Goal: Answer question/provide support

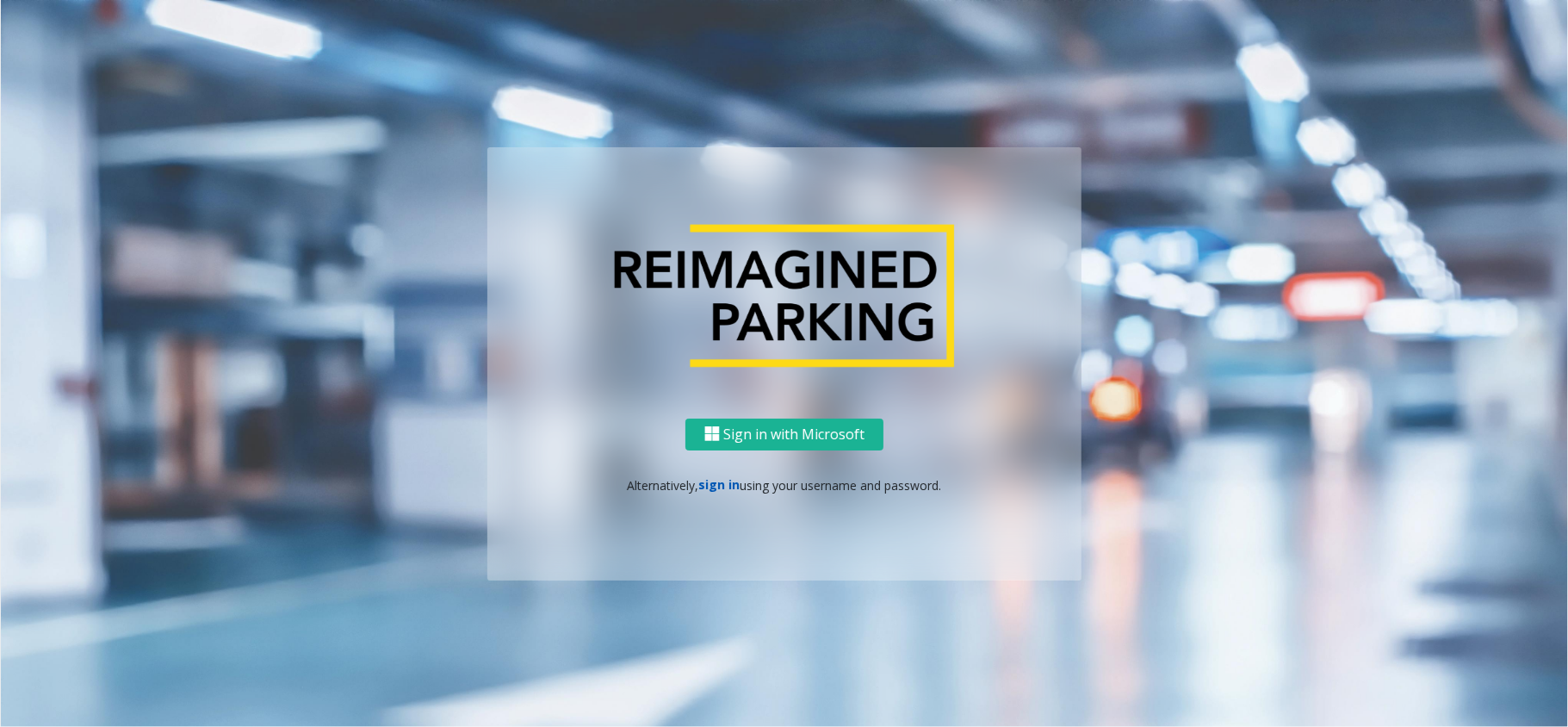
click at [724, 490] on link "sign in" at bounding box center [720, 485] width 41 height 17
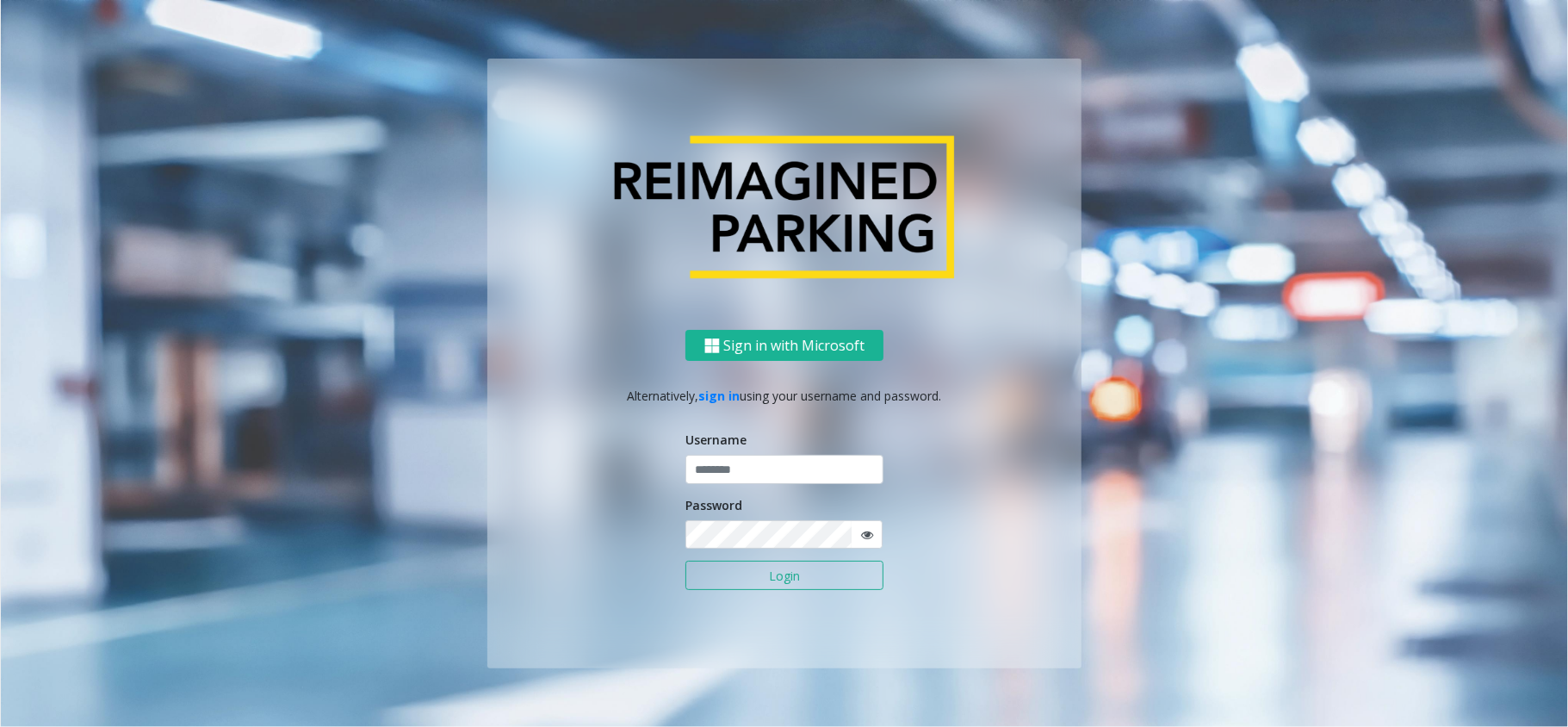
click at [766, 441] on div "Username" at bounding box center [784, 457] width 198 height 54
click at [773, 467] on input "text" at bounding box center [784, 469] width 198 height 29
type input "*****"
click at [685, 560] on button "Login" at bounding box center [784, 575] width 198 height 29
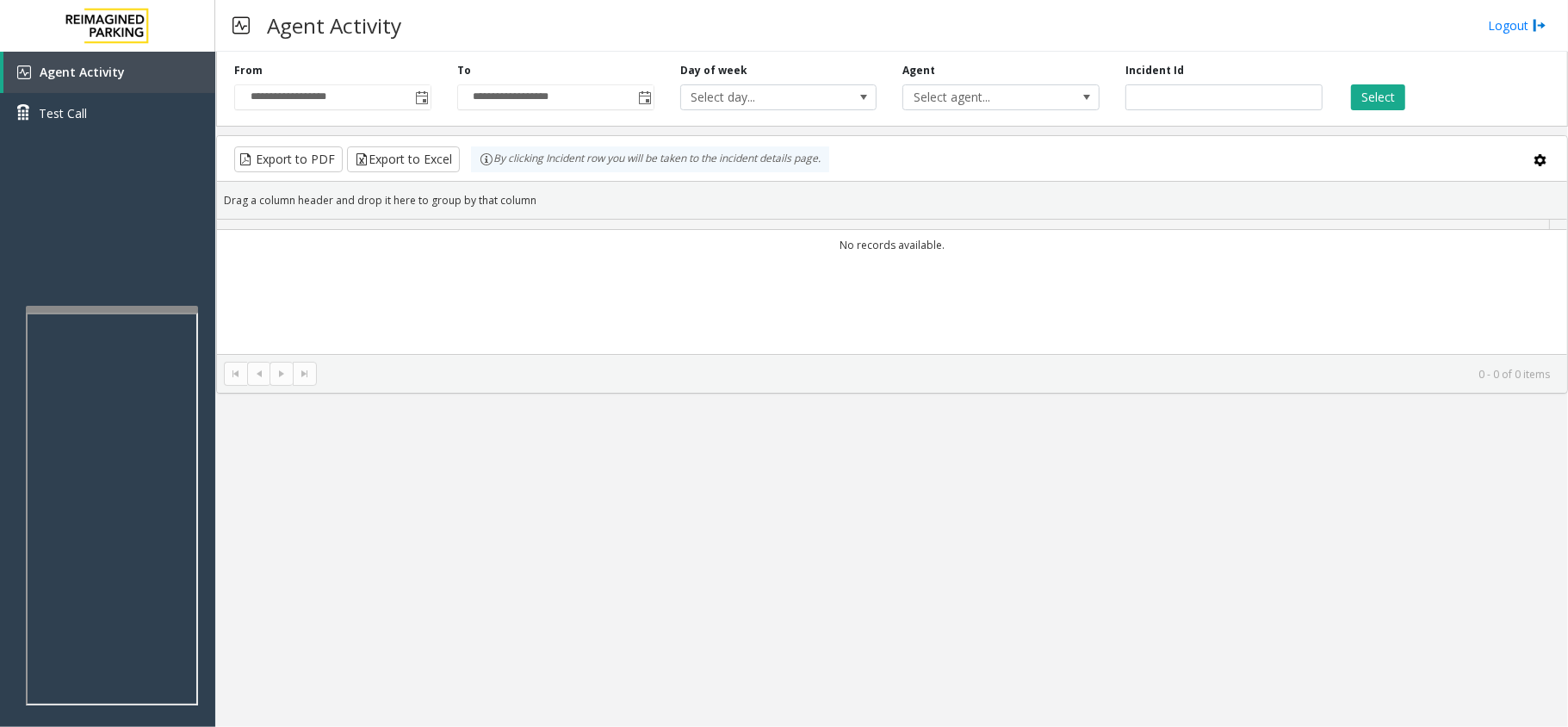
click at [1224, 553] on div "**********" at bounding box center [891, 389] width 1353 height 675
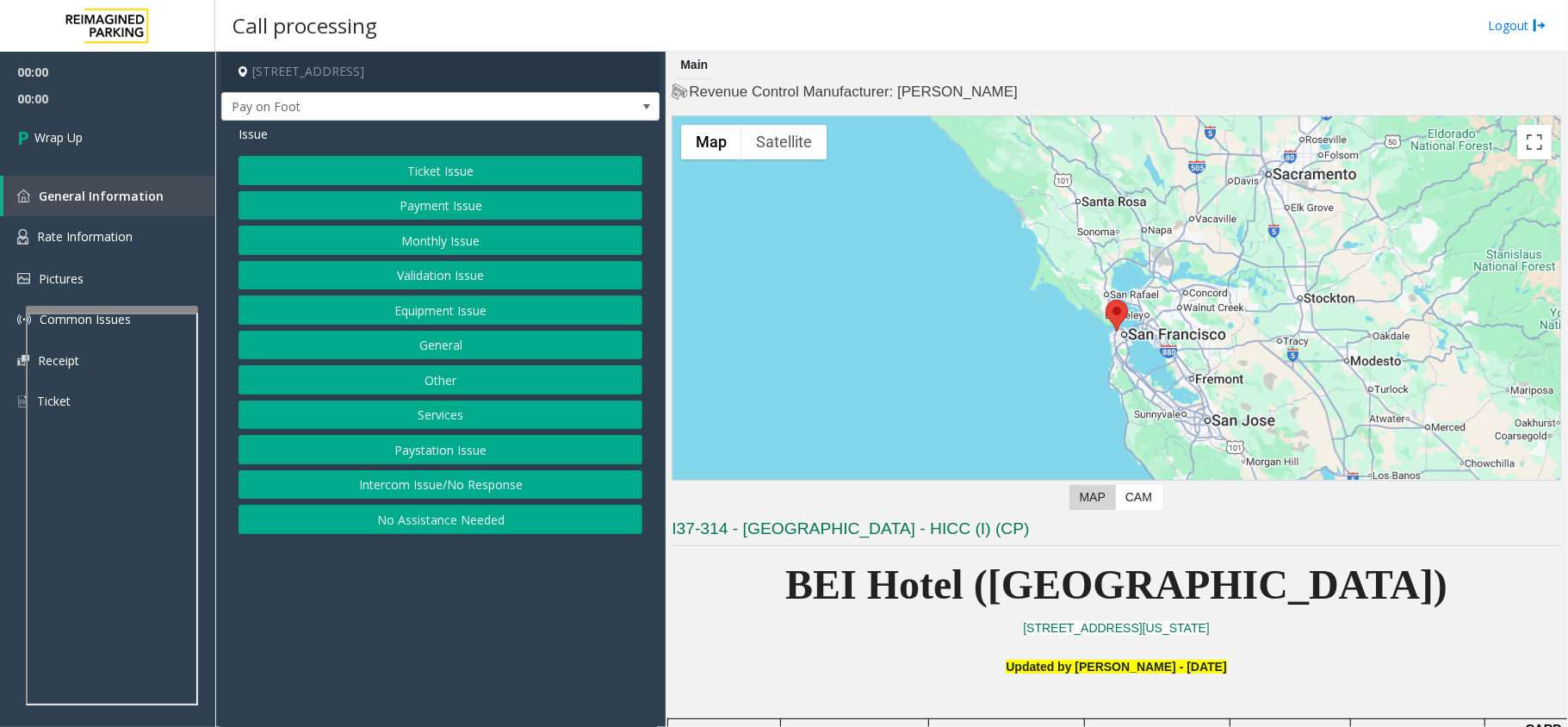
drag, startPoint x: 456, startPoint y: 489, endPoint x: 456, endPoint y: 473, distance: 16.0
click at [456, 489] on button "Intercom Issue/No Response" at bounding box center [440, 485] width 404 height 29
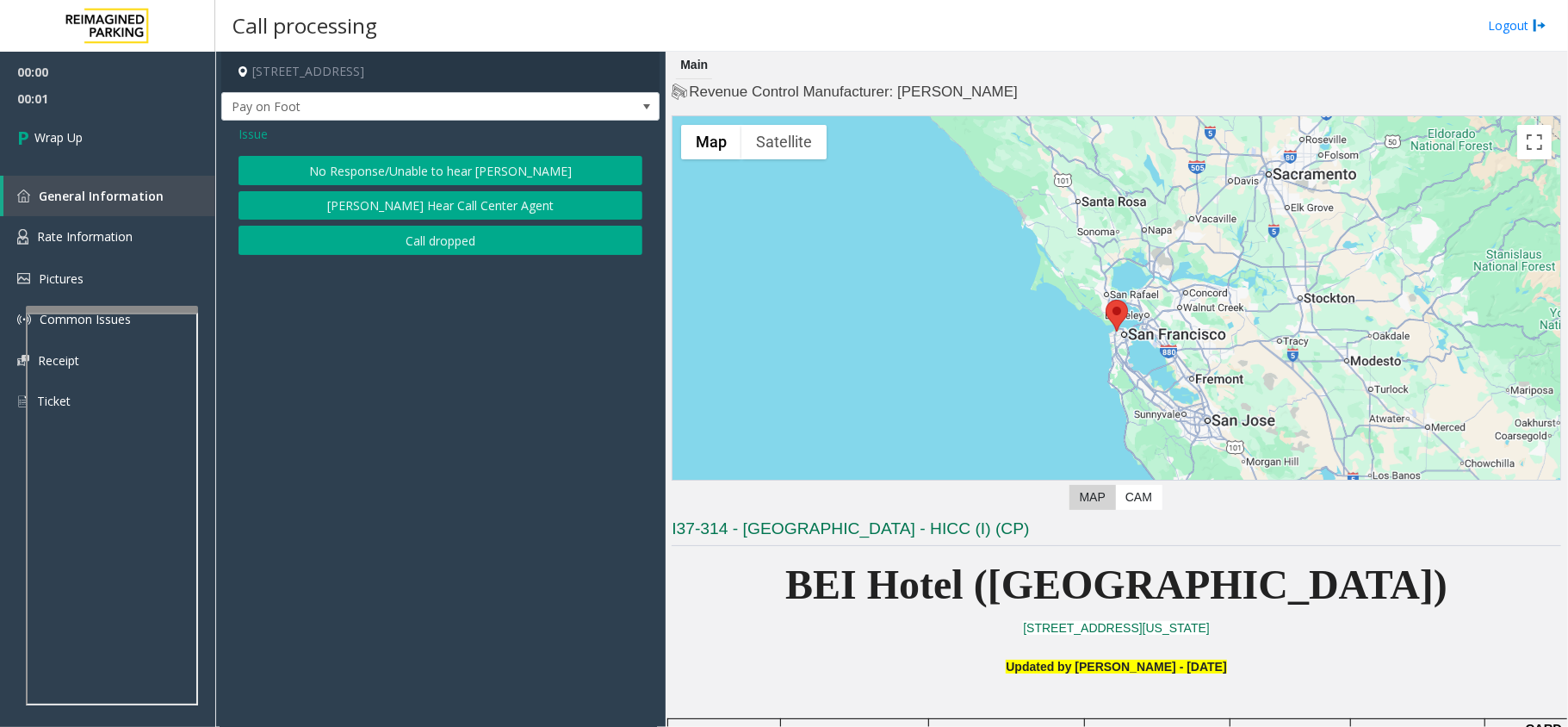
click at [411, 256] on div "Issue No Response/Unable to hear [PERSON_NAME] Cannot Hear Call Center Agent Ca…" at bounding box center [440, 192] width 439 height 143
click at [406, 238] on button "Call dropped" at bounding box center [440, 240] width 404 height 29
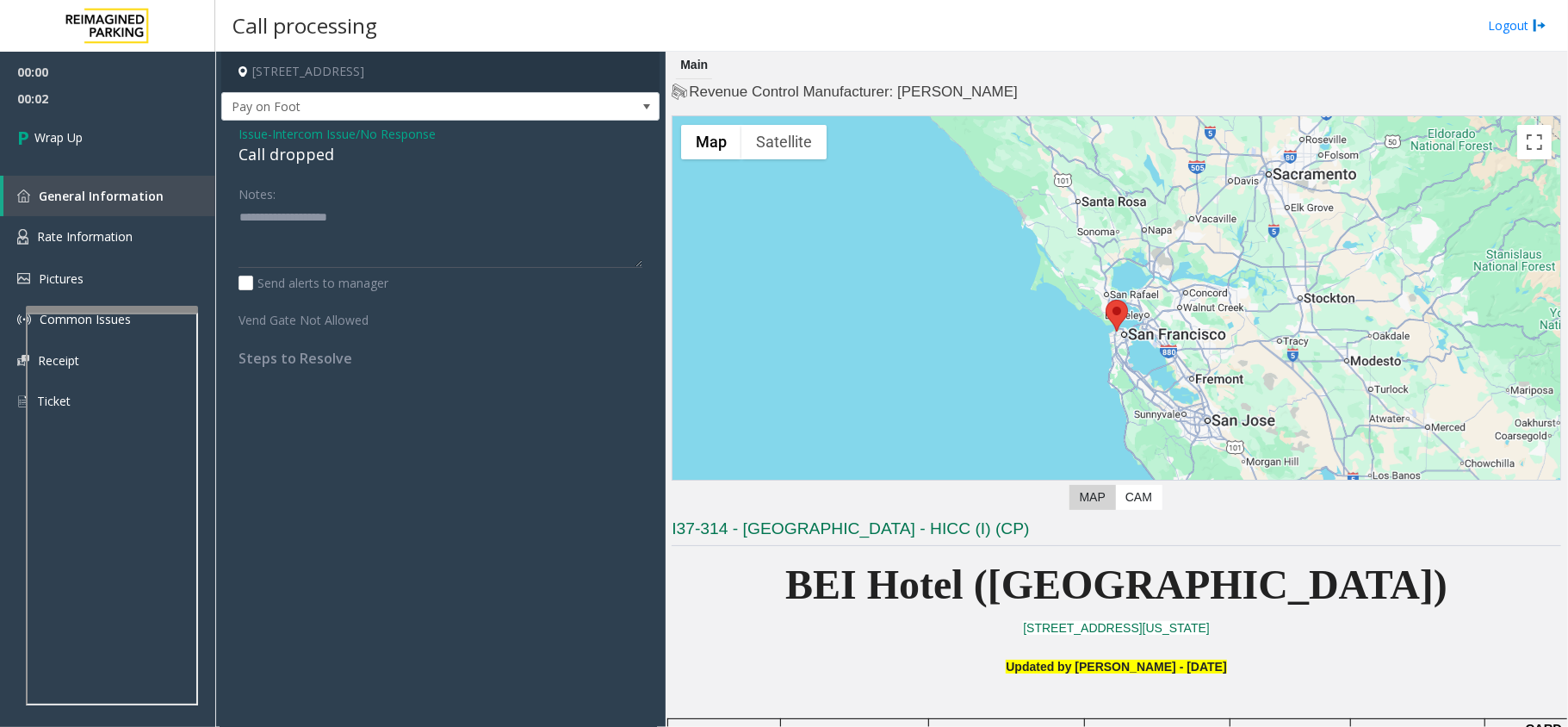
click at [272, 150] on div "Call dropped" at bounding box center [440, 154] width 404 height 23
copy div "Call dropped"
click at [335, 246] on textarea at bounding box center [440, 235] width 404 height 64
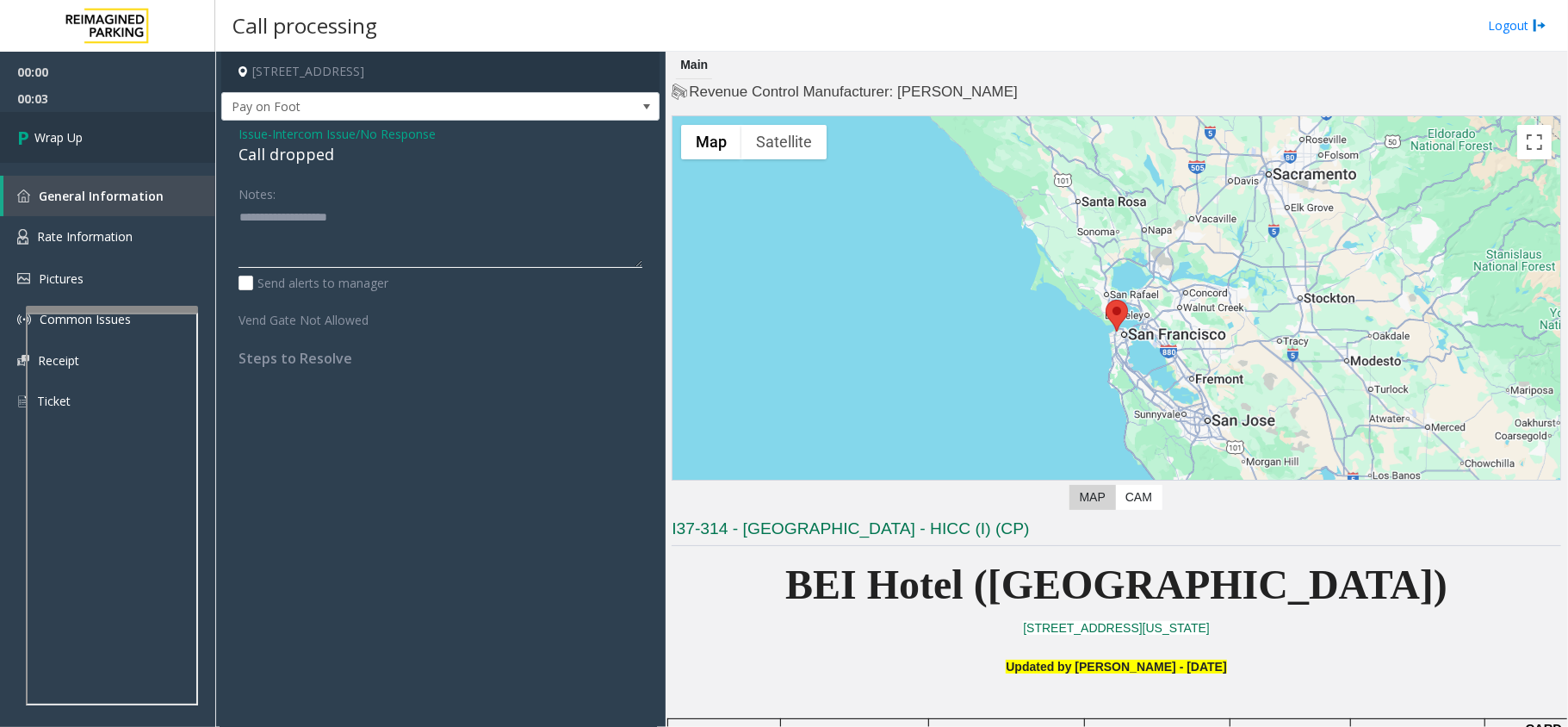
paste textarea "**********"
type textarea "**********"
click at [162, 135] on link "Wrap Up" at bounding box center [107, 137] width 215 height 51
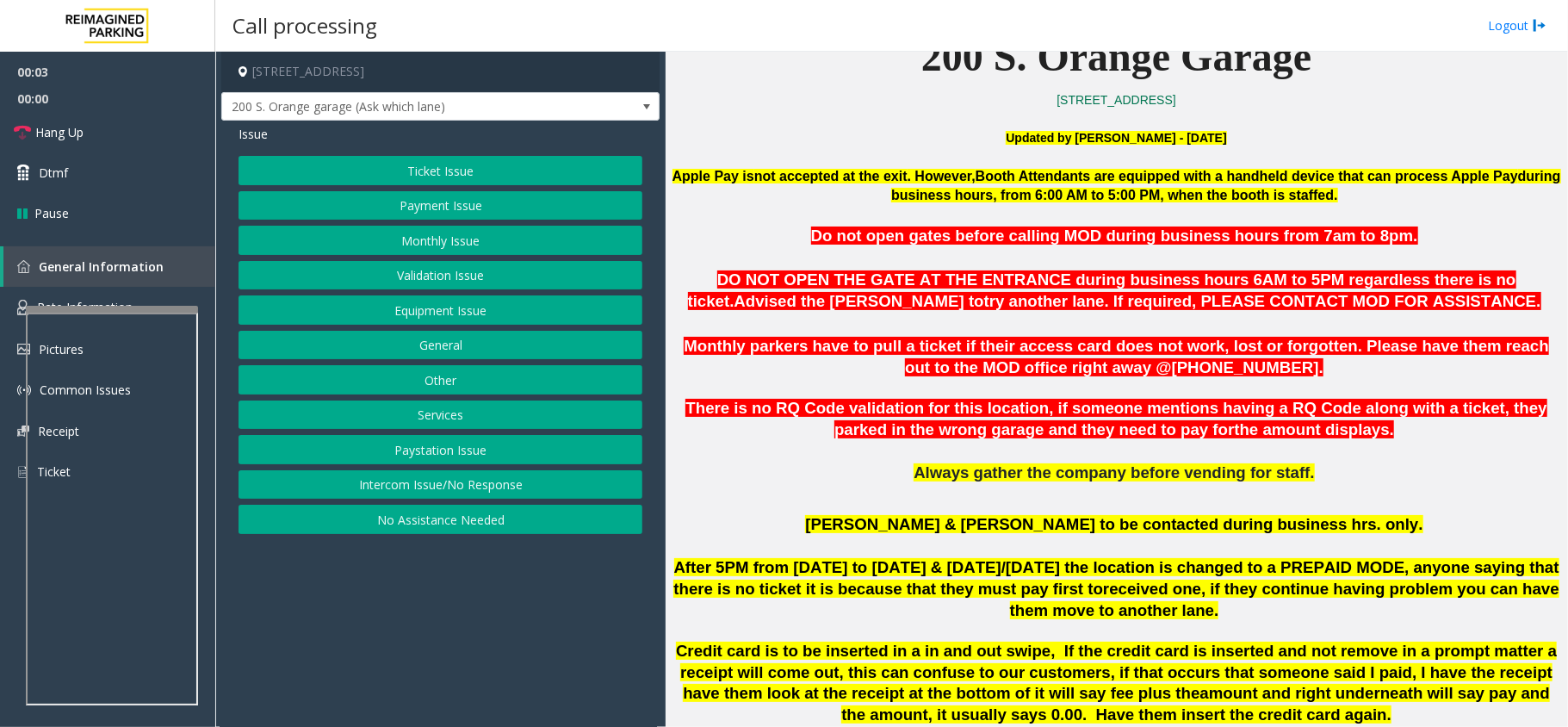
scroll to position [574, 0]
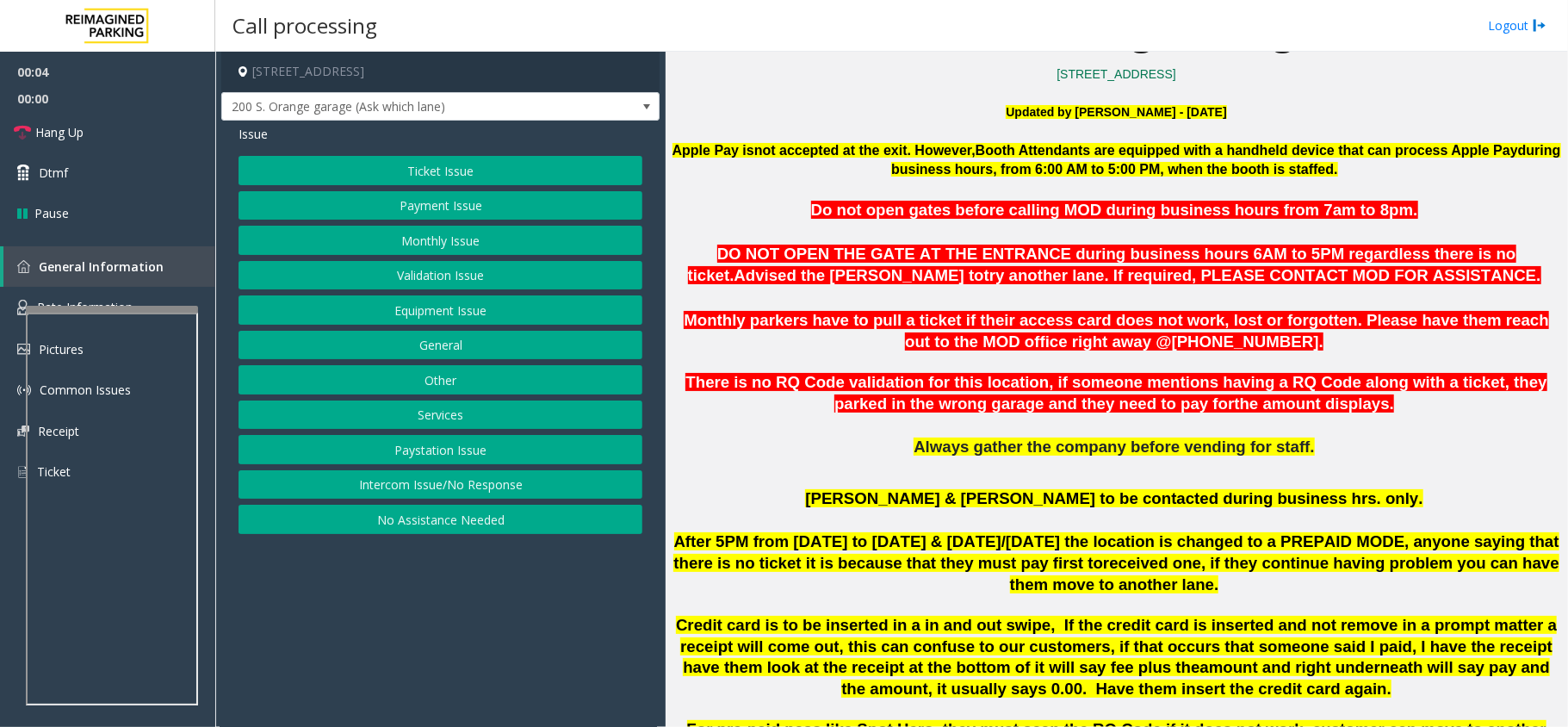
click at [391, 482] on button "Intercom Issue/No Response" at bounding box center [440, 485] width 404 height 29
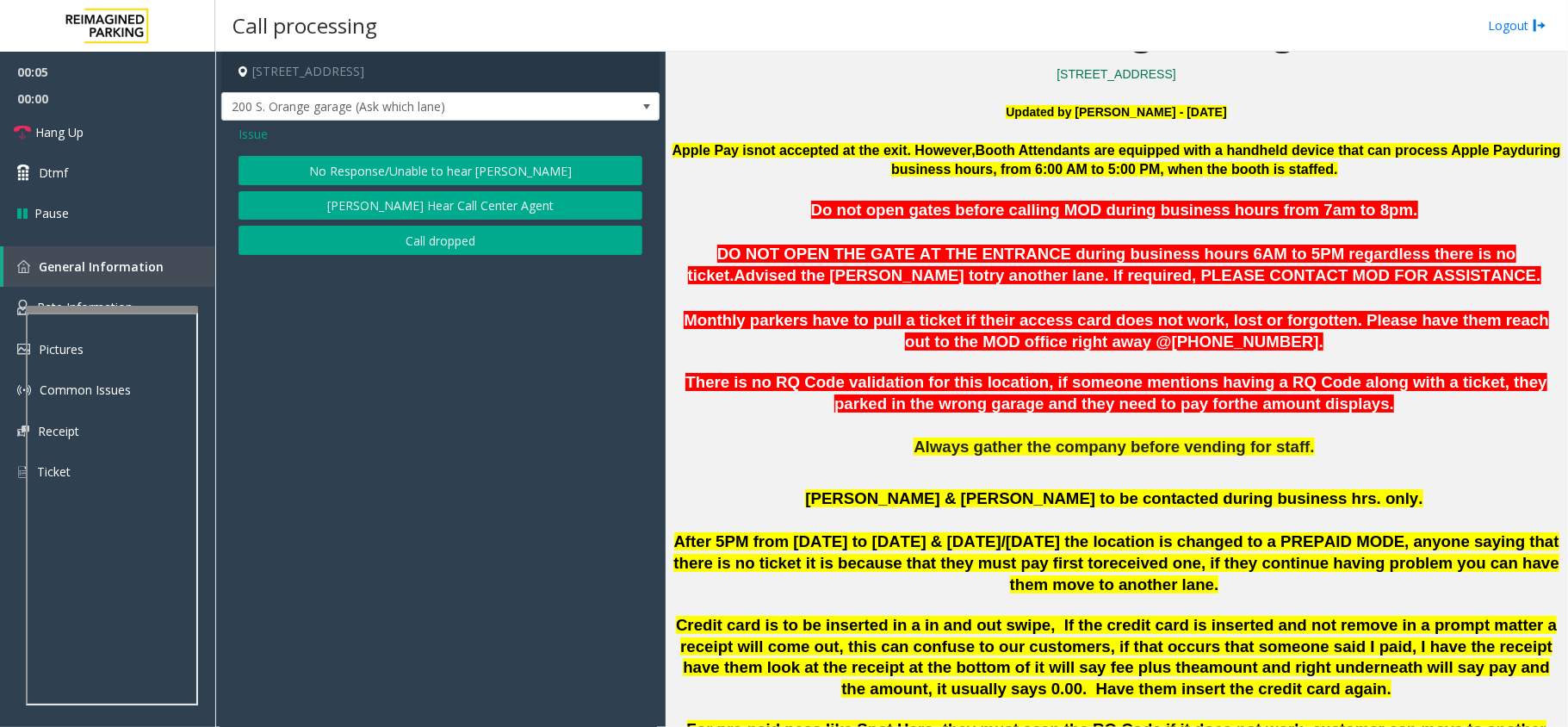
click at [425, 174] on button "No Response/Unable to hear [PERSON_NAME]" at bounding box center [440, 170] width 404 height 29
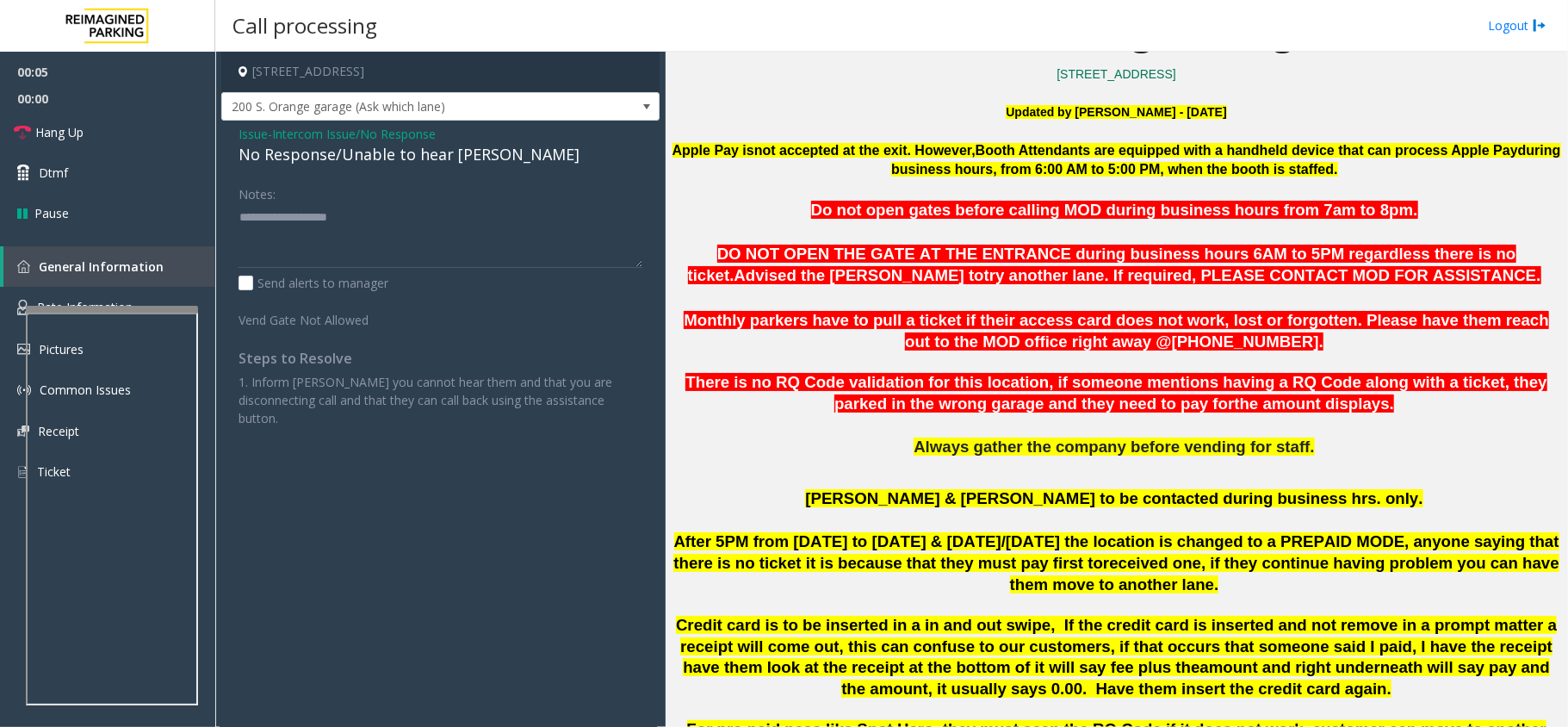
click at [376, 153] on div "No Response/Unable to hear [PERSON_NAME]" at bounding box center [440, 154] width 404 height 23
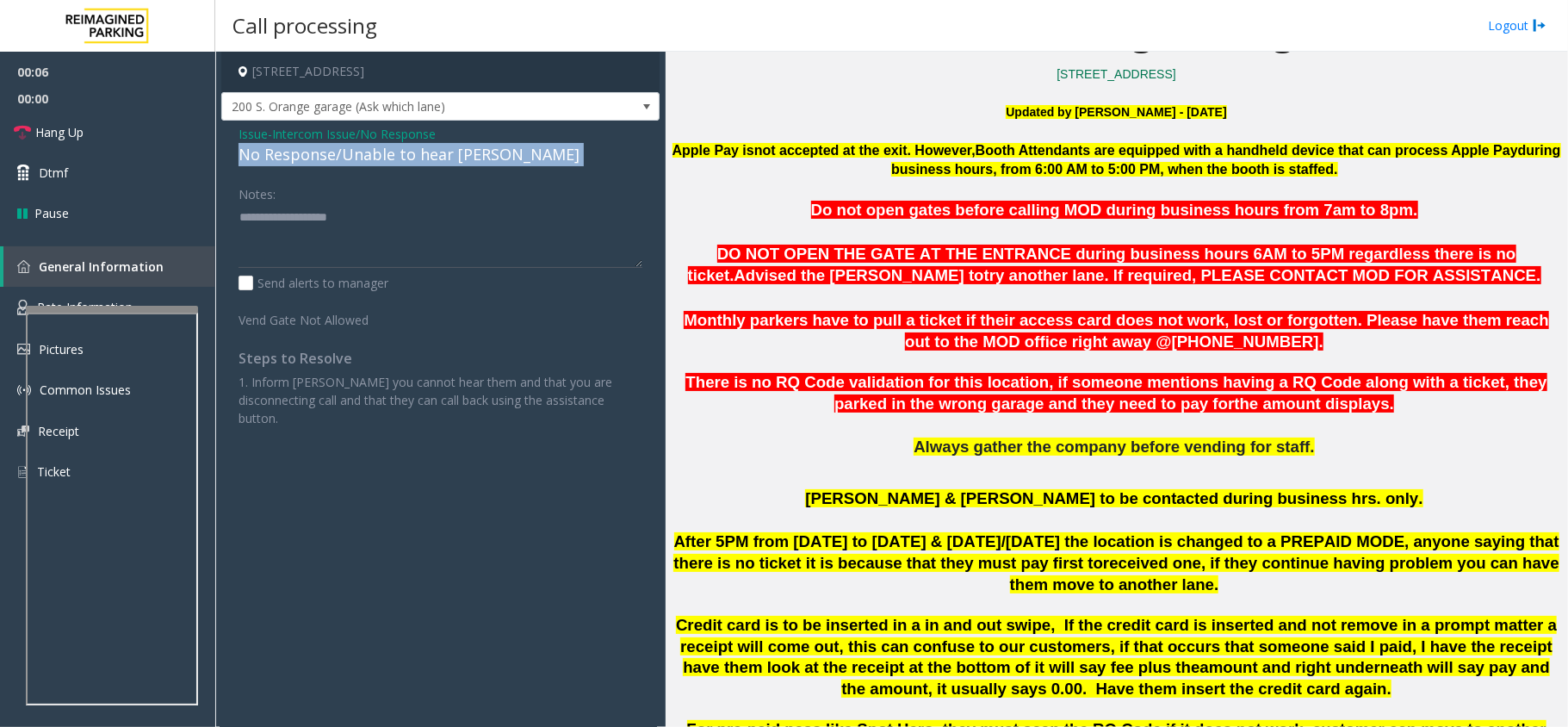
click at [376, 153] on div "No Response/Unable to hear [PERSON_NAME]" at bounding box center [440, 154] width 404 height 23
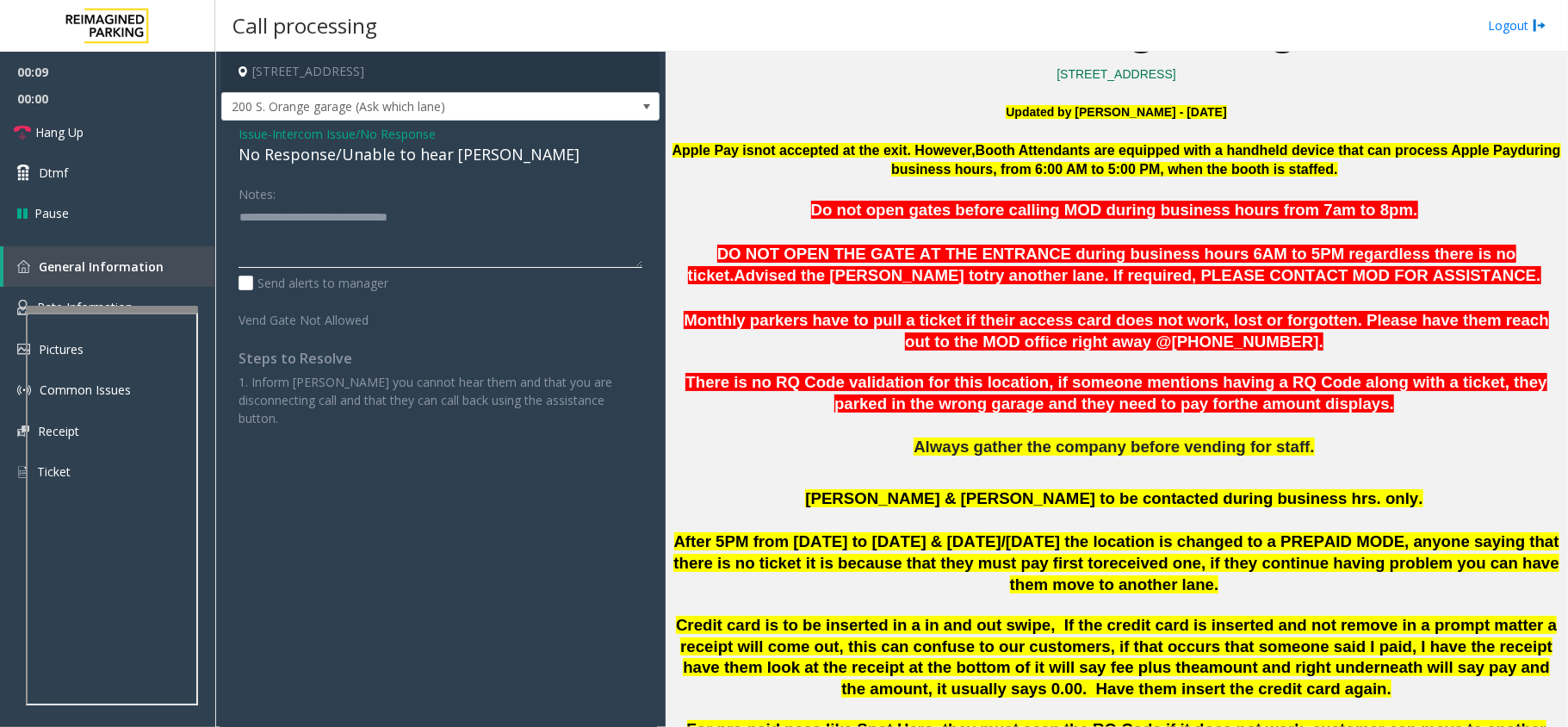
type textarea "**********"
click at [948, 350] on p "Monthly parkers have to pull a ticket if their access card does not work, lost …" at bounding box center [1117, 321] width 890 height 63
click at [107, 117] on link "Hang Up" at bounding box center [107, 132] width 215 height 41
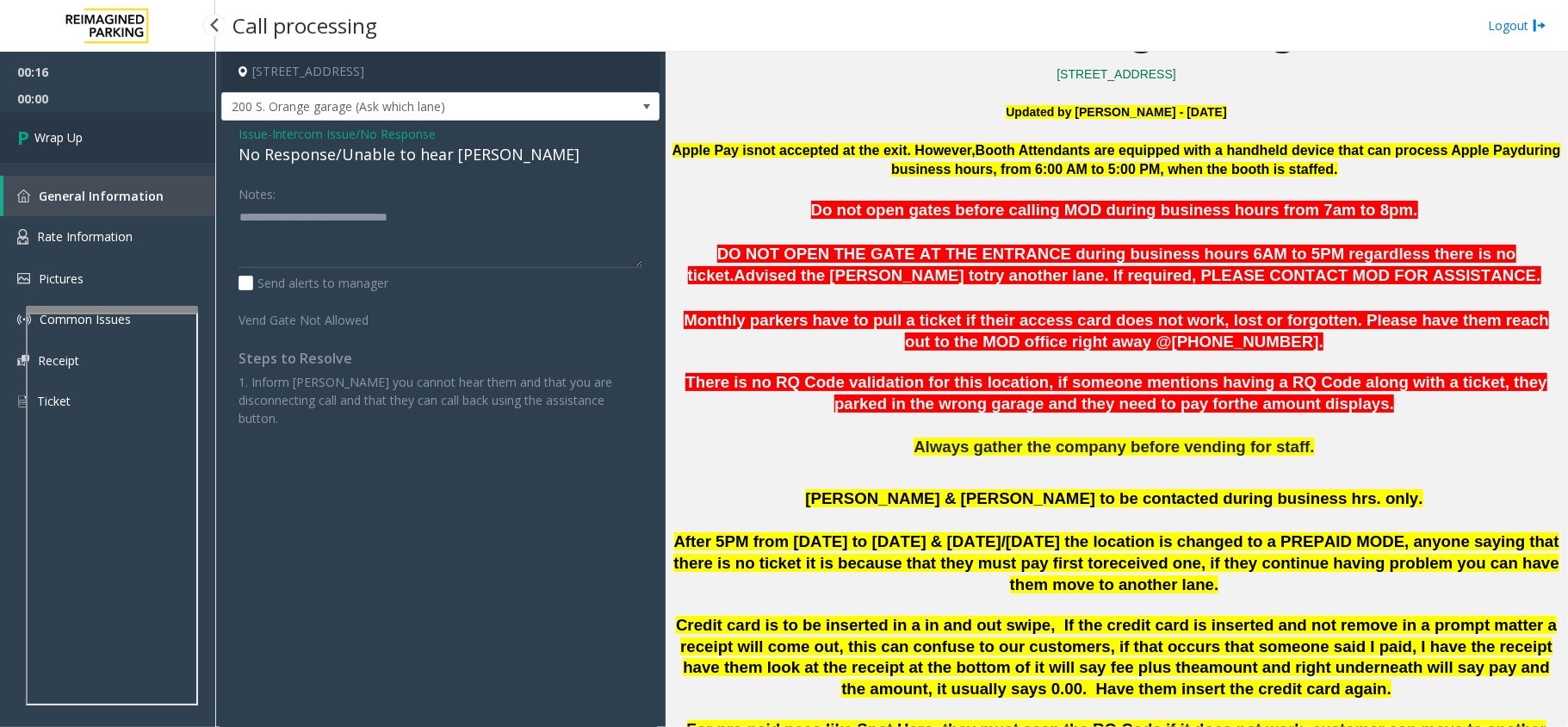
click at [107, 117] on link "Wrap Up" at bounding box center [107, 137] width 215 height 51
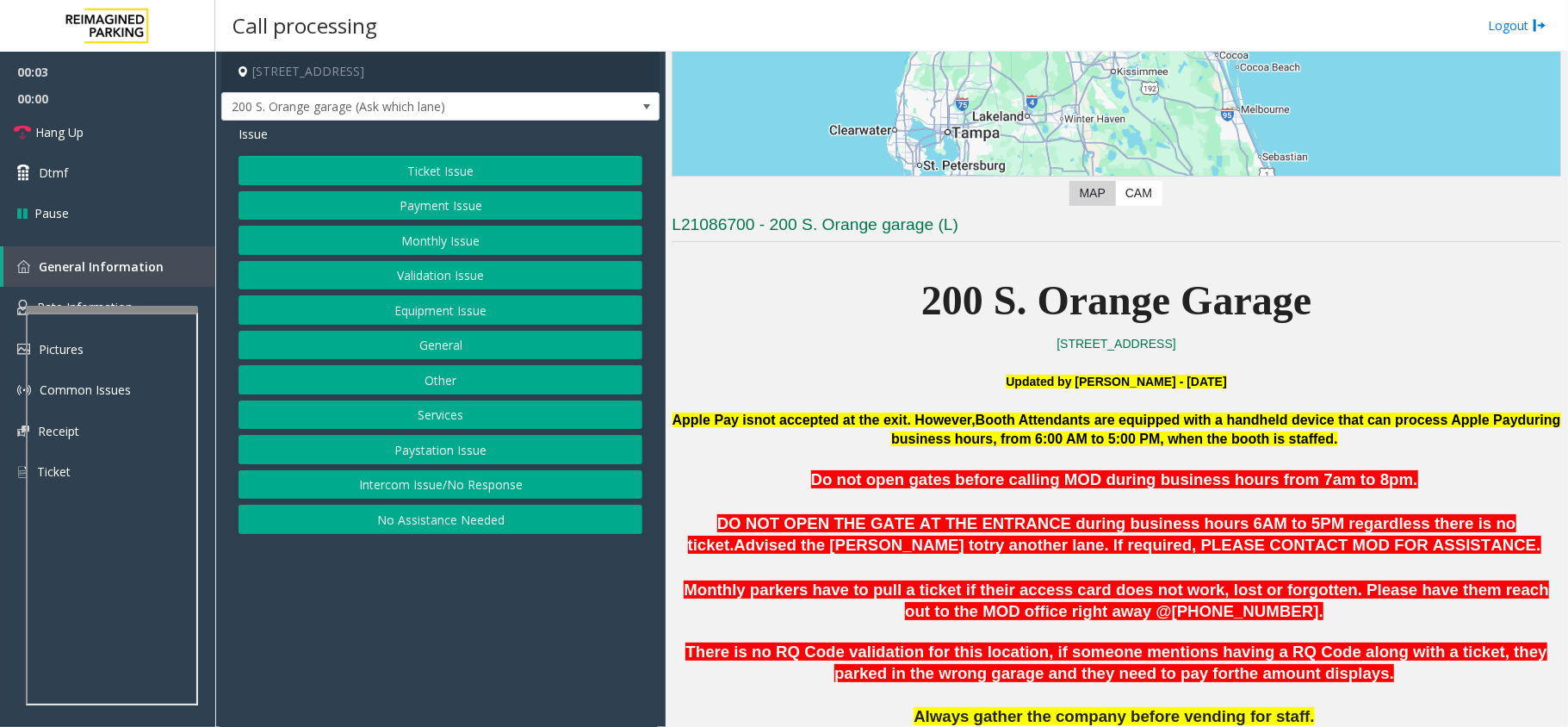
scroll to position [459, 0]
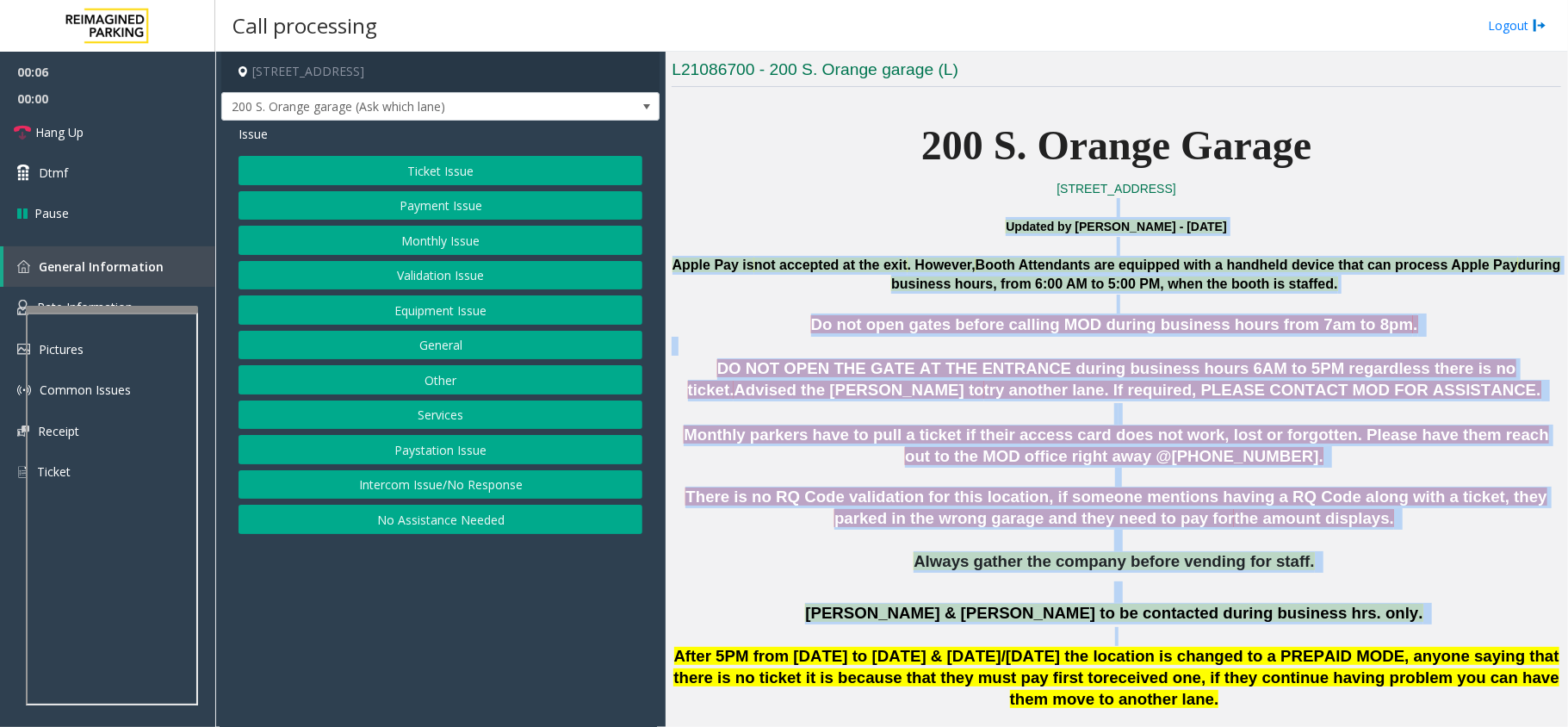
drag, startPoint x: 979, startPoint y: 215, endPoint x: 1304, endPoint y: 636, distance: 531.9
click at [1304, 636] on p at bounding box center [1117, 637] width 890 height 19
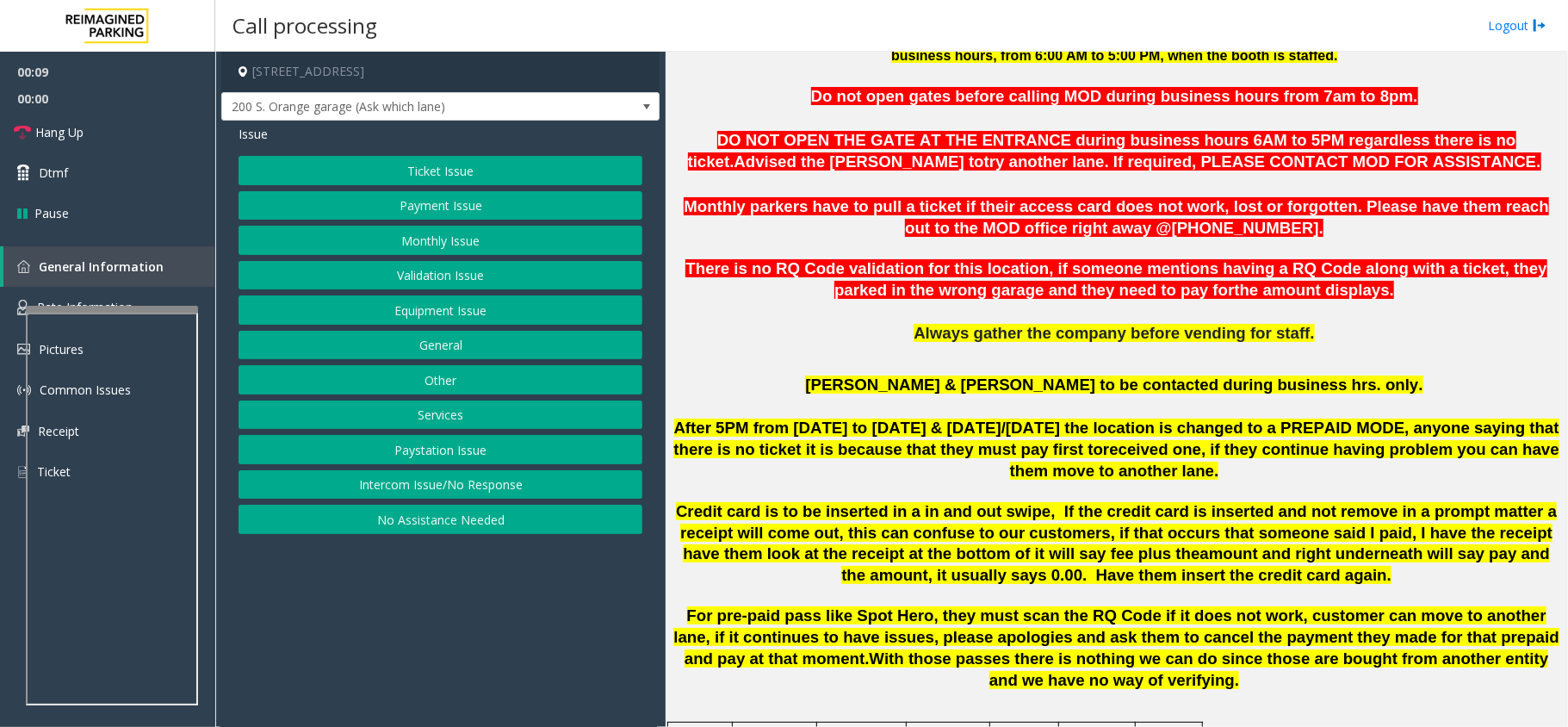
scroll to position [689, 0]
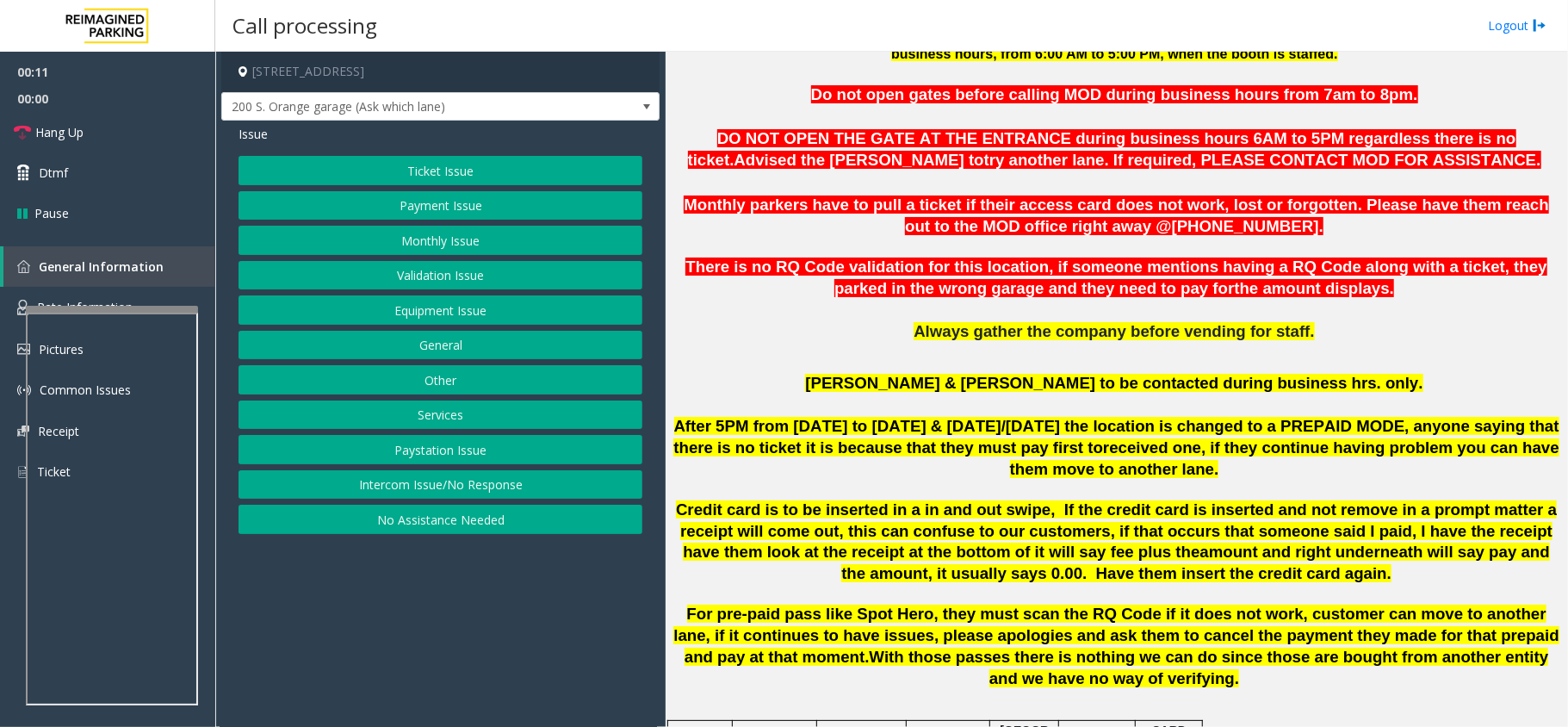
click at [501, 483] on button "Intercom Issue/No Response" at bounding box center [440, 485] width 404 height 29
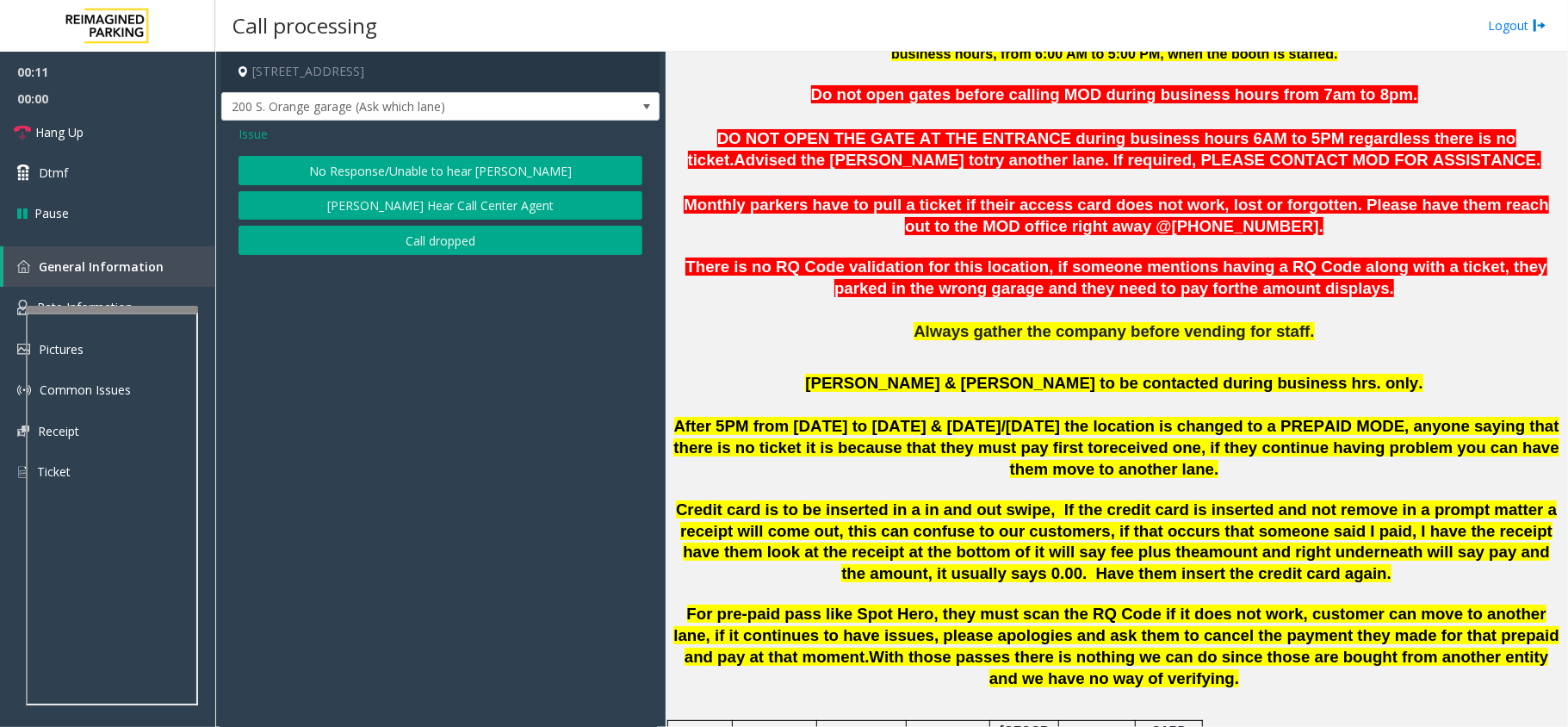
click at [408, 148] on div "Issue No Response/Unable to hear [PERSON_NAME] Cannot Hear Call Center Agent Ca…" at bounding box center [440, 192] width 439 height 143
click at [396, 170] on button "No Response/Unable to hear [PERSON_NAME]" at bounding box center [440, 170] width 404 height 29
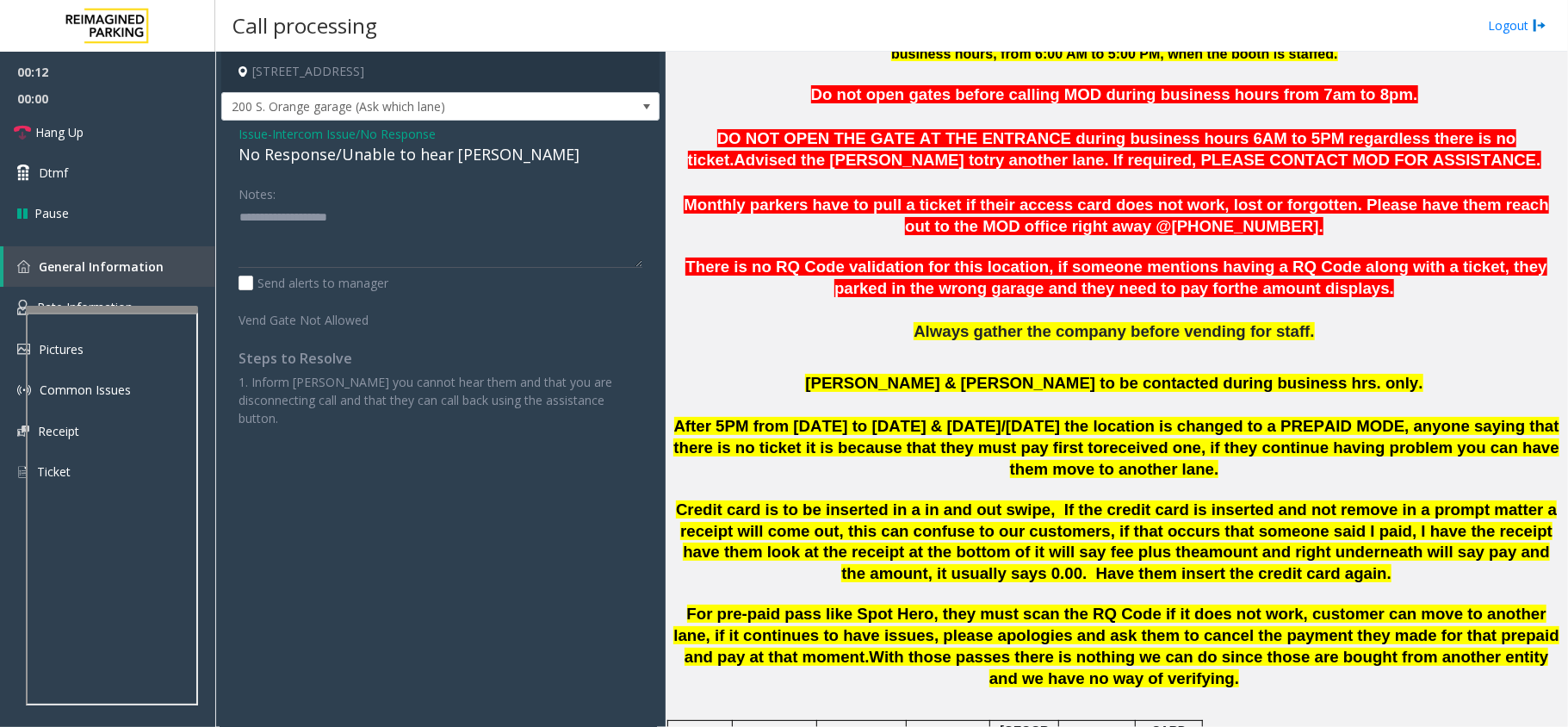
click at [344, 166] on div "No Response/Unable to hear [PERSON_NAME]" at bounding box center [440, 154] width 404 height 23
click at [352, 148] on div "No Response/Unable to hear [PERSON_NAME]" at bounding box center [440, 154] width 404 height 23
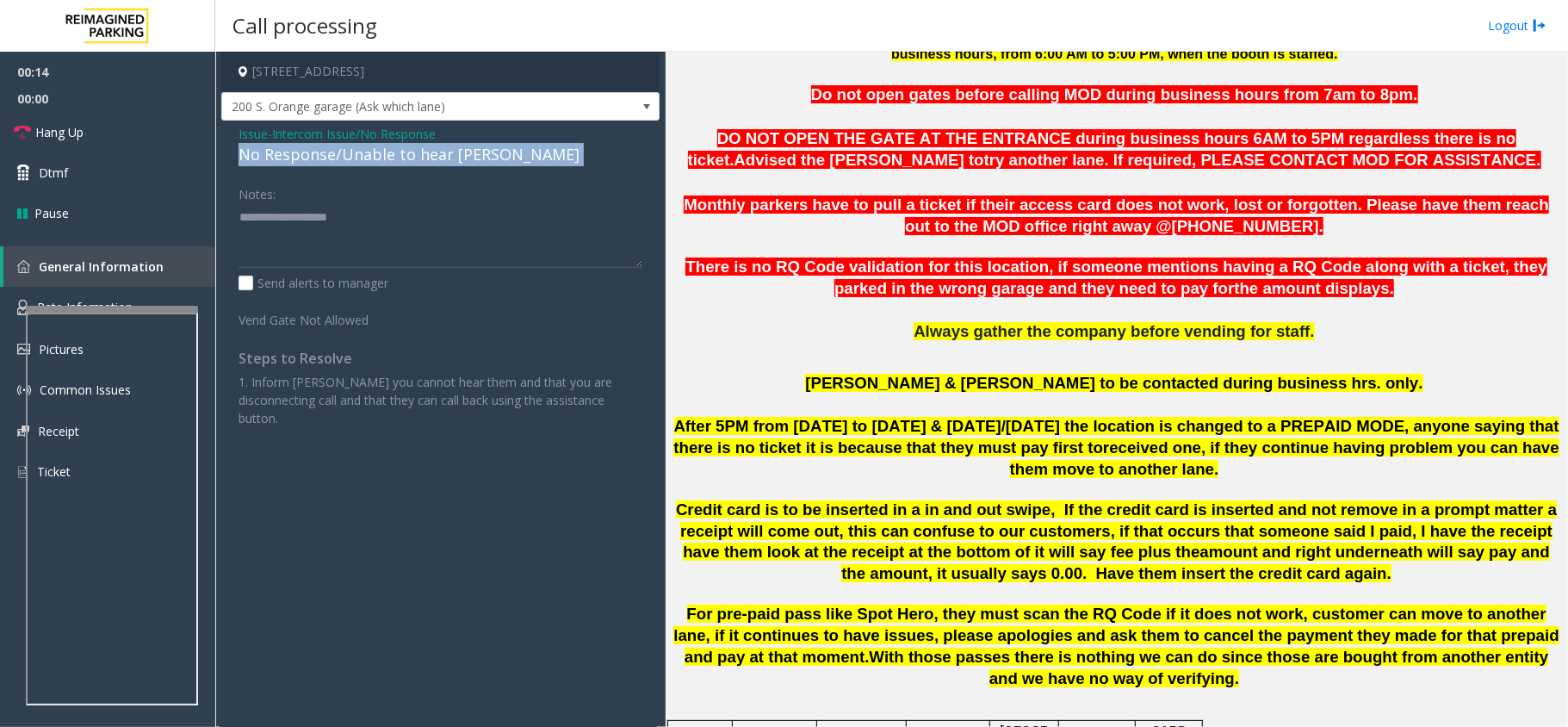
click at [352, 148] on div "No Response/Unable to hear [PERSON_NAME]" at bounding box center [440, 154] width 404 height 23
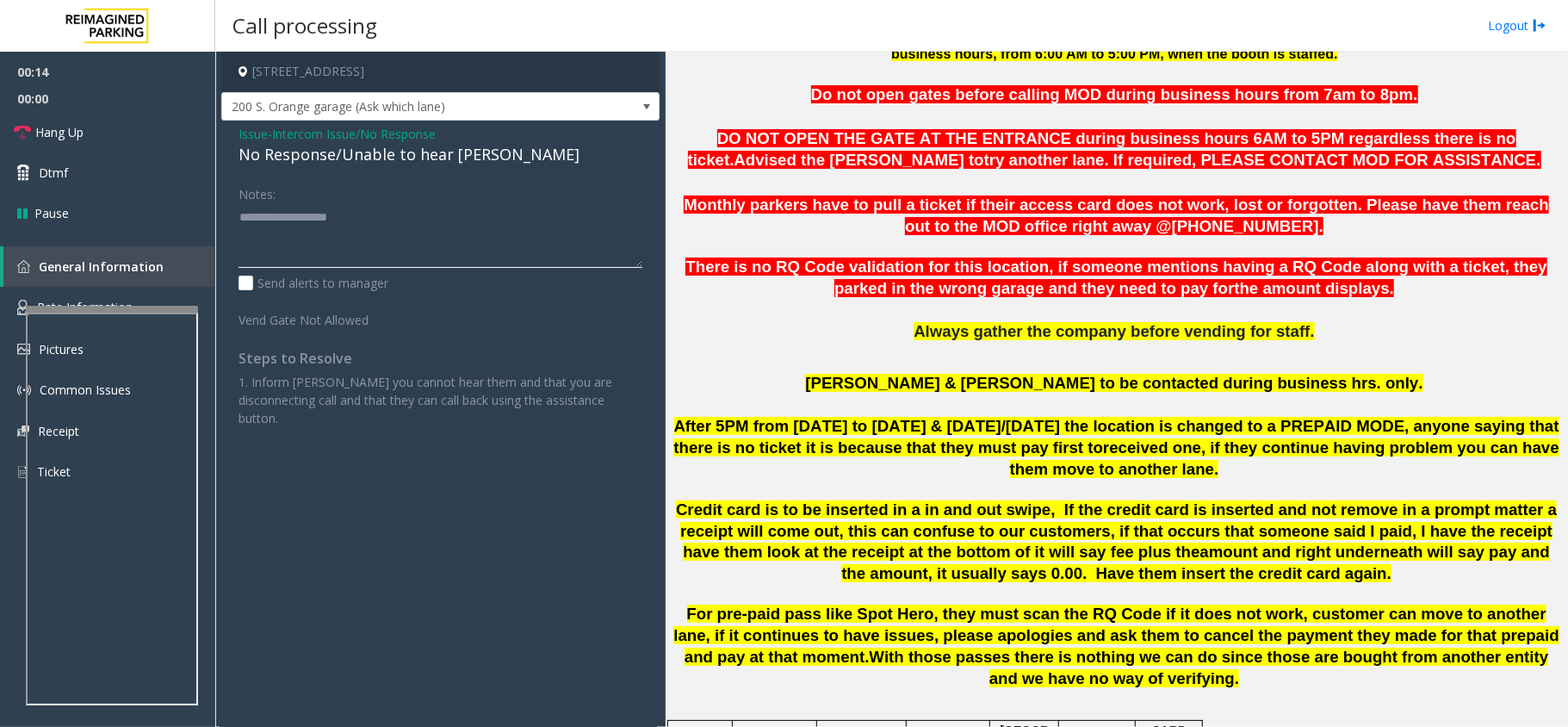
click at [342, 232] on textarea at bounding box center [440, 235] width 404 height 64
paste textarea "**********"
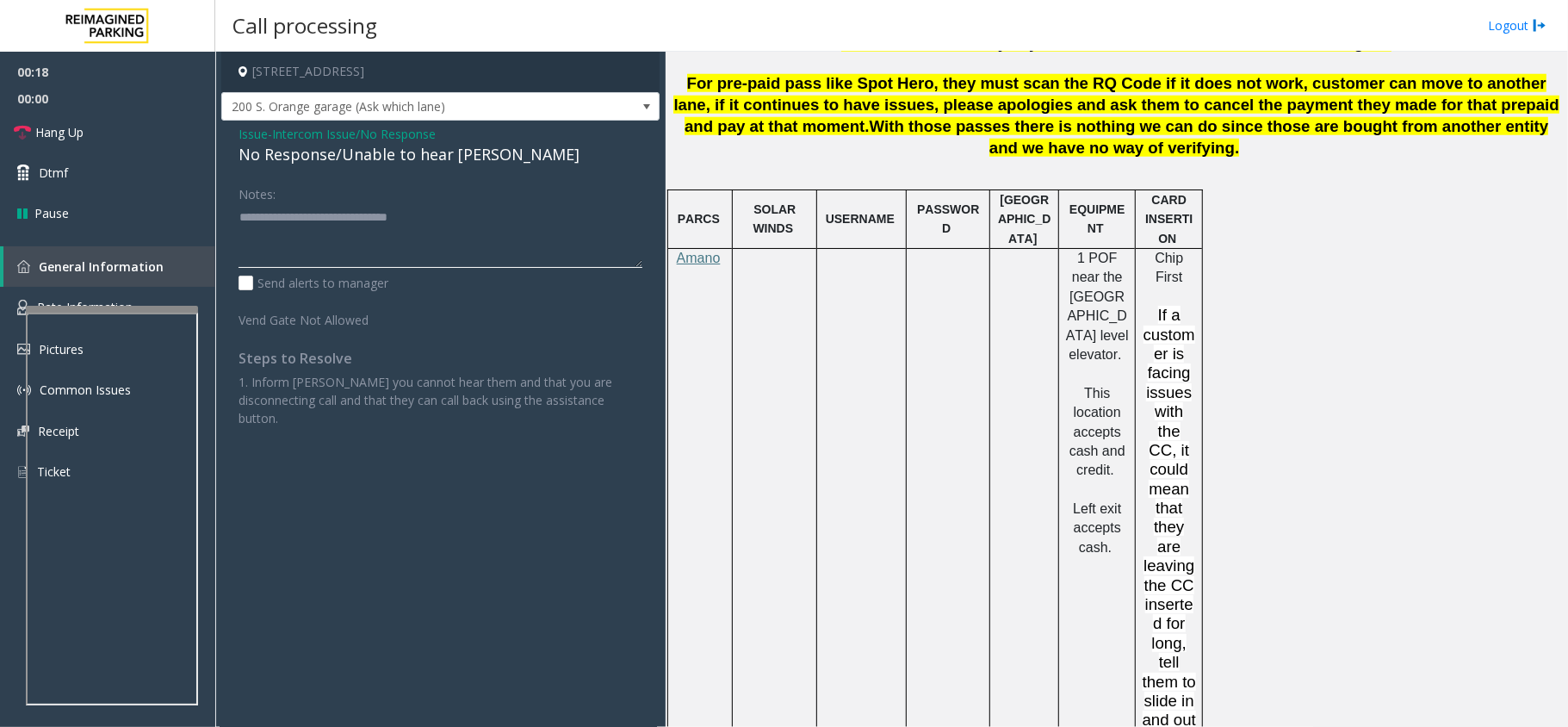
scroll to position [1263, 0]
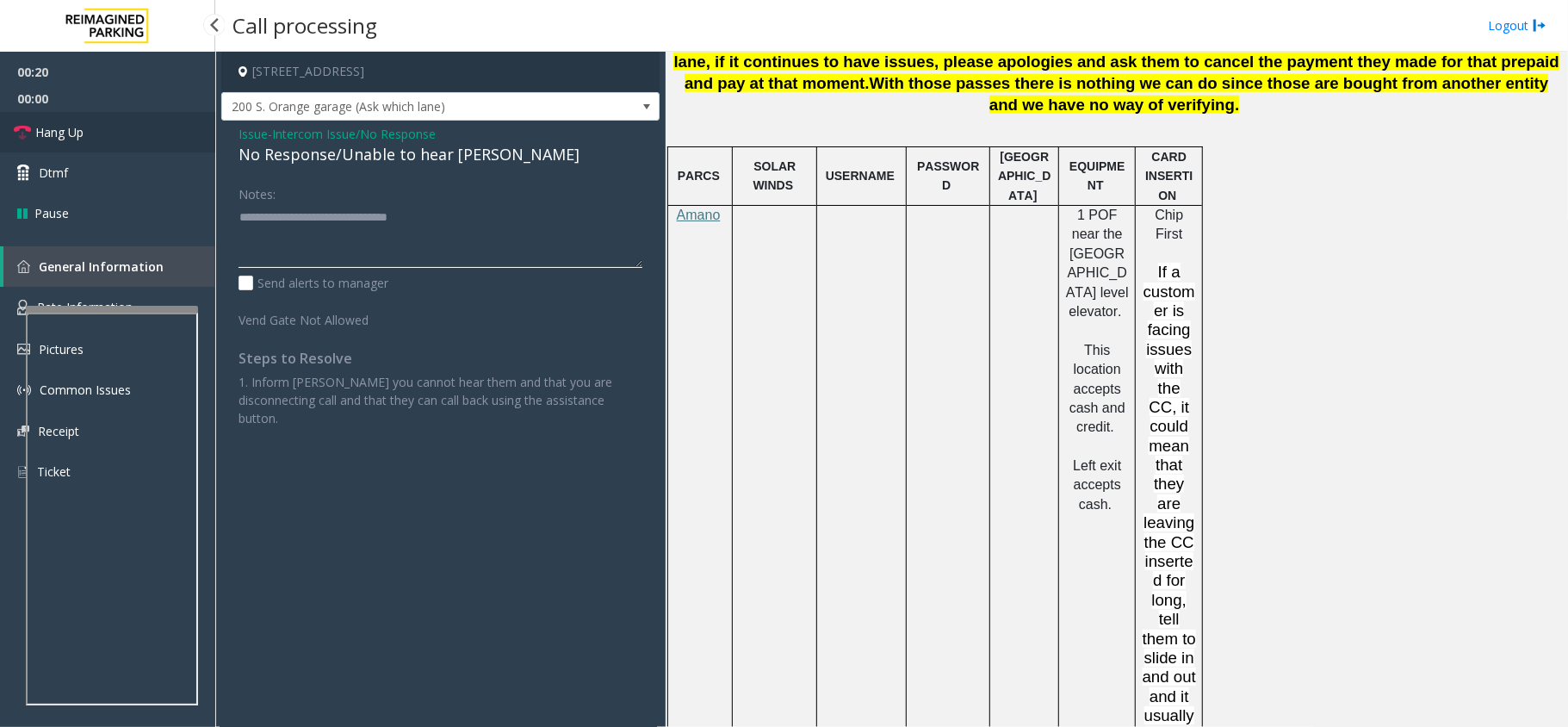
type textarea "**********"
click at [74, 129] on span "Hang Up" at bounding box center [59, 132] width 48 height 19
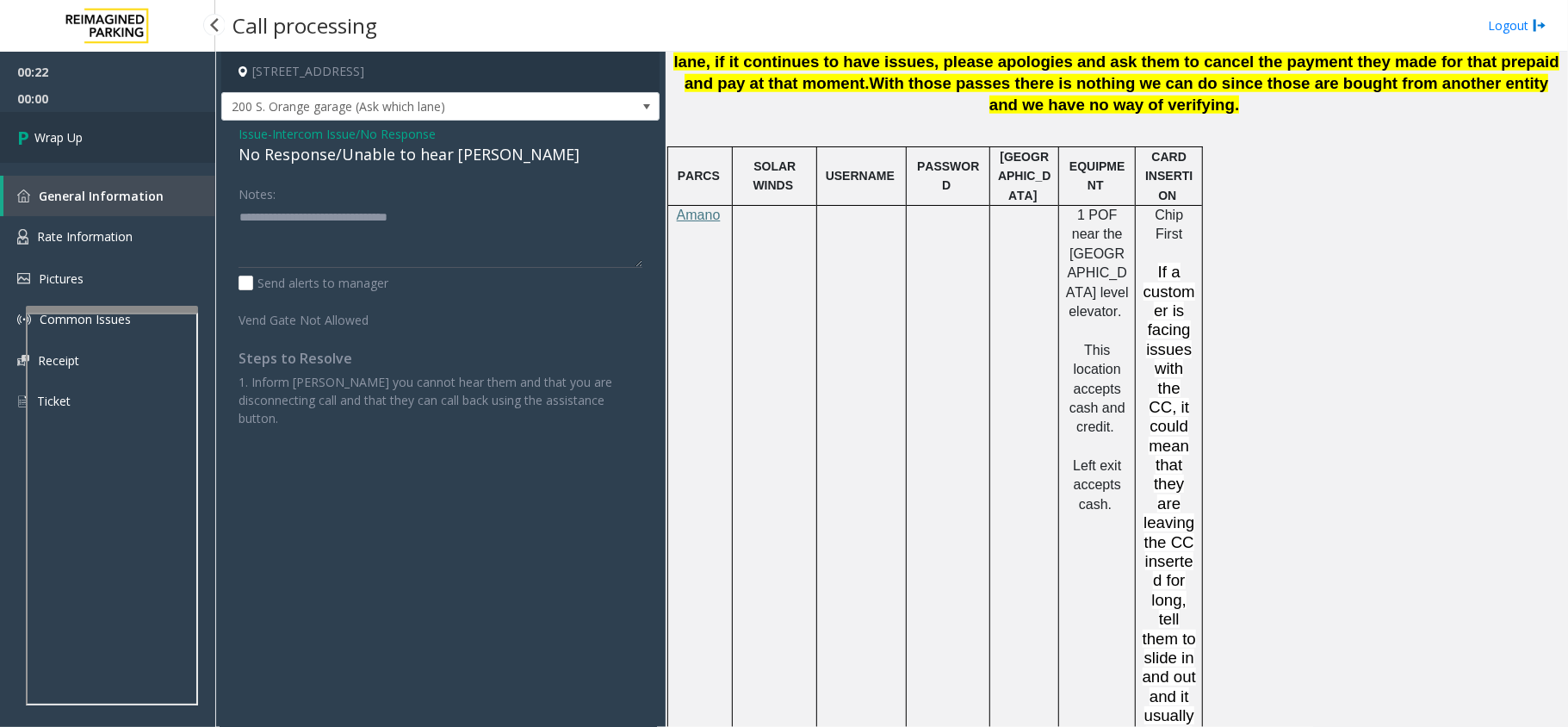
click at [74, 129] on span "Wrap Up" at bounding box center [58, 137] width 48 height 19
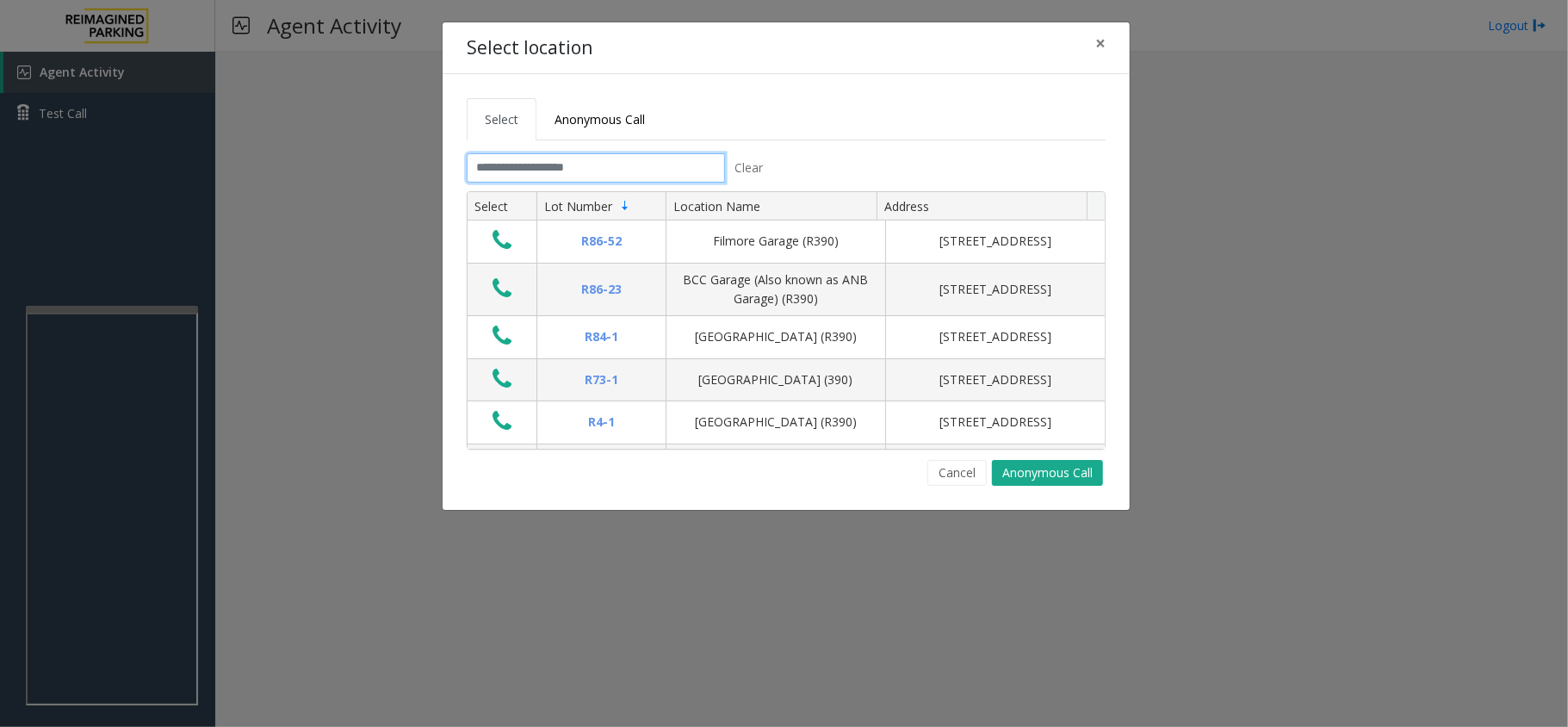
click at [595, 176] on input "text" at bounding box center [595, 167] width 258 height 29
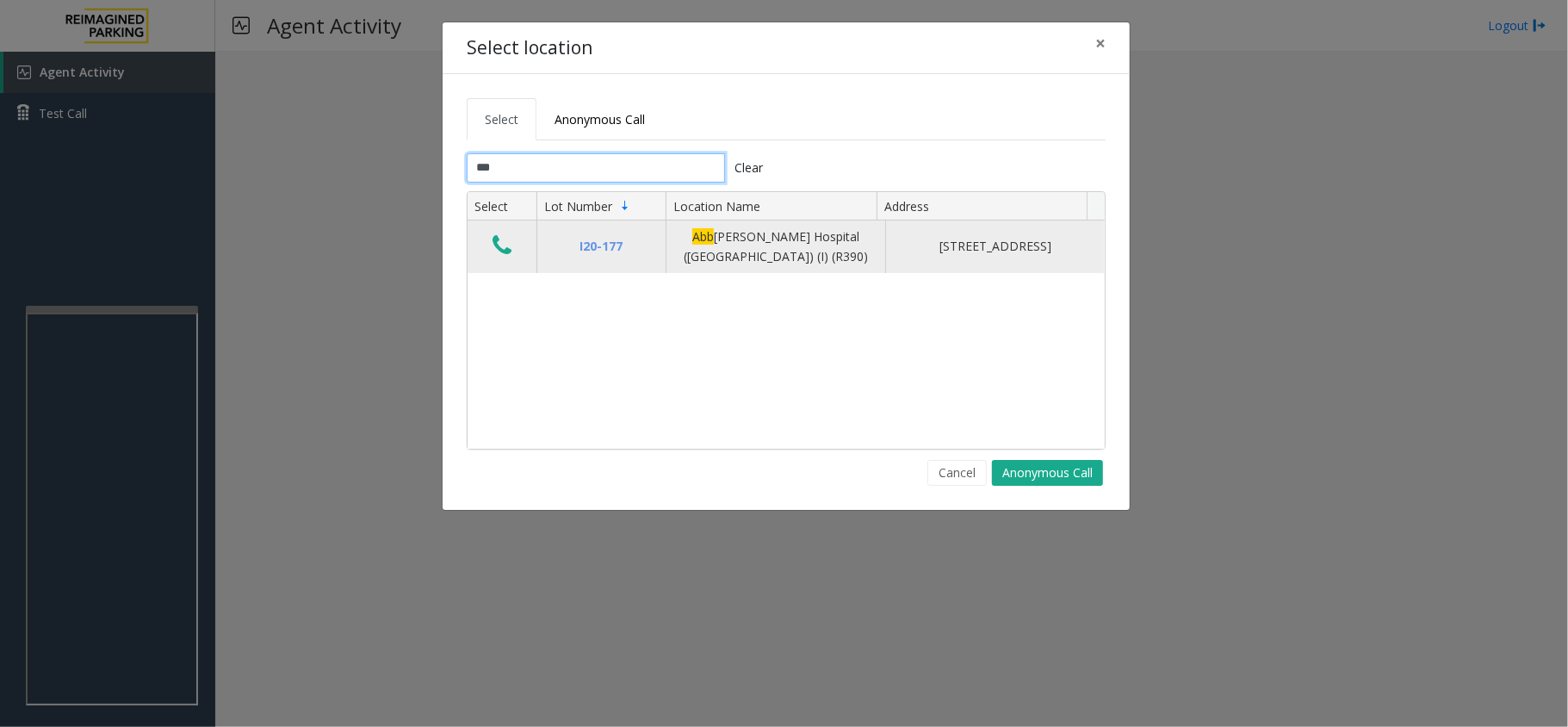
type input "***"
click at [491, 238] on button "Data table" at bounding box center [501, 246] width 29 height 27
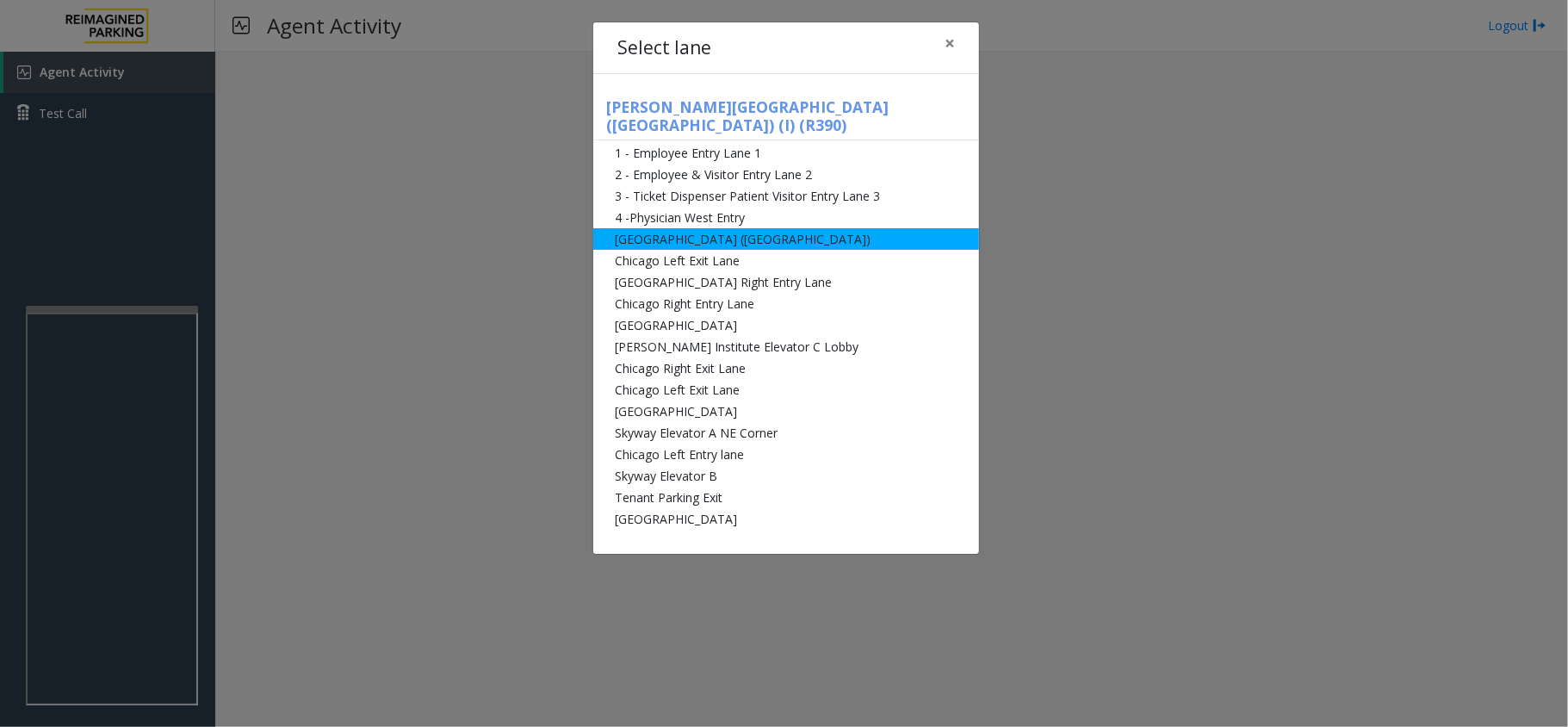
click at [797, 228] on li "[GEOGRAPHIC_DATA] ([GEOGRAPHIC_DATA])" at bounding box center [787, 239] width 386 height 21
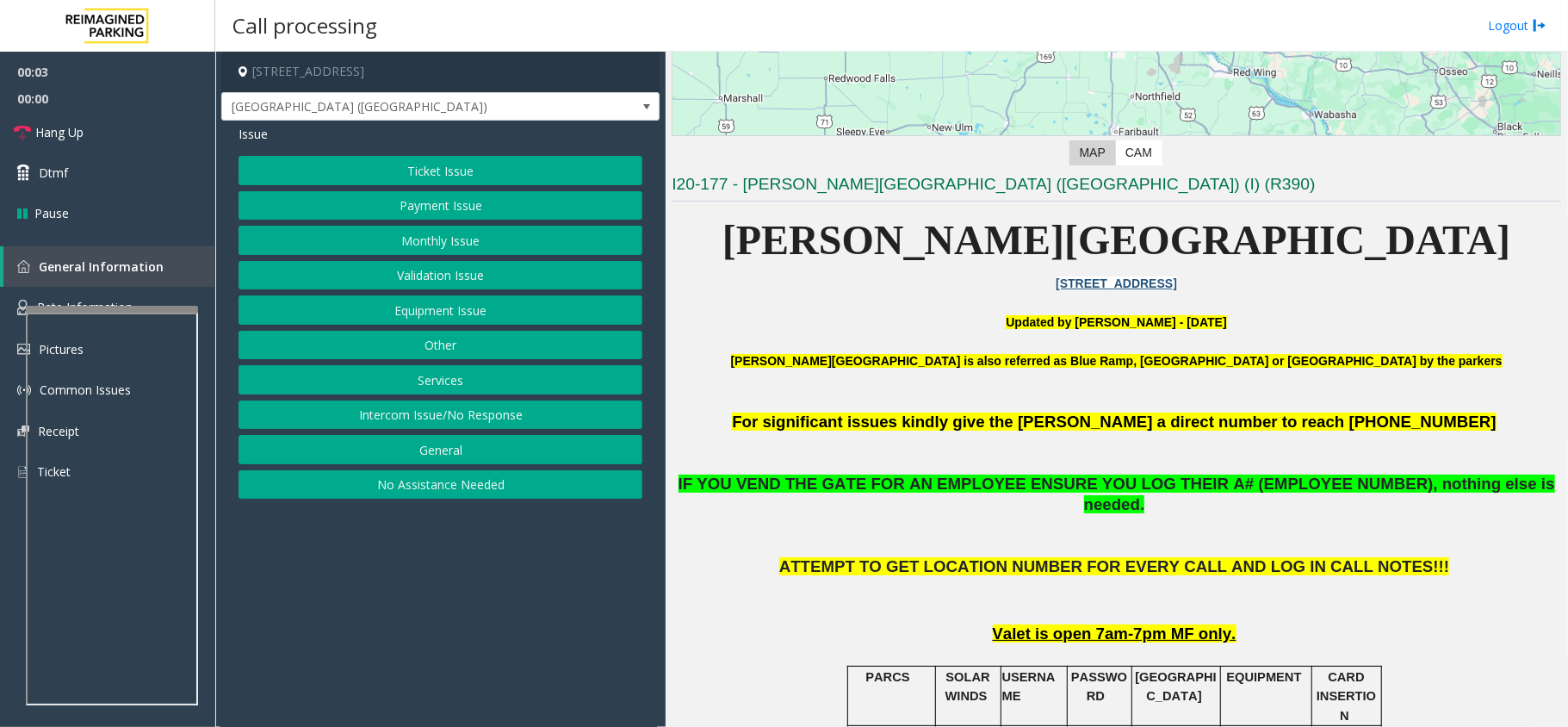
scroll to position [574, 0]
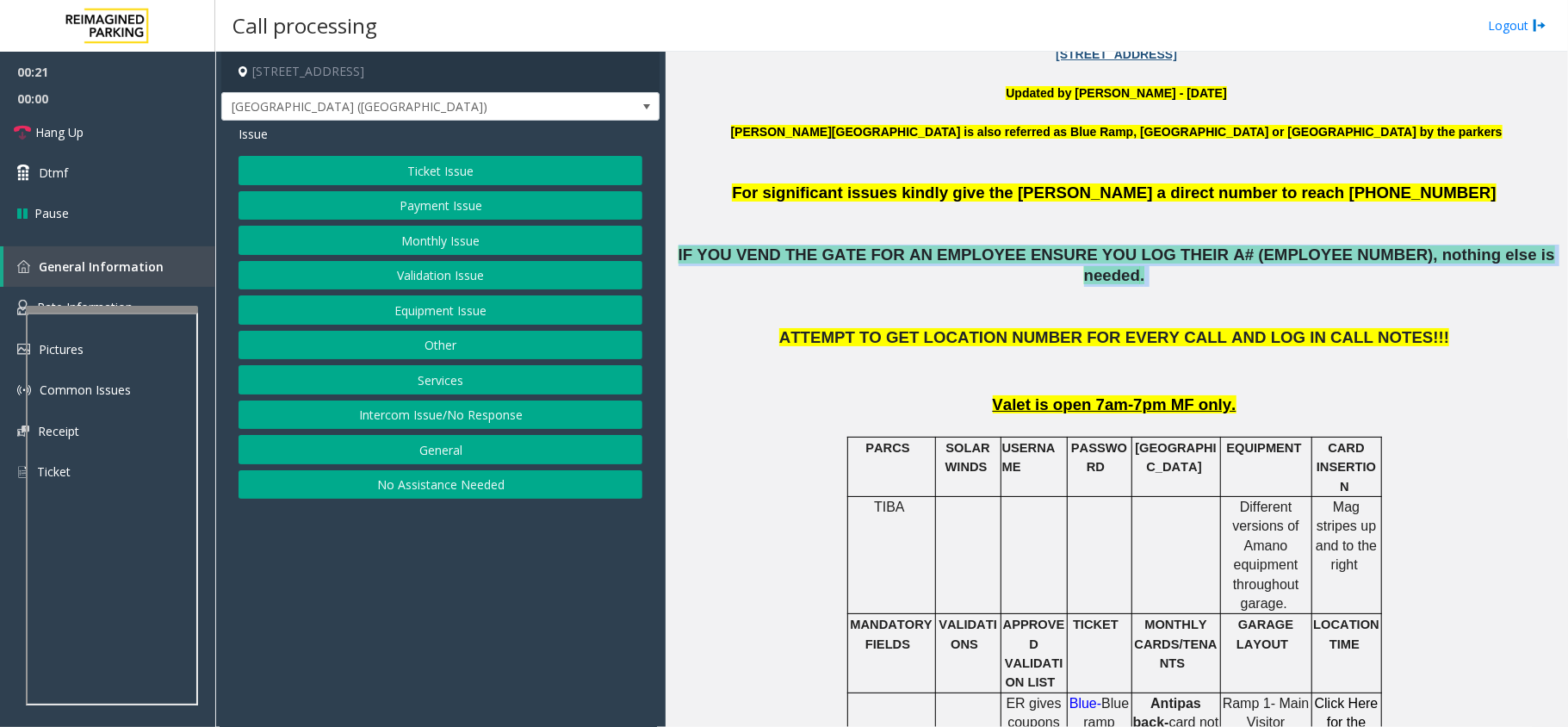
drag, startPoint x: 677, startPoint y: 273, endPoint x: 710, endPoint y: 258, distance: 36.2
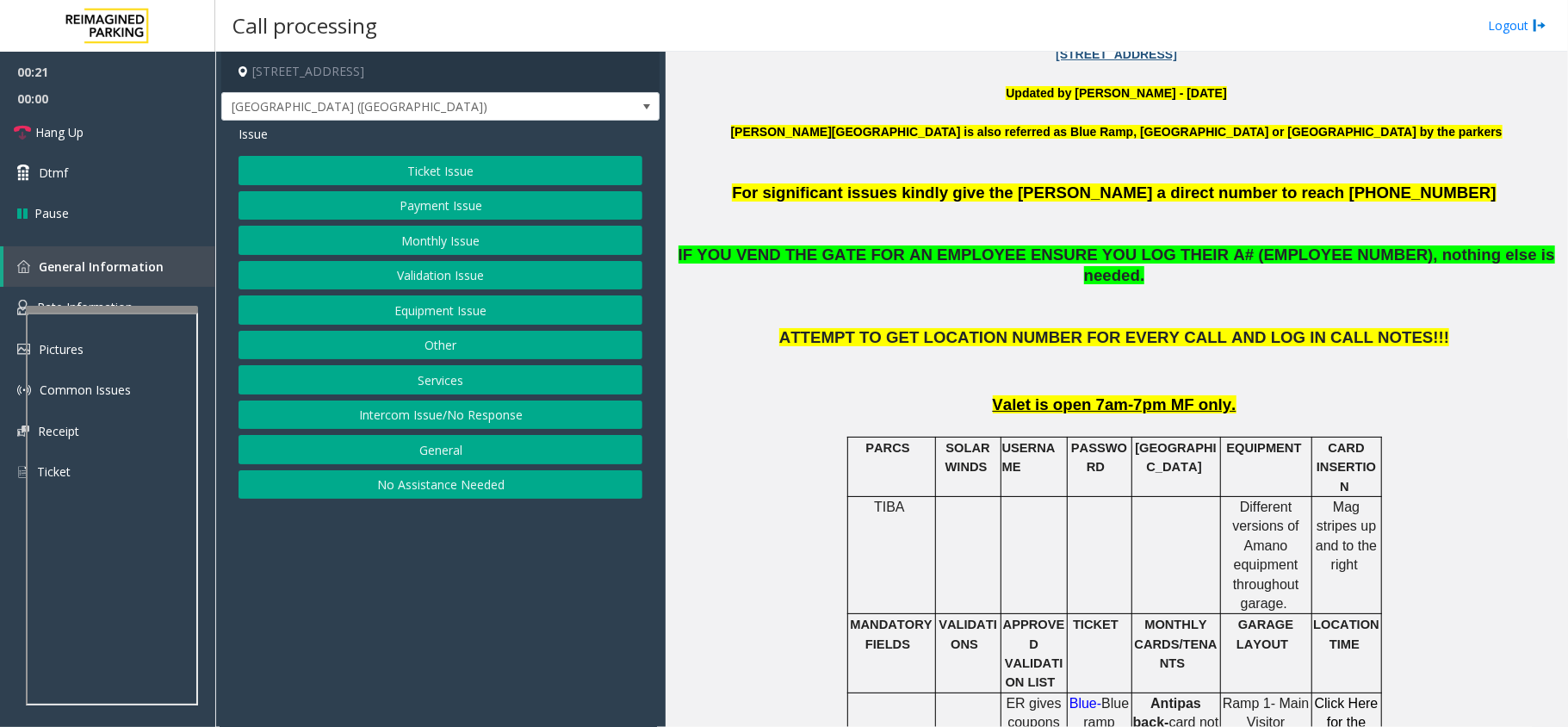
click at [727, 293] on p at bounding box center [1117, 308] width 890 height 41
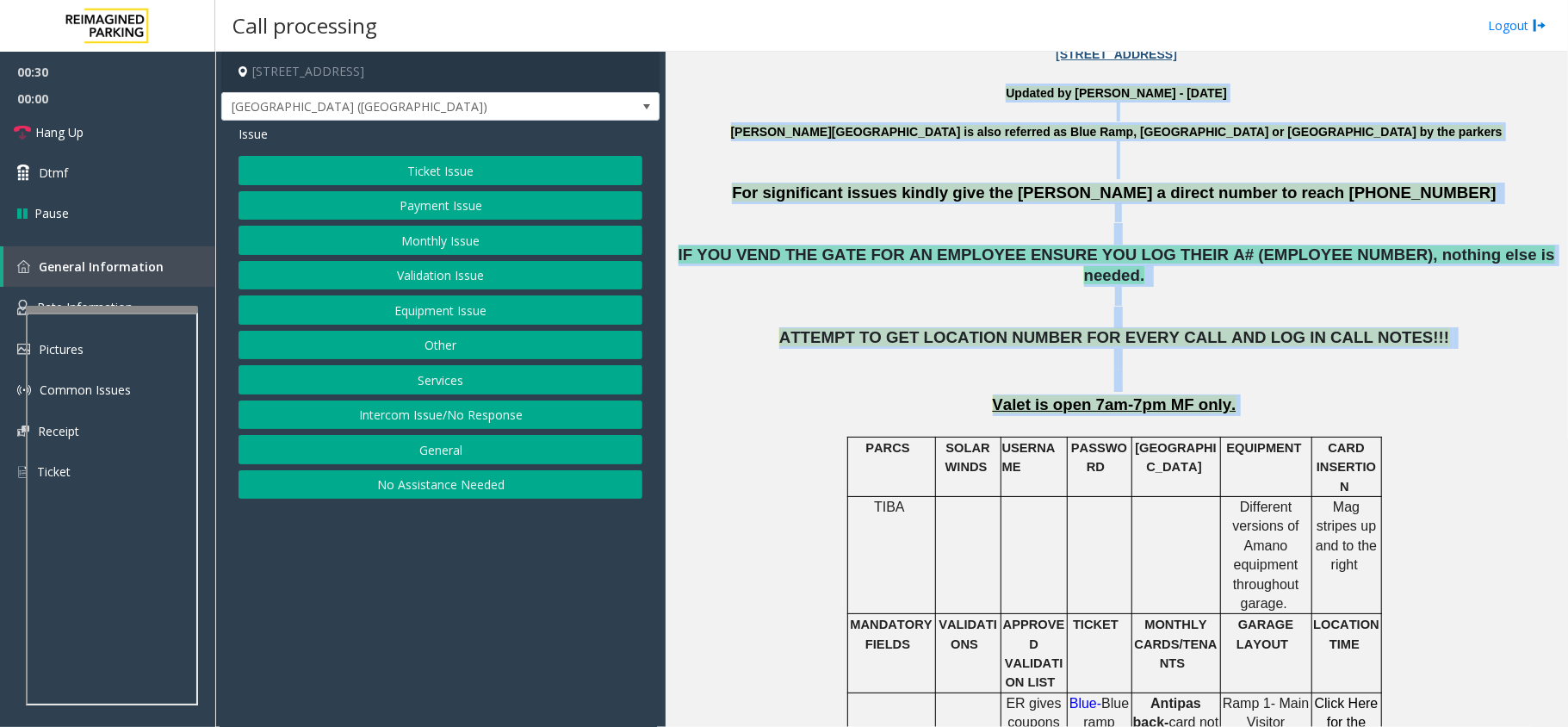
drag, startPoint x: 989, startPoint y: 90, endPoint x: 1219, endPoint y: 390, distance: 378.0
click at [439, 308] on button "Equipment Issue" at bounding box center [440, 309] width 404 height 29
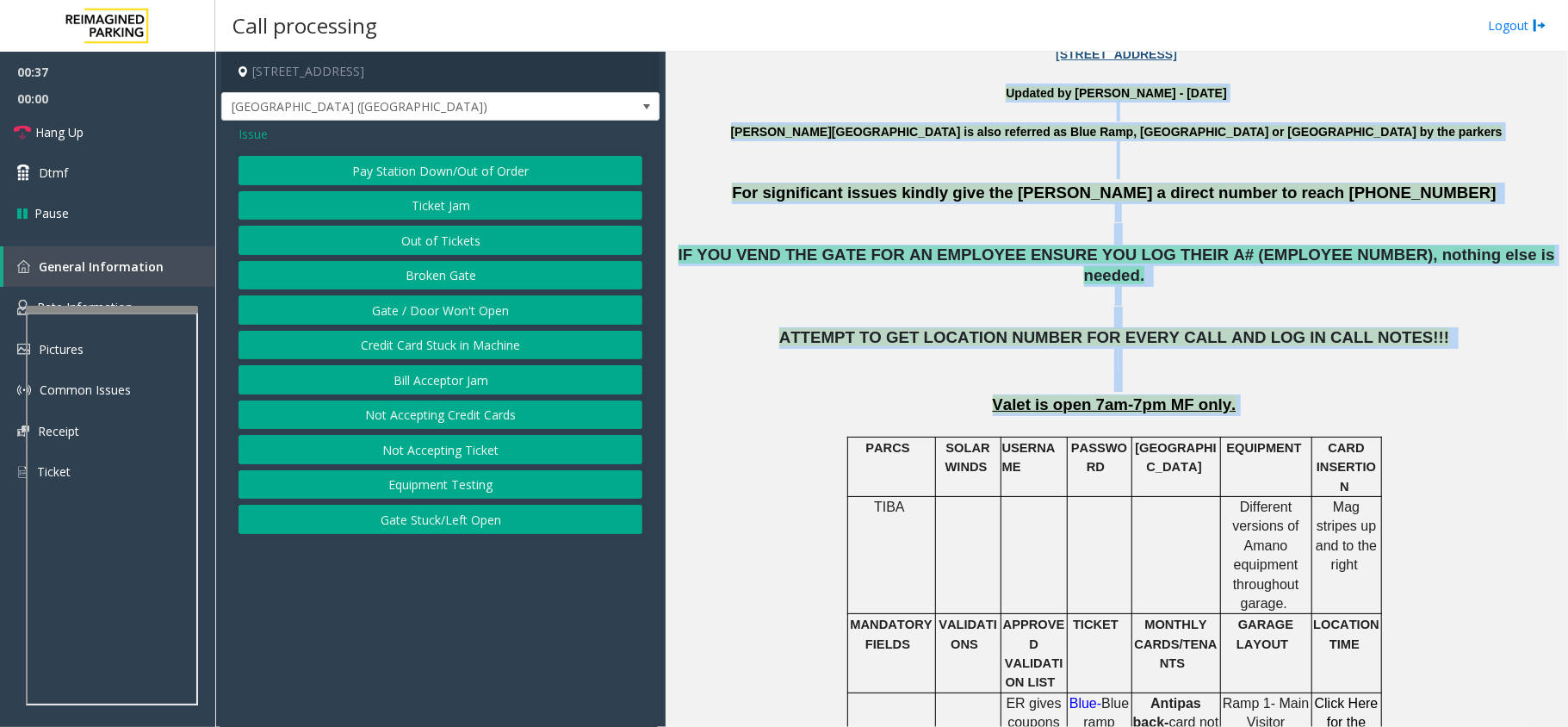
click at [439, 308] on button "Gate / Door Won't Open" at bounding box center [440, 309] width 404 height 29
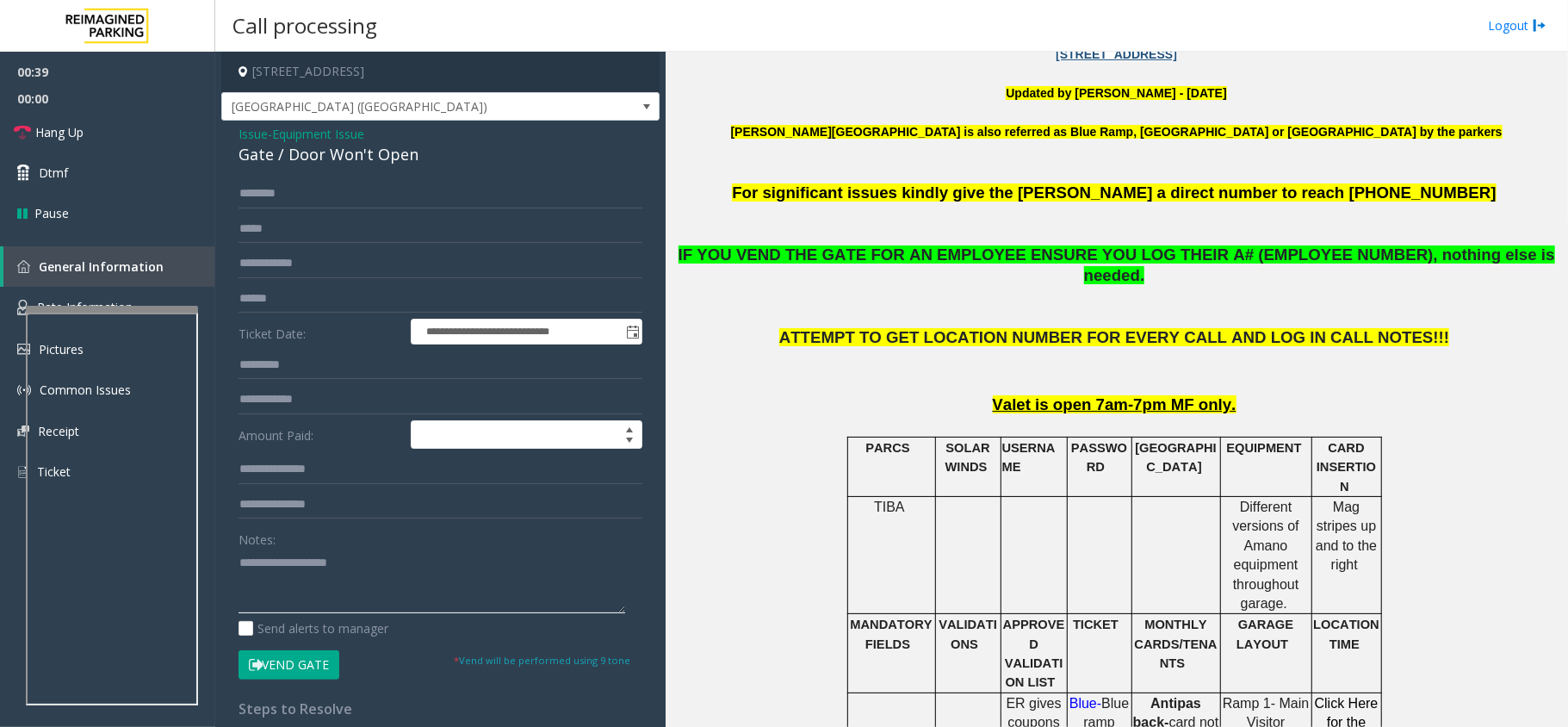
paste textarea "**********"
click at [476, 563] on textarea at bounding box center [432, 581] width 387 height 64
click at [322, 164] on div "Gate / Door Won't Open" at bounding box center [440, 154] width 404 height 23
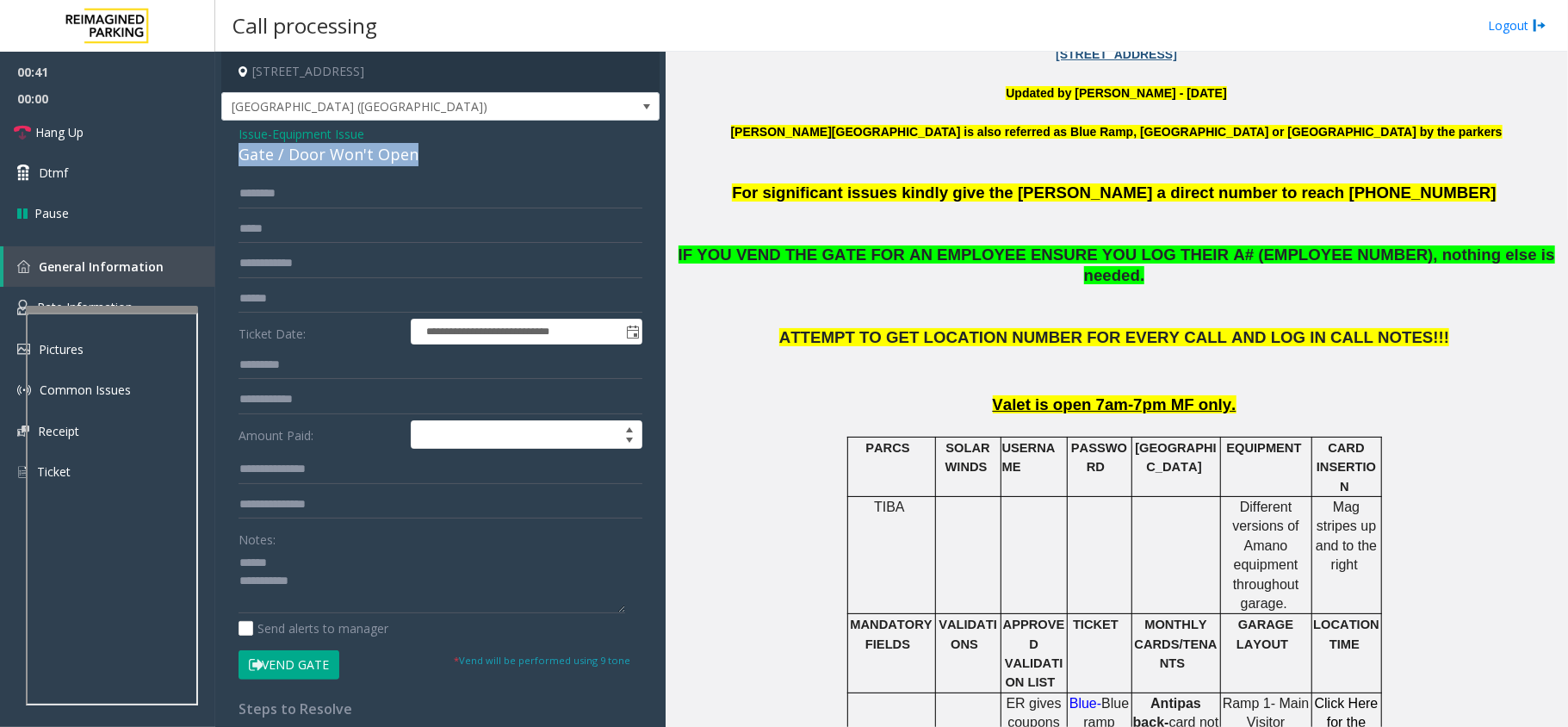
click at [322, 164] on div "Gate / Door Won't Open" at bounding box center [440, 154] width 404 height 23
copy div "Gate / Door Won't Open"
click at [335, 550] on textarea at bounding box center [432, 581] width 387 height 64
paste textarea "**********"
click at [427, 600] on textarea at bounding box center [432, 581] width 387 height 64
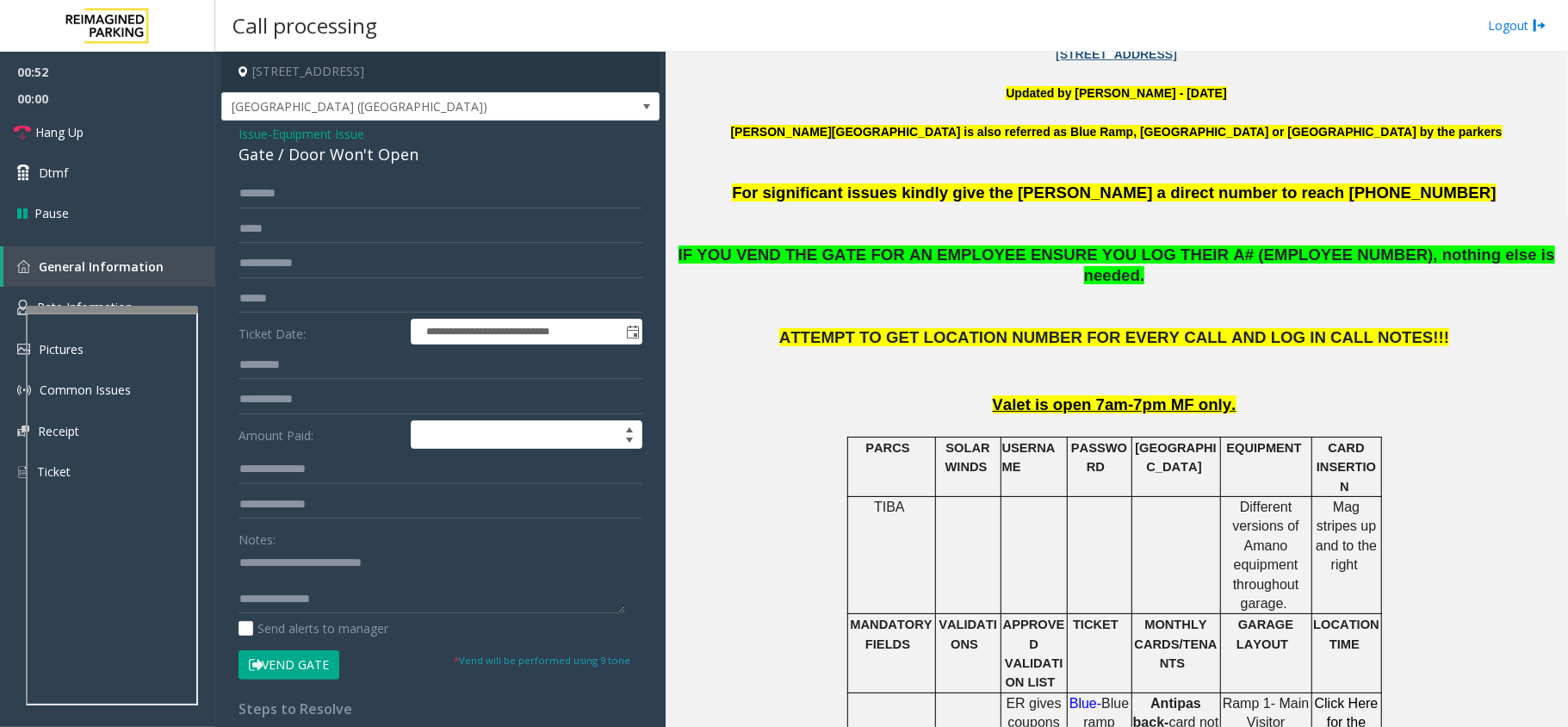
click at [305, 659] on button "Vend Gate" at bounding box center [289, 664] width 100 height 29
click at [364, 594] on textarea at bounding box center [432, 581] width 387 height 64
click at [166, 124] on link "Hang Up" at bounding box center [107, 132] width 215 height 41
click at [344, 605] on textarea at bounding box center [432, 581] width 387 height 64
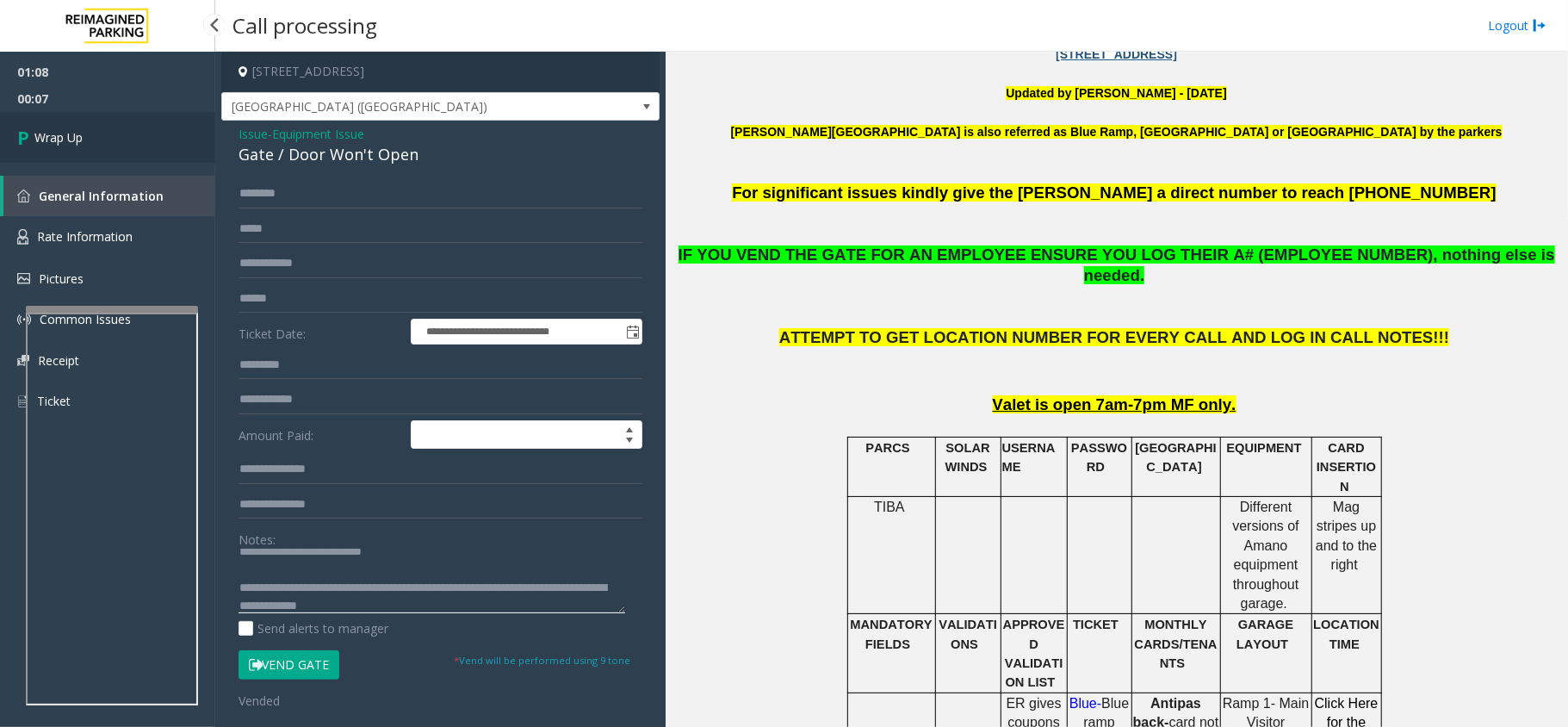
type textarea "**********"
click at [83, 138] on span "Wrap Up" at bounding box center [58, 137] width 48 height 19
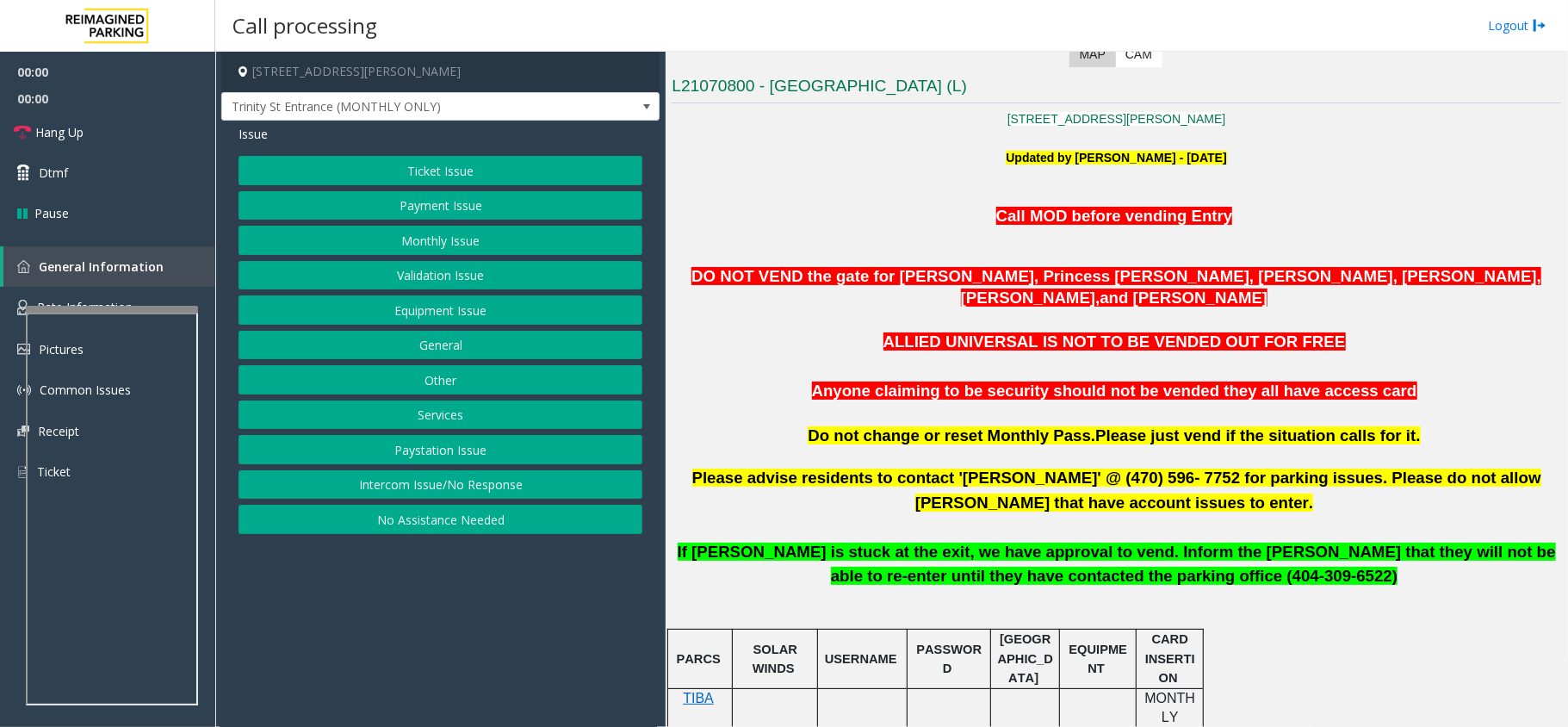
scroll to position [459, 0]
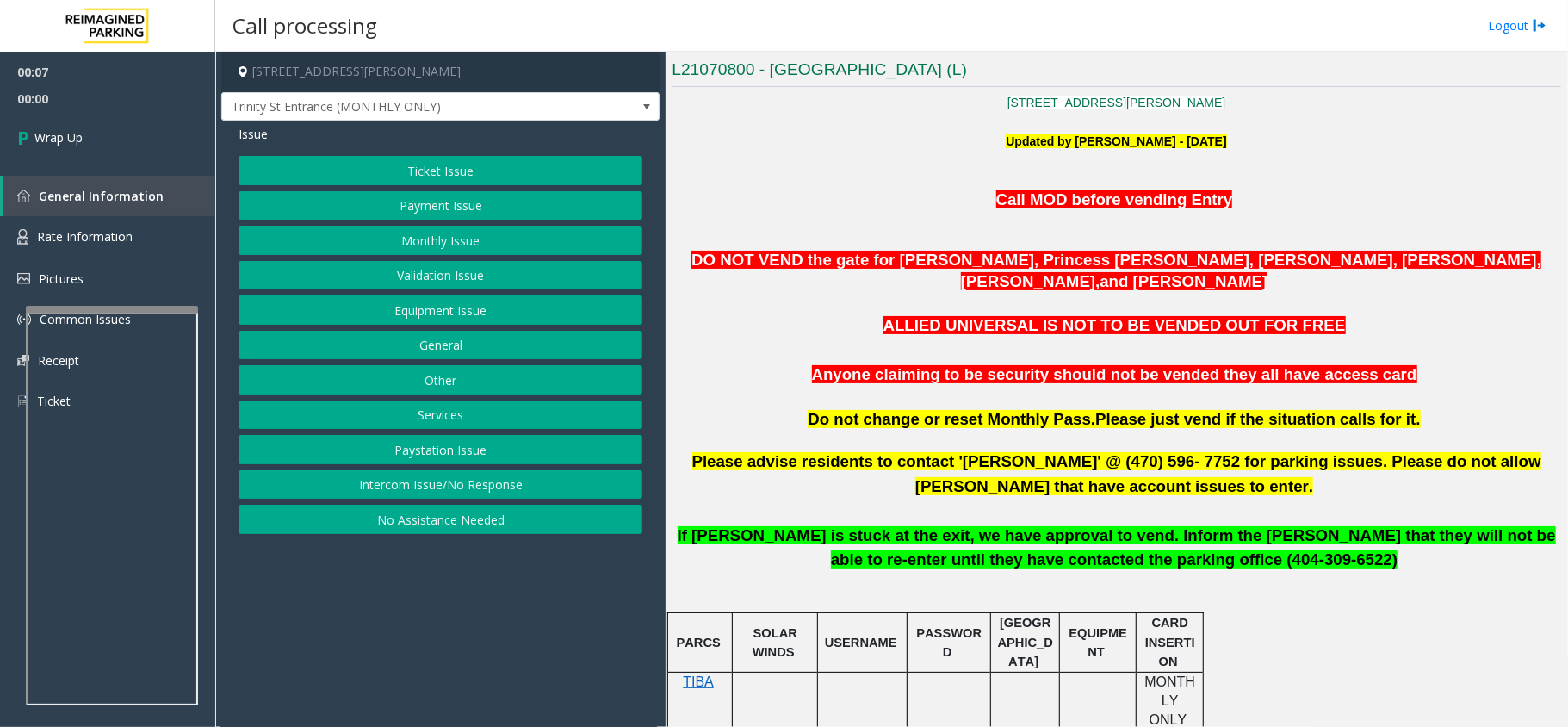
click at [384, 497] on button "Intercom Issue/No Response" at bounding box center [440, 485] width 404 height 29
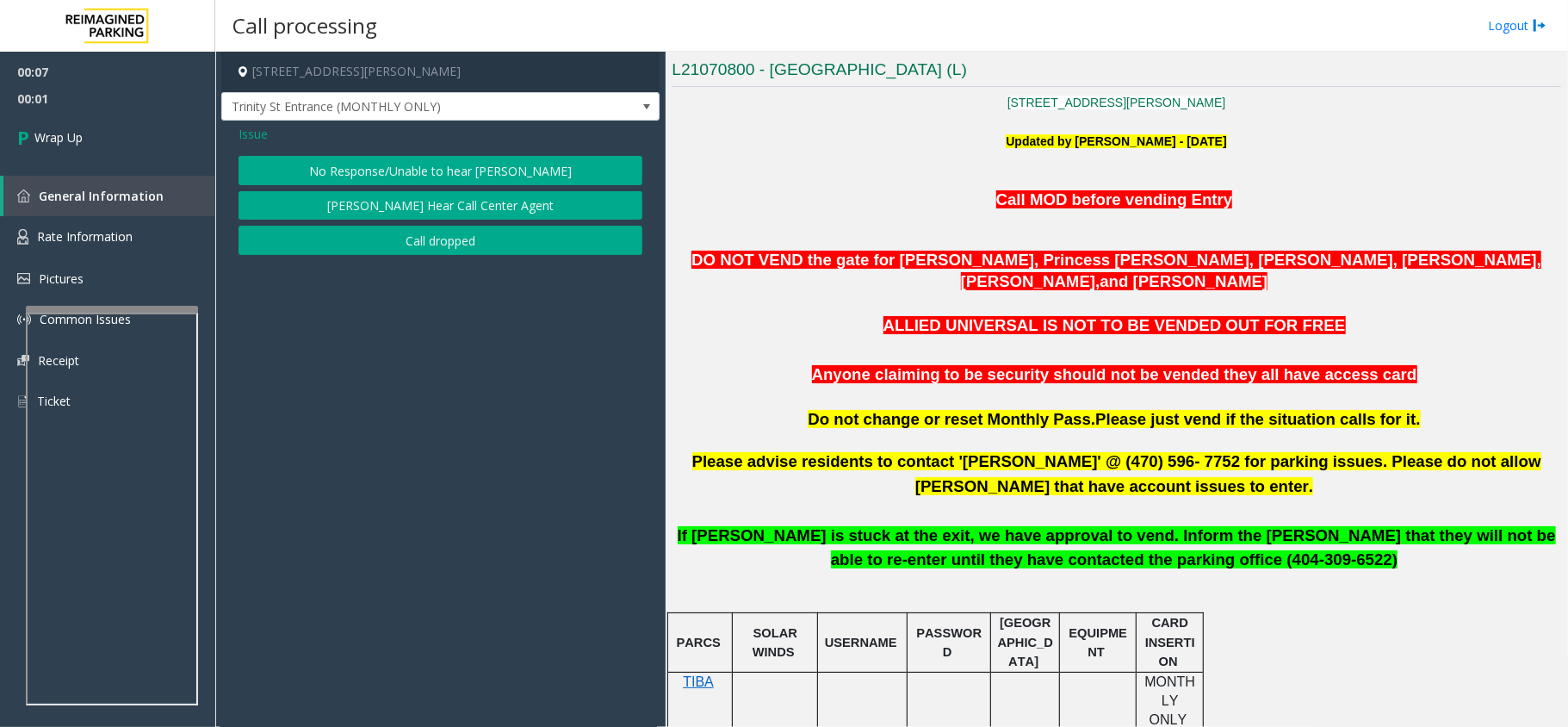
click at [389, 263] on div "Issue No Response/Unable to hear [PERSON_NAME] Cannot Hear Call Center Agent Ca…" at bounding box center [440, 192] width 439 height 143
click at [393, 253] on button "Call dropped" at bounding box center [440, 240] width 404 height 29
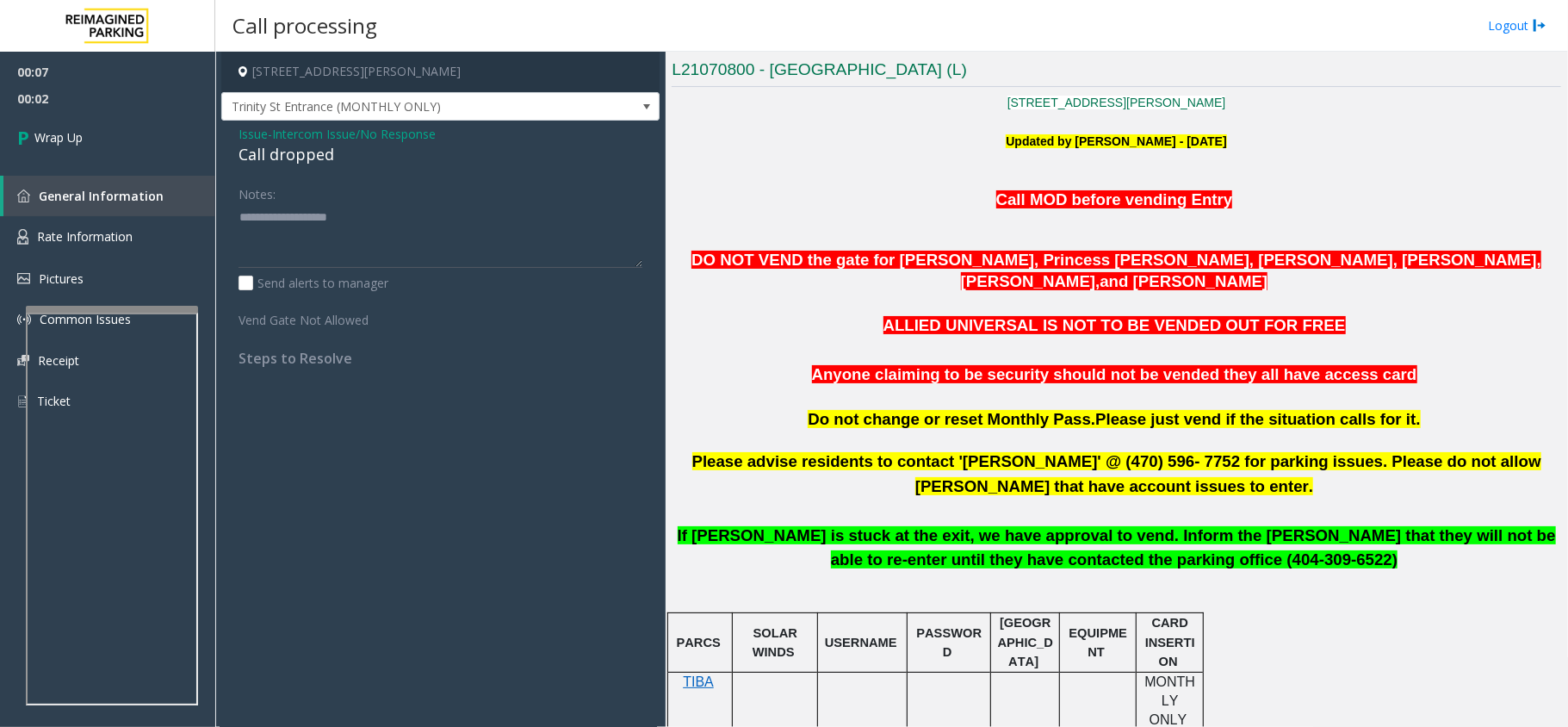
click at [308, 159] on div "Call dropped" at bounding box center [440, 154] width 404 height 23
copy div "Call dropped"
click at [351, 259] on textarea at bounding box center [440, 235] width 404 height 64
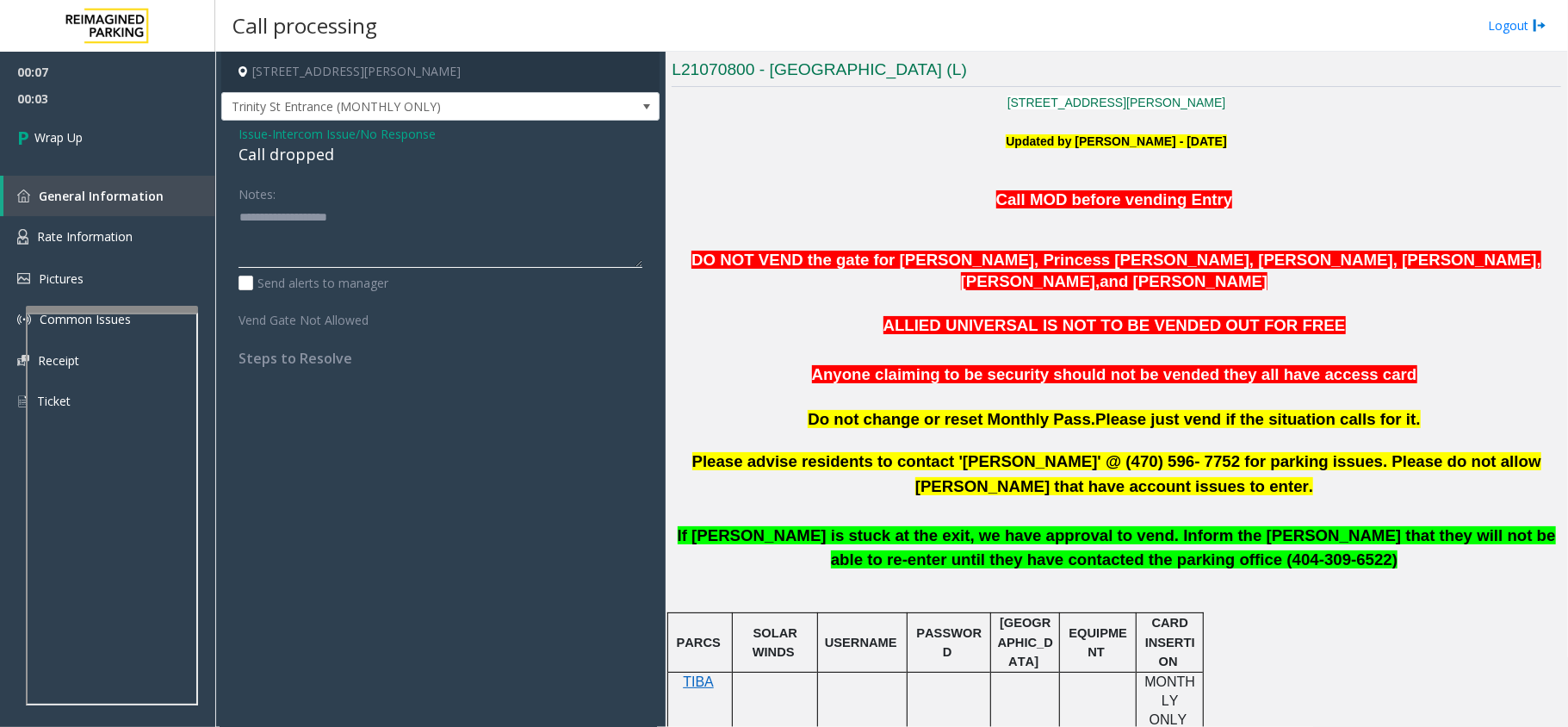
paste textarea "**********"
type textarea "**********"
click at [114, 136] on link "Wrap Up" at bounding box center [107, 137] width 215 height 51
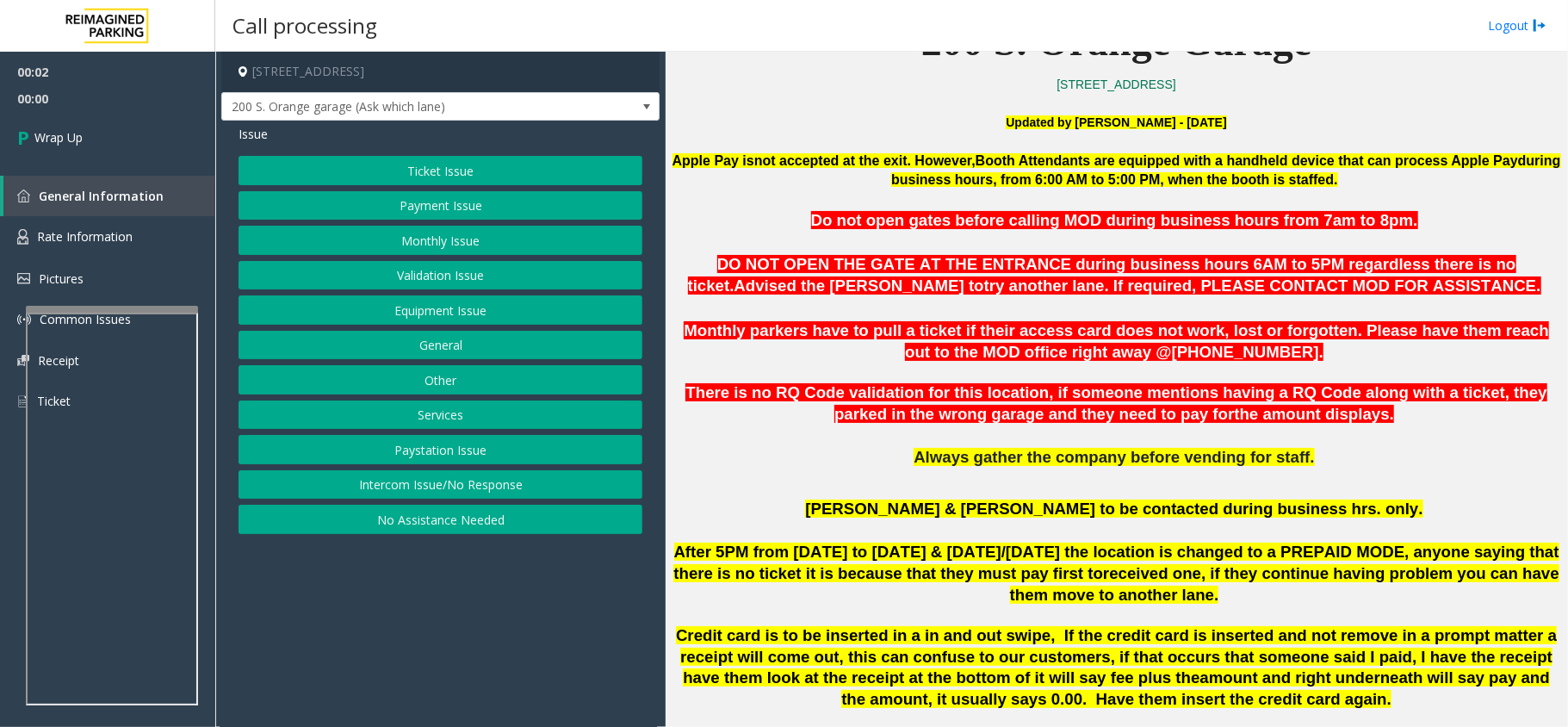
scroll to position [574, 0]
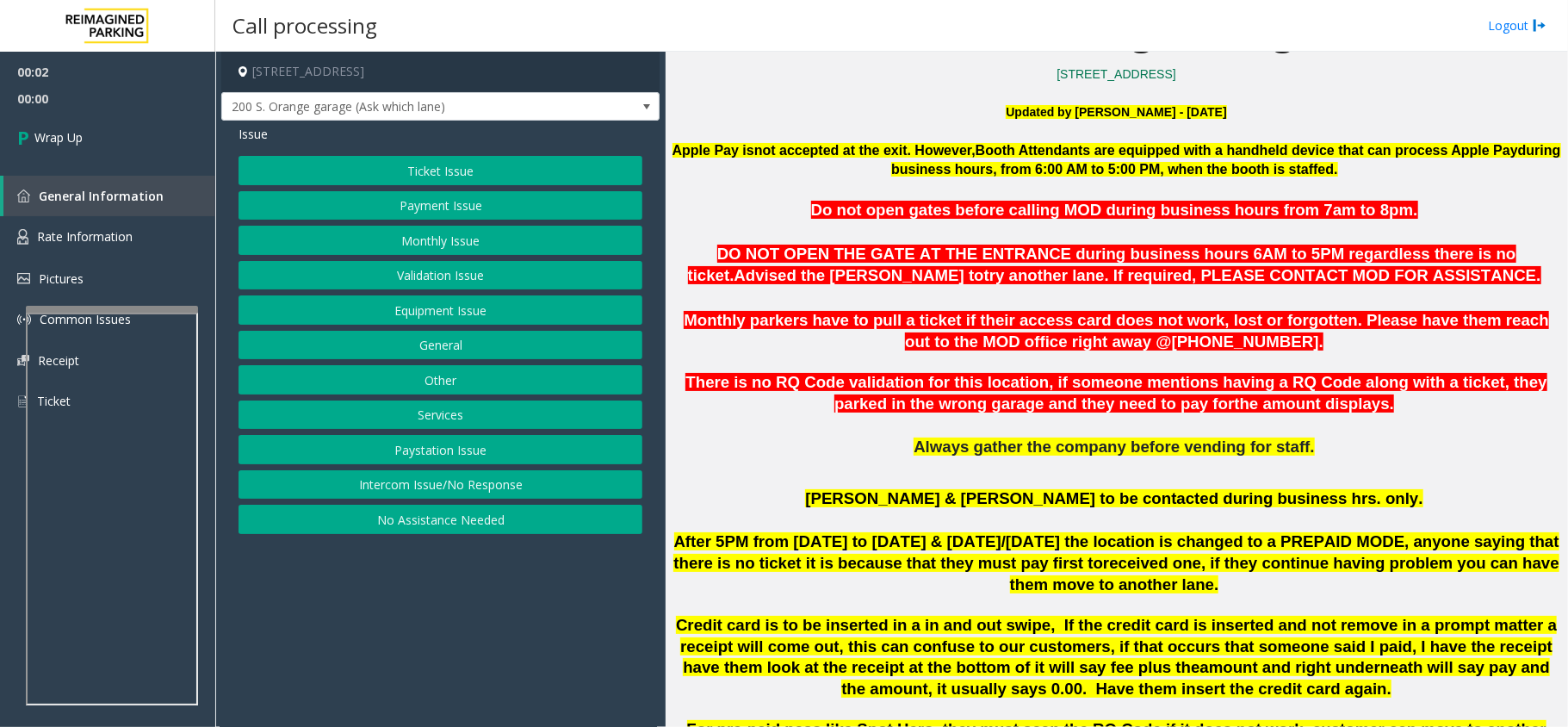
click at [404, 496] on button "Intercom Issue/No Response" at bounding box center [440, 485] width 404 height 29
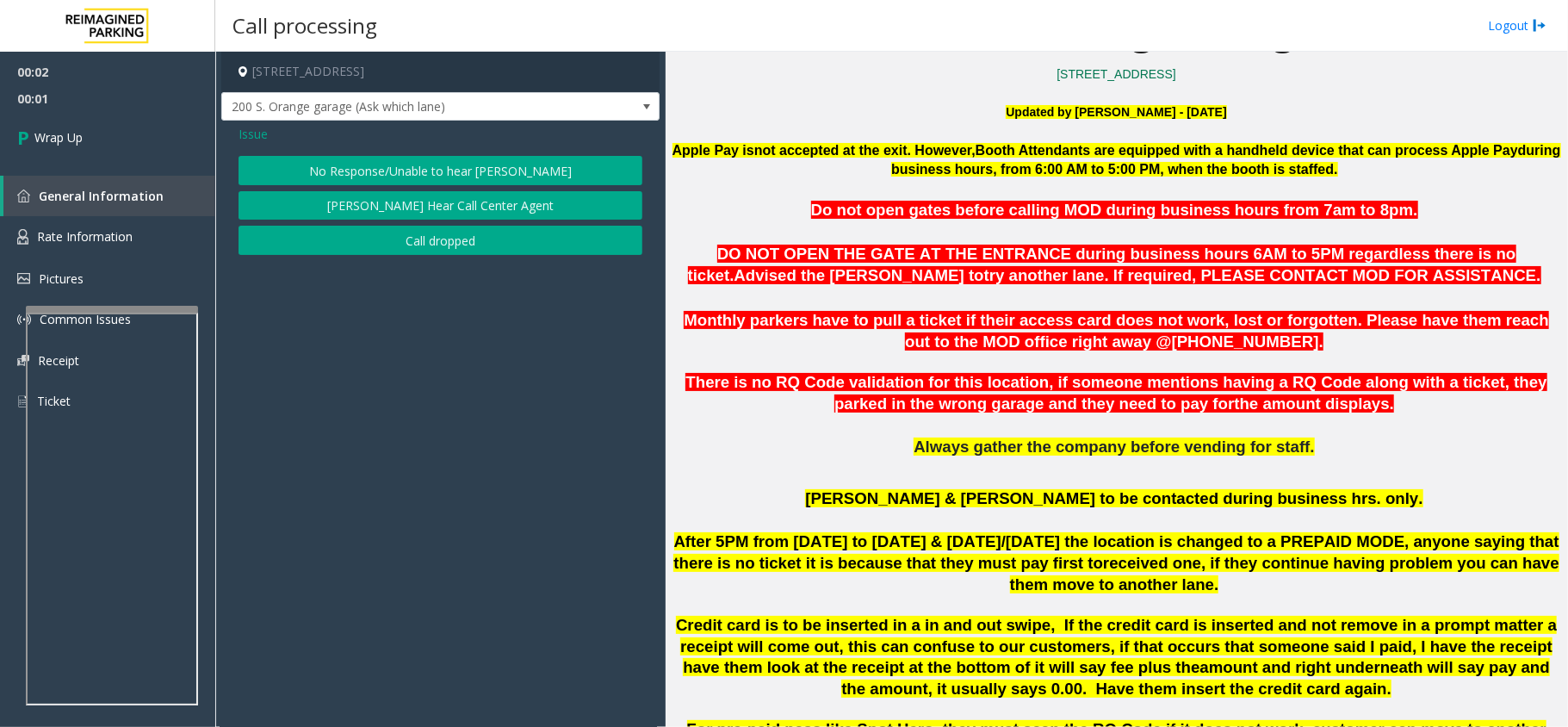
click at [406, 247] on button "Call dropped" at bounding box center [440, 240] width 404 height 29
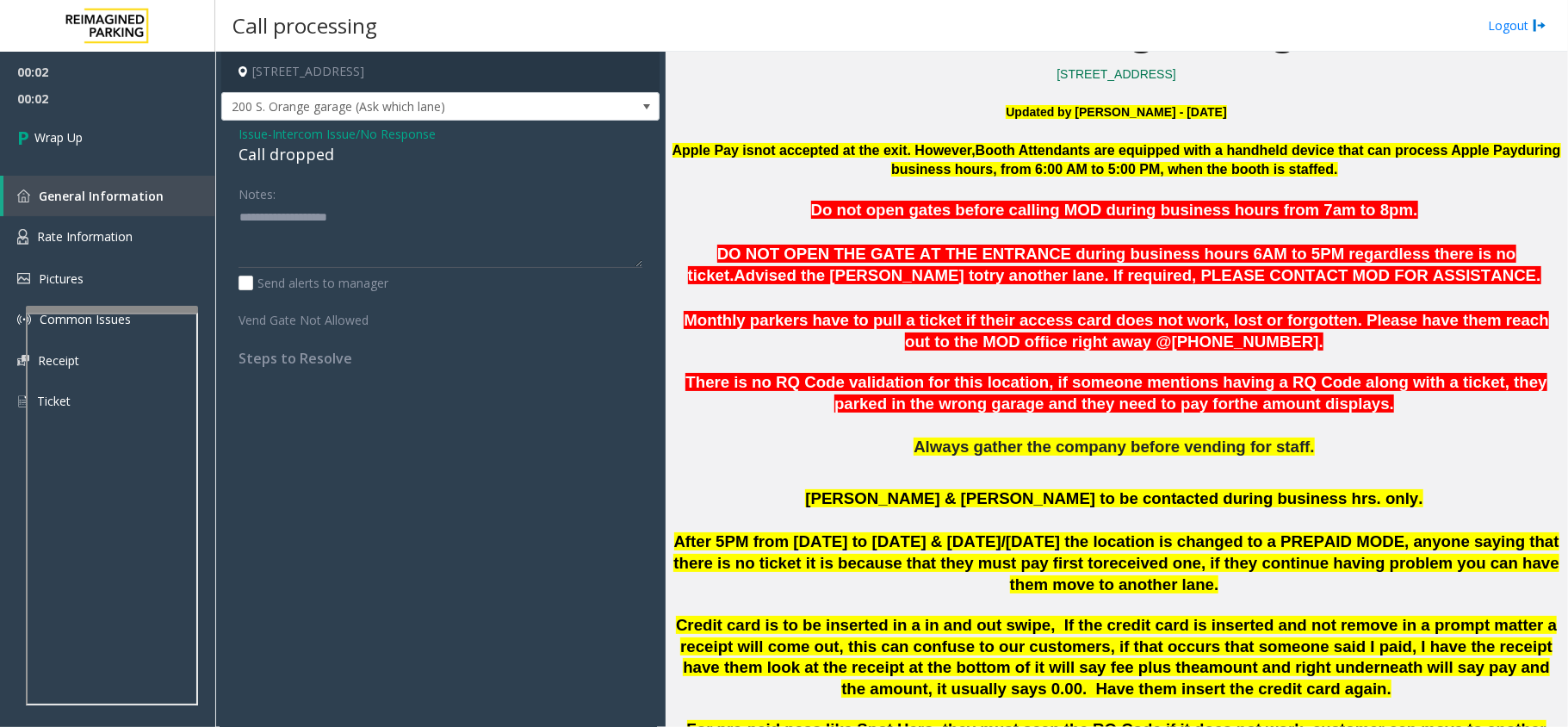
click at [308, 156] on div "Call dropped" at bounding box center [440, 154] width 404 height 23
copy div "Call dropped"
click at [338, 240] on textarea at bounding box center [440, 235] width 404 height 64
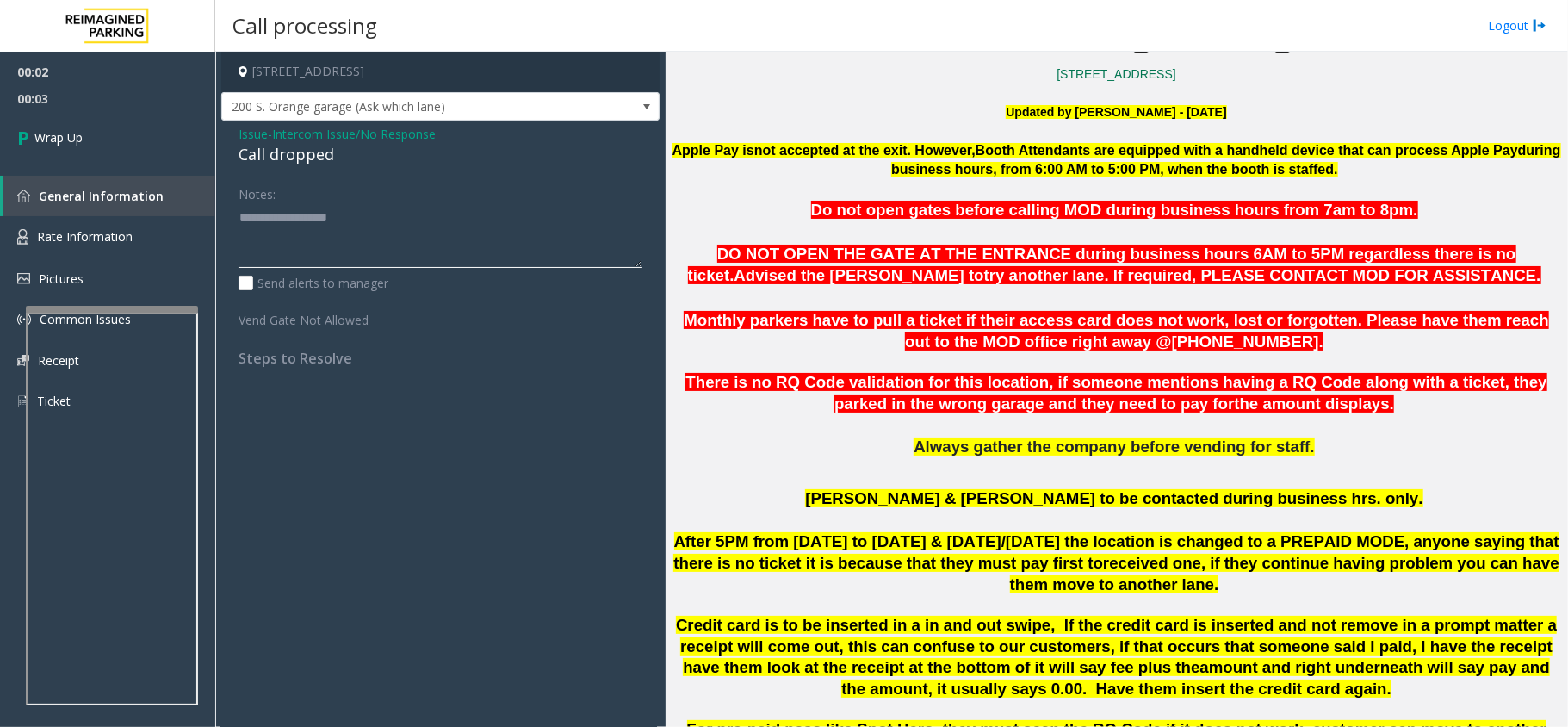
paste textarea "**********"
type textarea "**********"
click at [78, 135] on span "Wrap Up" at bounding box center [58, 137] width 48 height 19
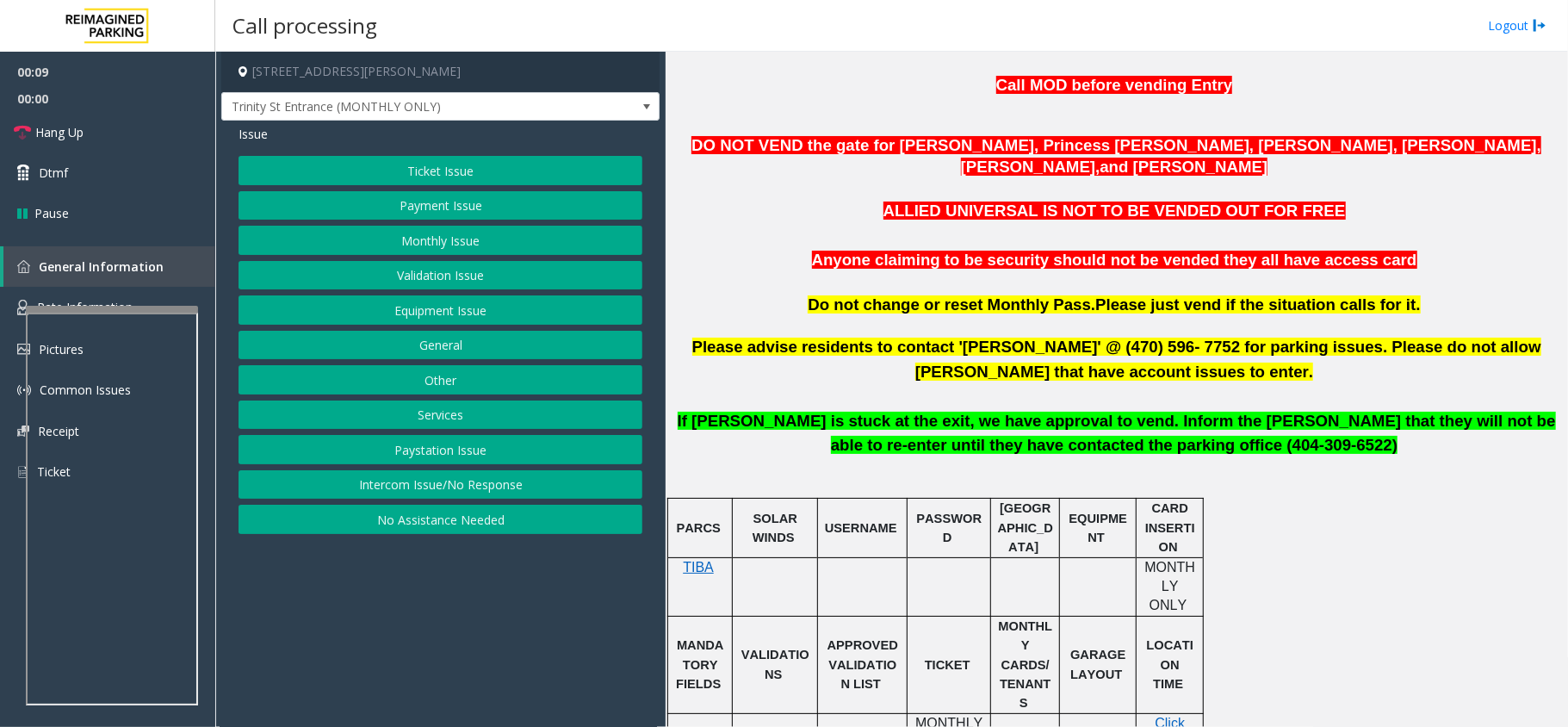
scroll to position [459, 0]
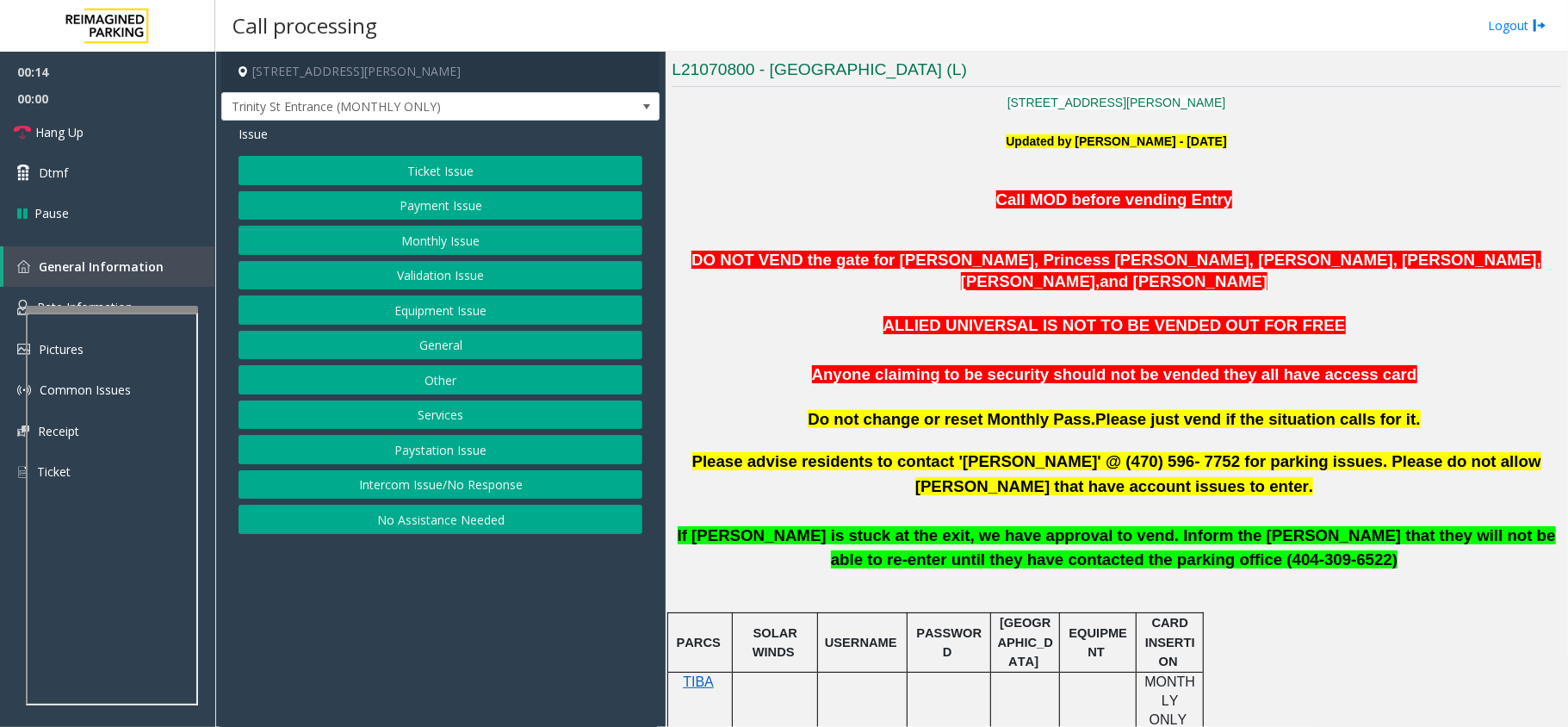
click at [441, 474] on div "Ticket Issue Payment Issue Monthly Issue Validation Issue Equipment Issue Gener…" at bounding box center [440, 345] width 404 height 378
click at [73, 105] on span "00:00" at bounding box center [107, 99] width 215 height 26
click at [79, 128] on span "Hang Up" at bounding box center [59, 132] width 48 height 19
click at [424, 484] on button "Intercom Issue/No Response" at bounding box center [440, 485] width 404 height 29
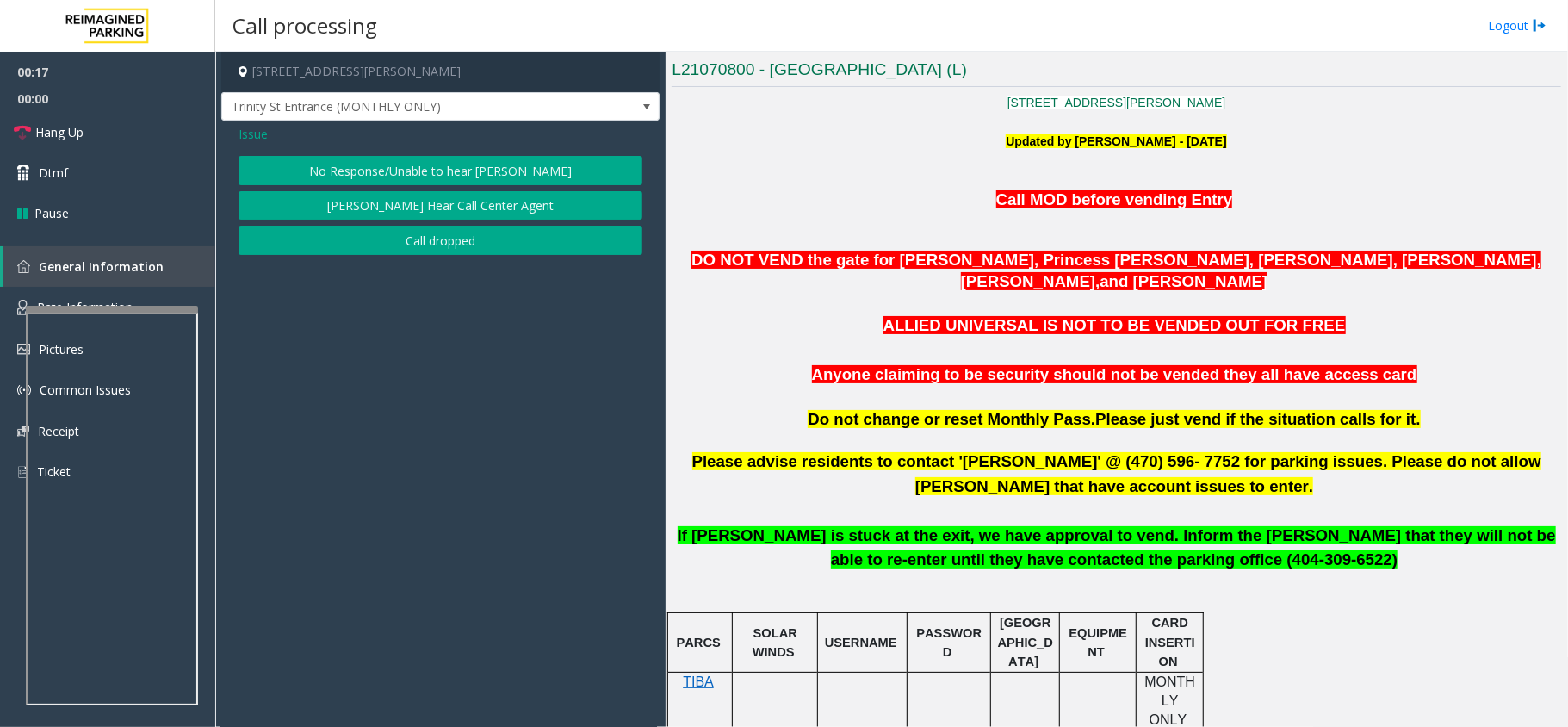
click at [315, 156] on button "No Response/Unable to hear [PERSON_NAME]" at bounding box center [440, 170] width 404 height 29
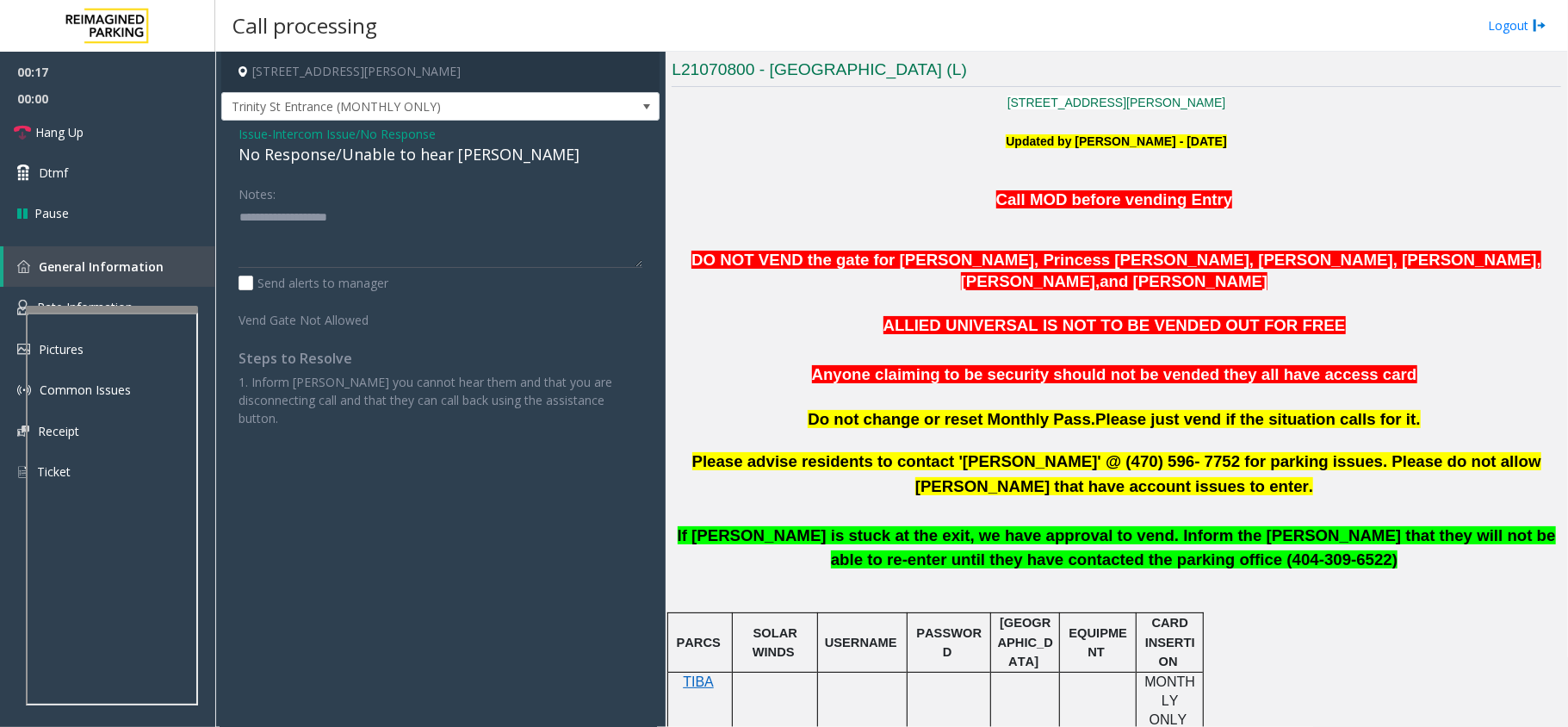
click at [304, 148] on div "No Response/Unable to hear [PERSON_NAME]" at bounding box center [440, 154] width 404 height 23
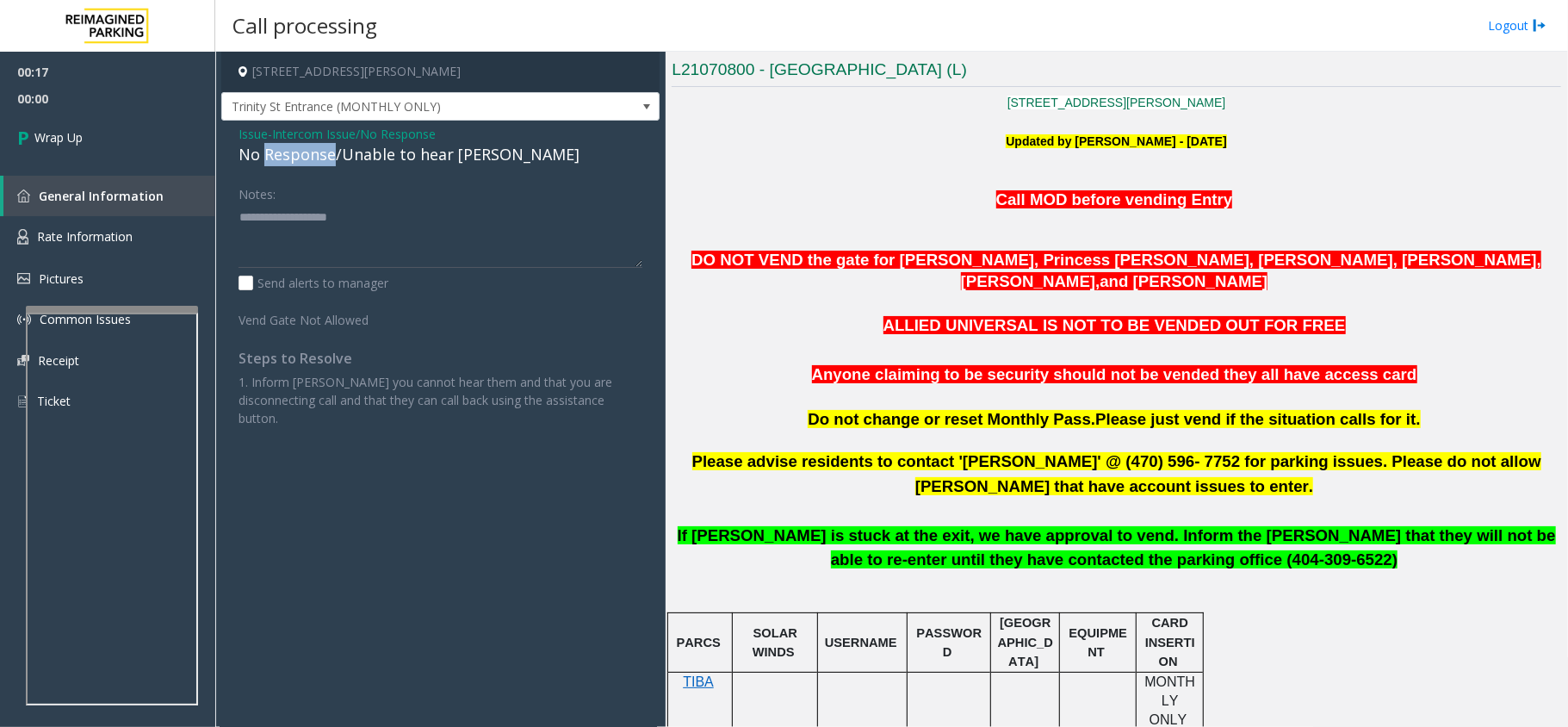
click at [304, 148] on div "No Response/Unable to hear [PERSON_NAME]" at bounding box center [440, 154] width 404 height 23
copy div "No Response/Unable to hear [PERSON_NAME]"
click at [325, 226] on textarea at bounding box center [440, 235] width 404 height 64
paste textarea "**********"
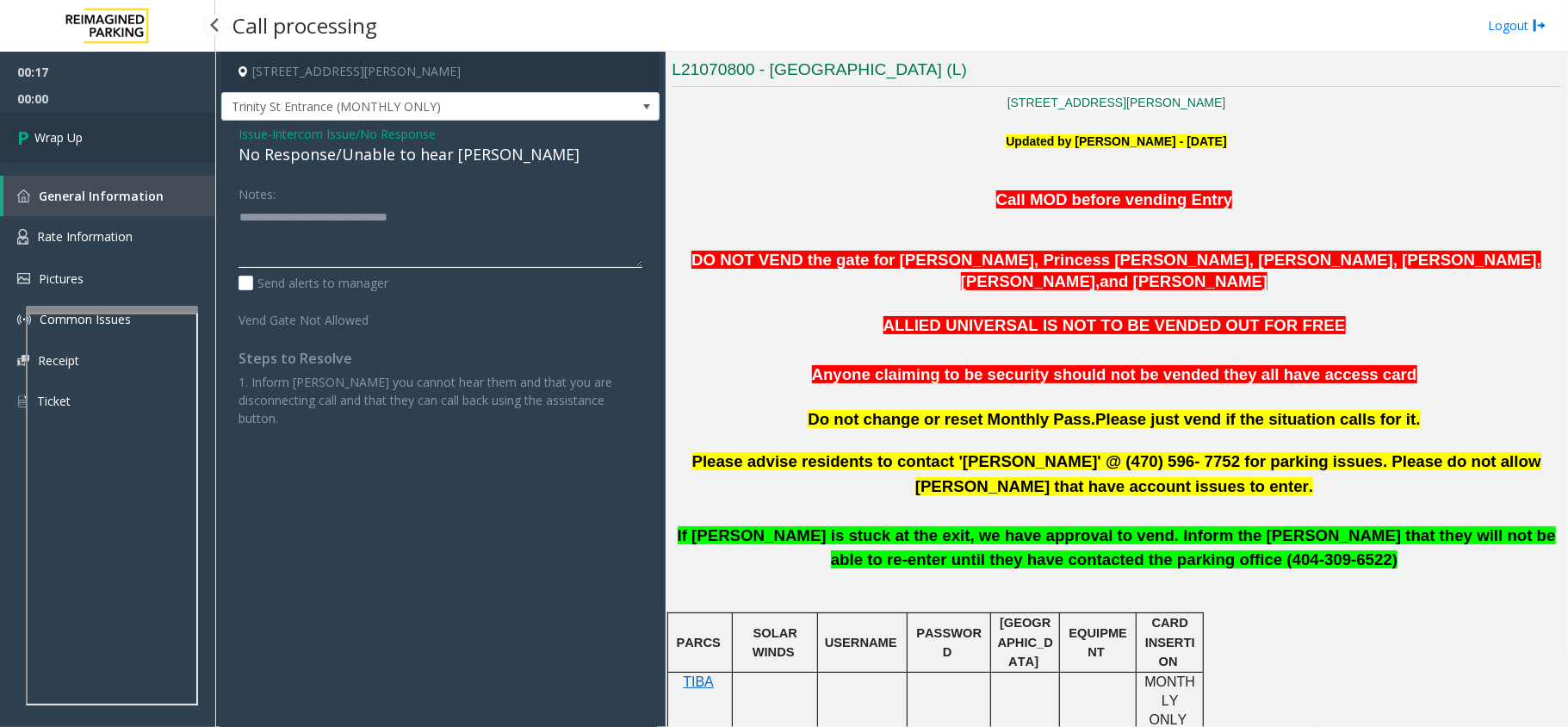
type textarea "**********"
click at [57, 119] on link "Wrap Up" at bounding box center [107, 137] width 215 height 51
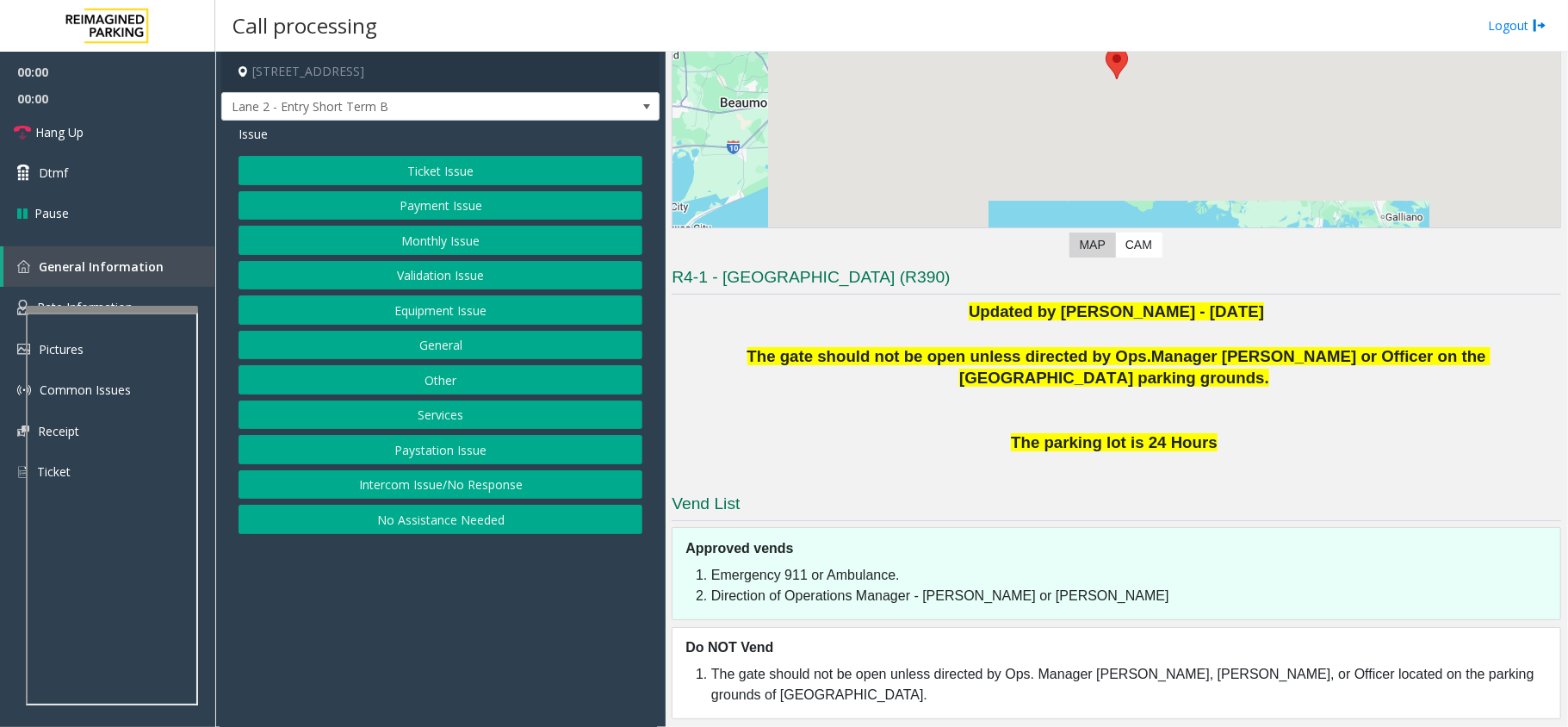
scroll to position [241, 0]
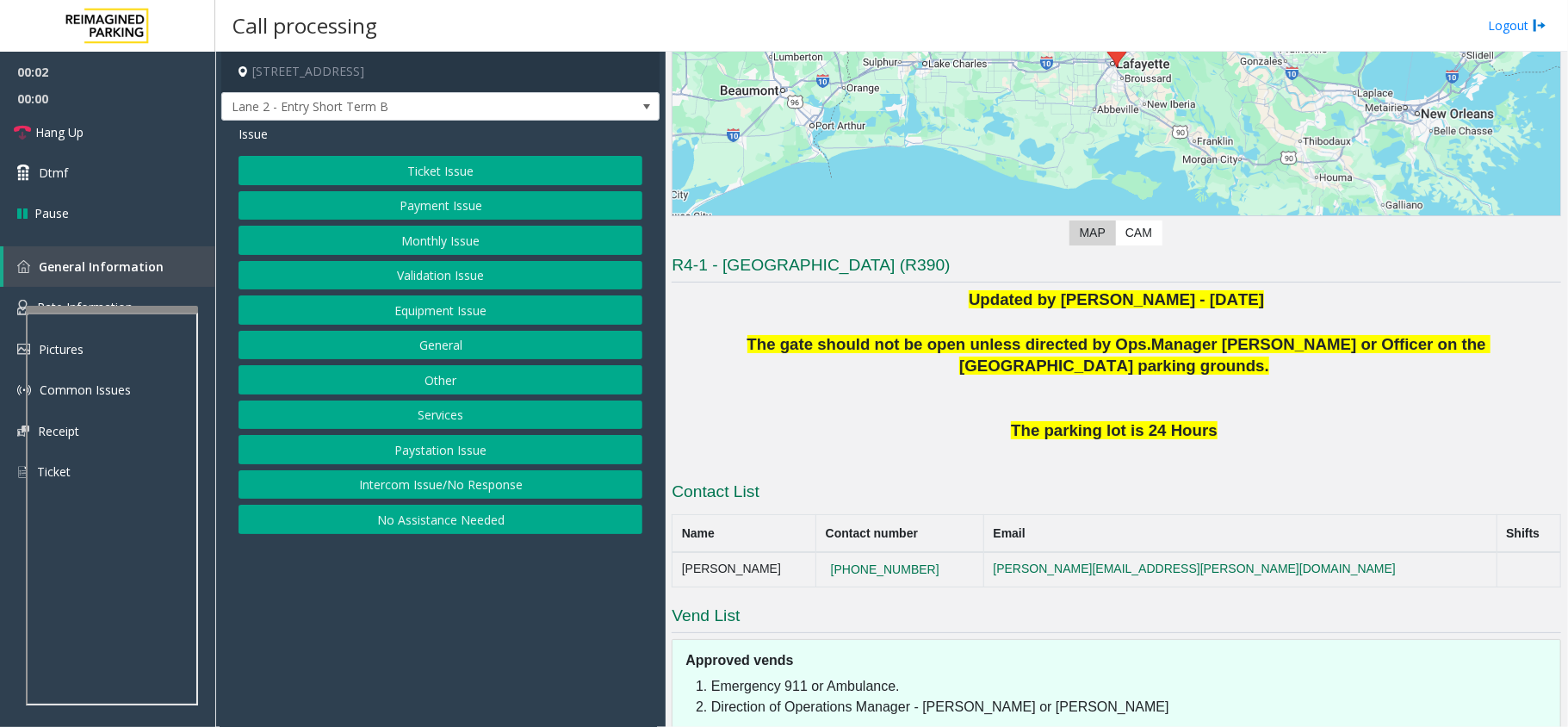
click at [485, 480] on button "Intercom Issue/No Response" at bounding box center [440, 485] width 404 height 29
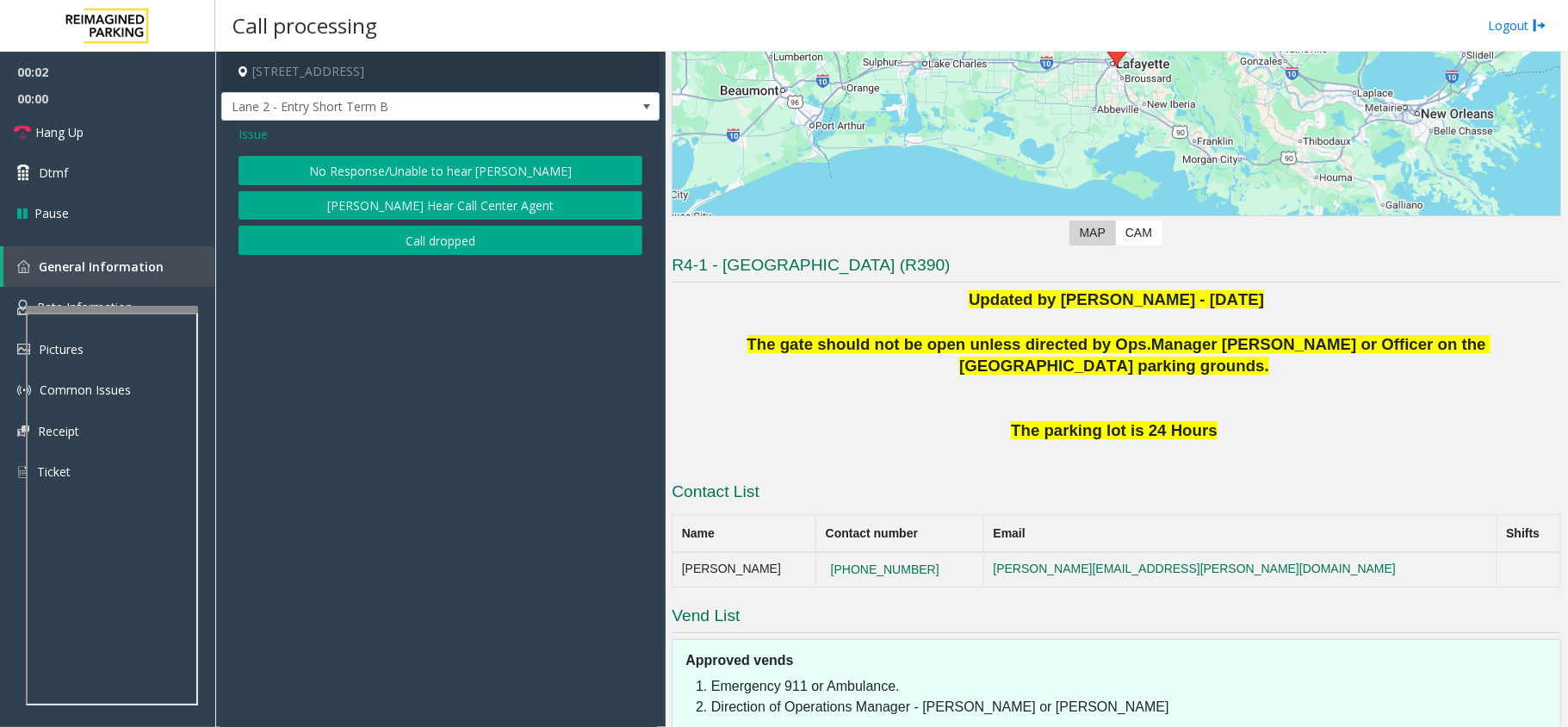
click at [442, 162] on button "No Response/Unable to hear [PERSON_NAME]" at bounding box center [440, 170] width 404 height 29
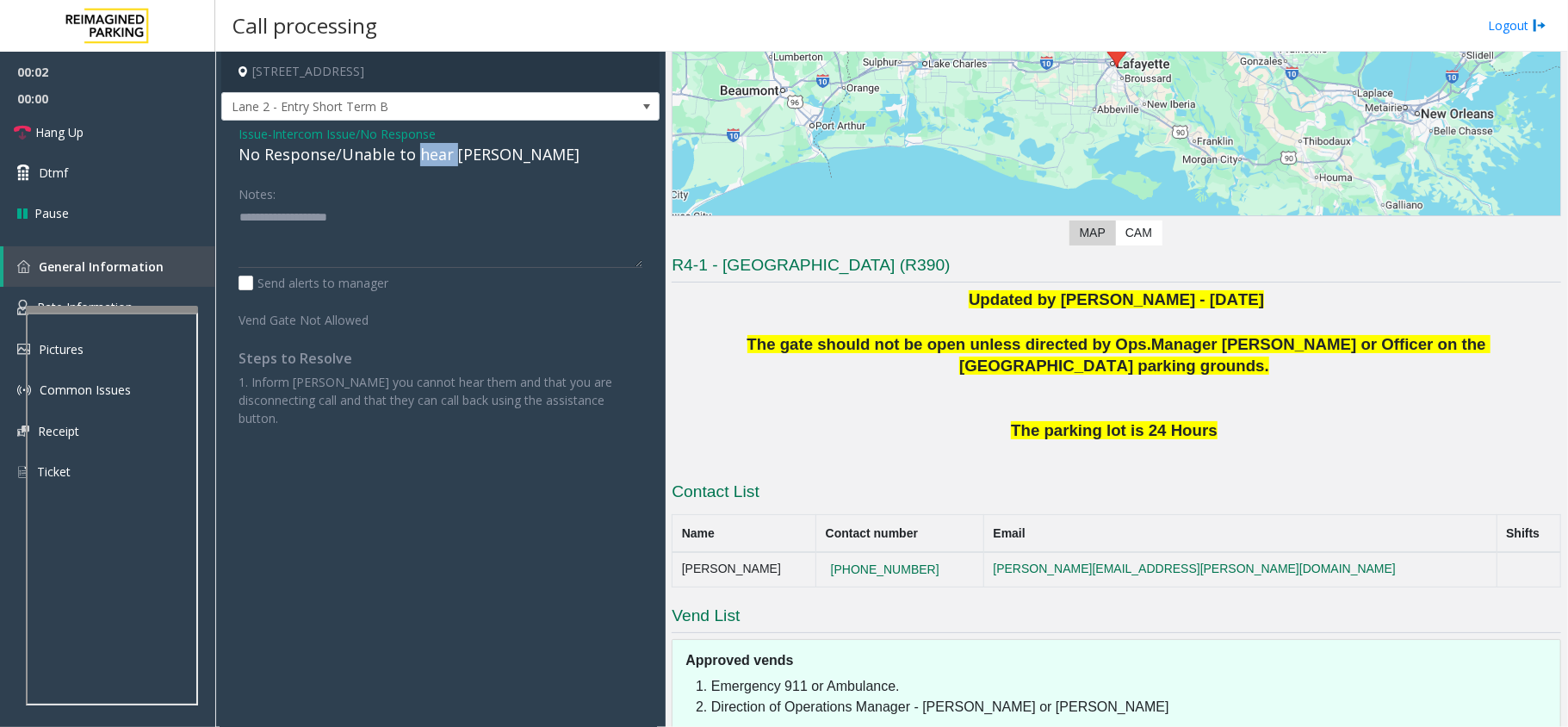
click at [442, 162] on div "No Response/Unable to hear [PERSON_NAME]" at bounding box center [440, 154] width 404 height 23
paste textarea "**********"
click at [444, 235] on textarea at bounding box center [440, 235] width 404 height 64
type textarea "**********"
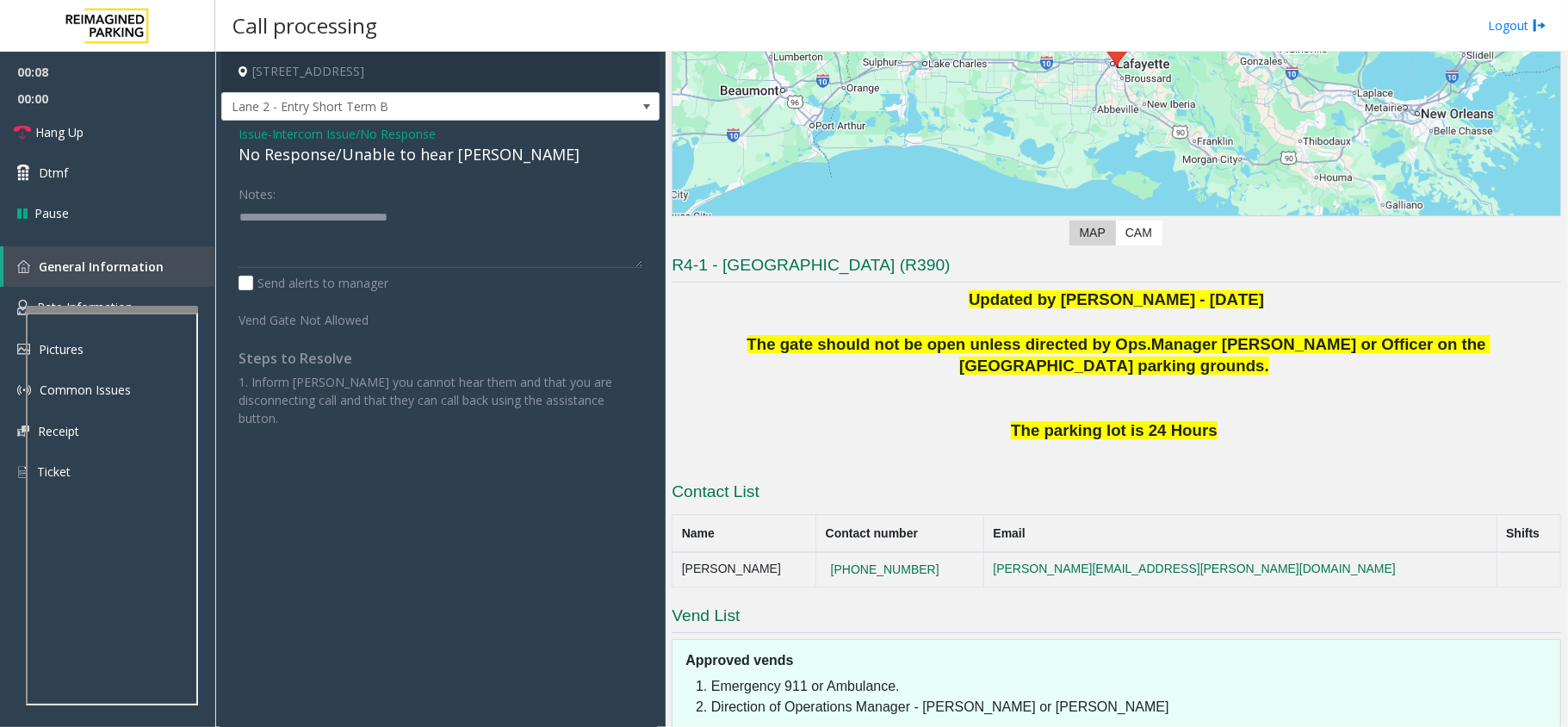
click at [421, 87] on h4 "[STREET_ADDRESS]" at bounding box center [440, 72] width 439 height 41
click at [422, 103] on span "Lane 2 - Entry Short Term B" at bounding box center [396, 107] width 350 height 27
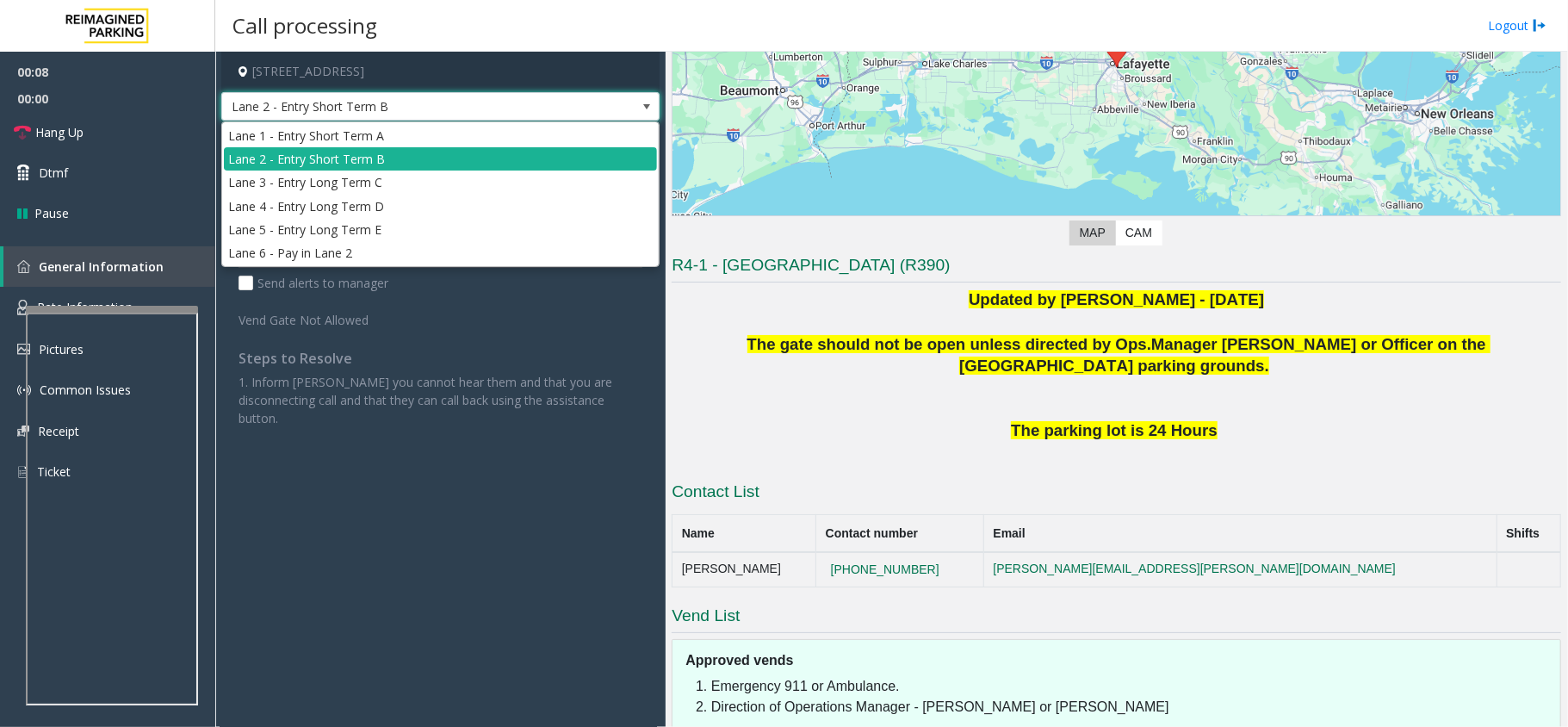
click at [422, 103] on span "Lane 2 - Entry Short Term B" at bounding box center [396, 107] width 350 height 27
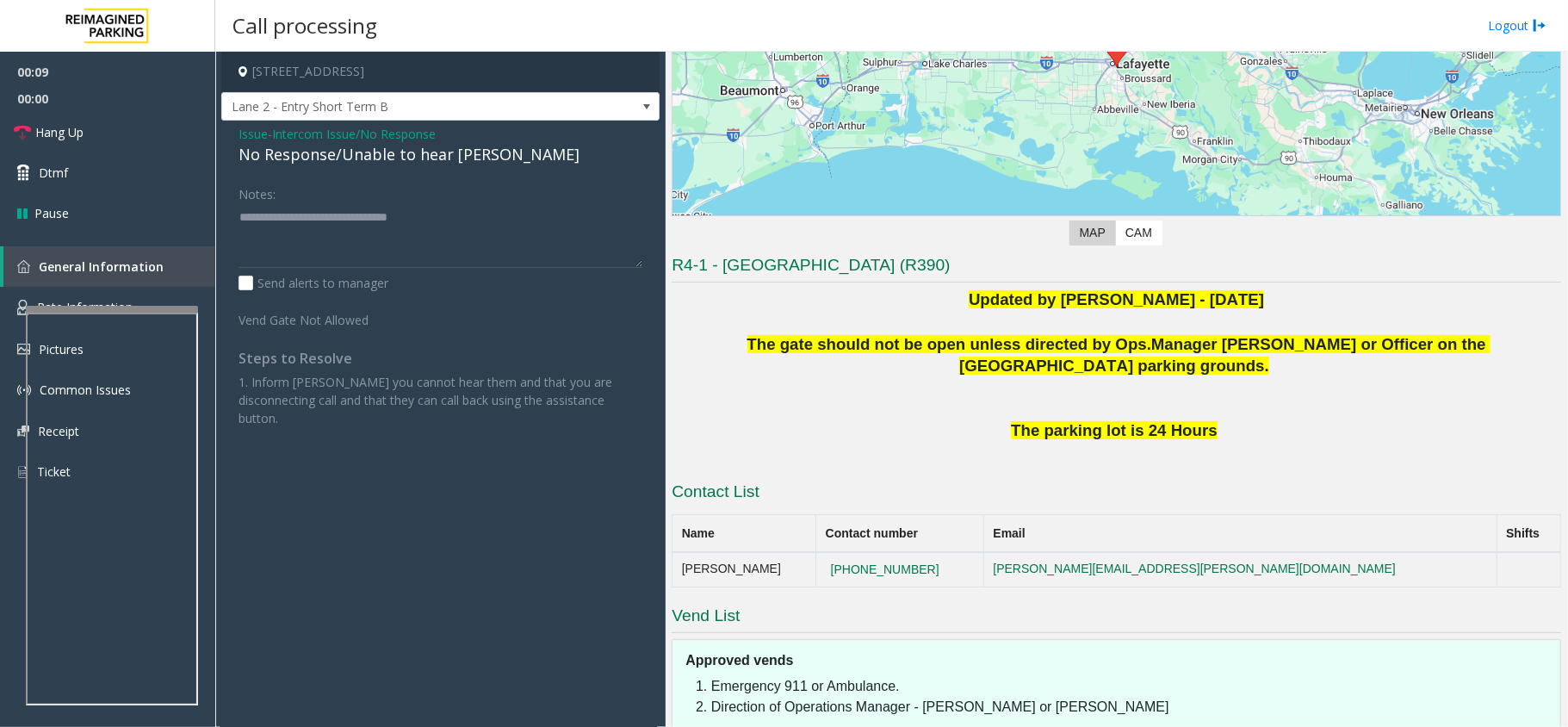
click at [496, 122] on div "Issue - Intercom Issue/No Response No Response/Unable to hear [PERSON_NAME] Not…" at bounding box center [440, 283] width 439 height 324
click at [494, 115] on span "Lane 2 - Entry Short Term B" at bounding box center [396, 107] width 350 height 27
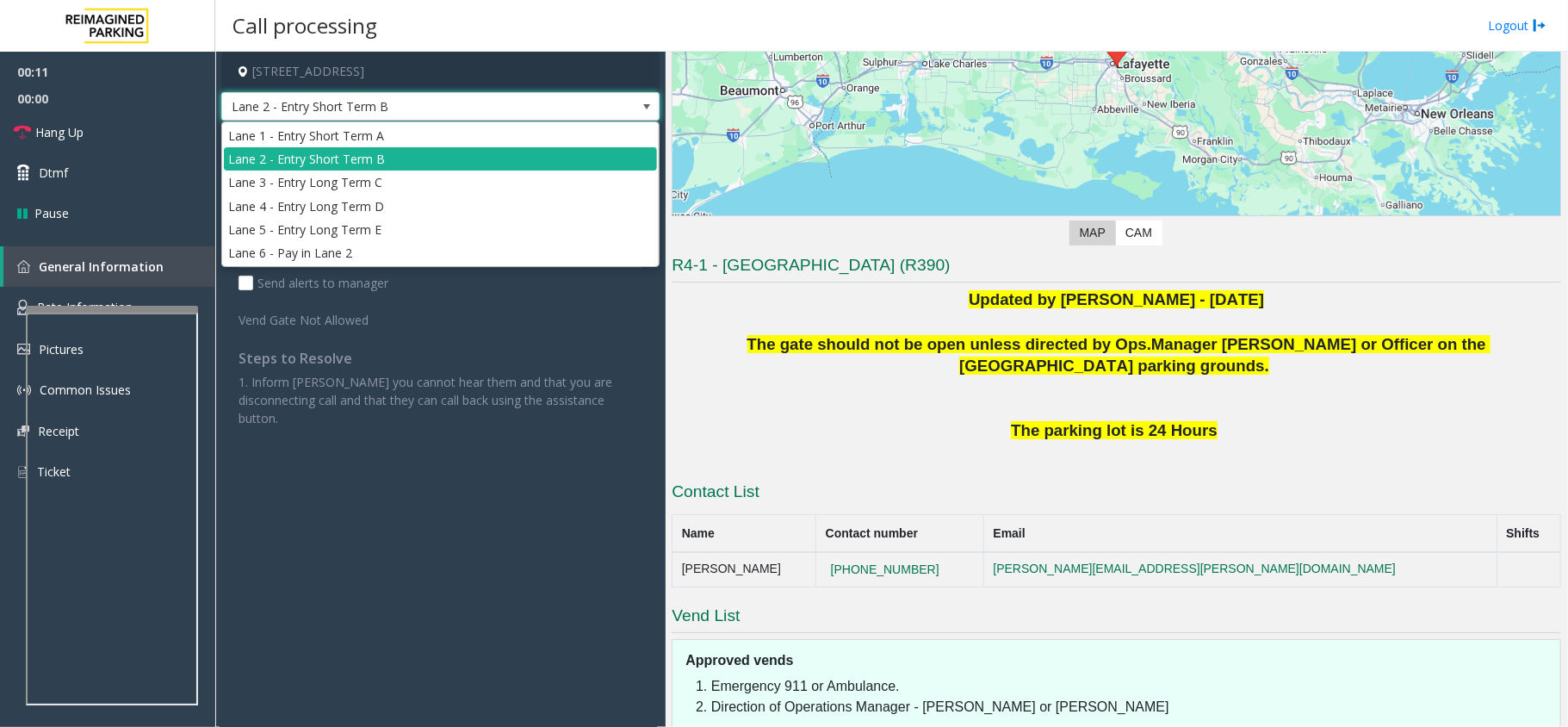
click at [494, 115] on span "Lane 2 - Entry Short Term B" at bounding box center [396, 107] width 350 height 27
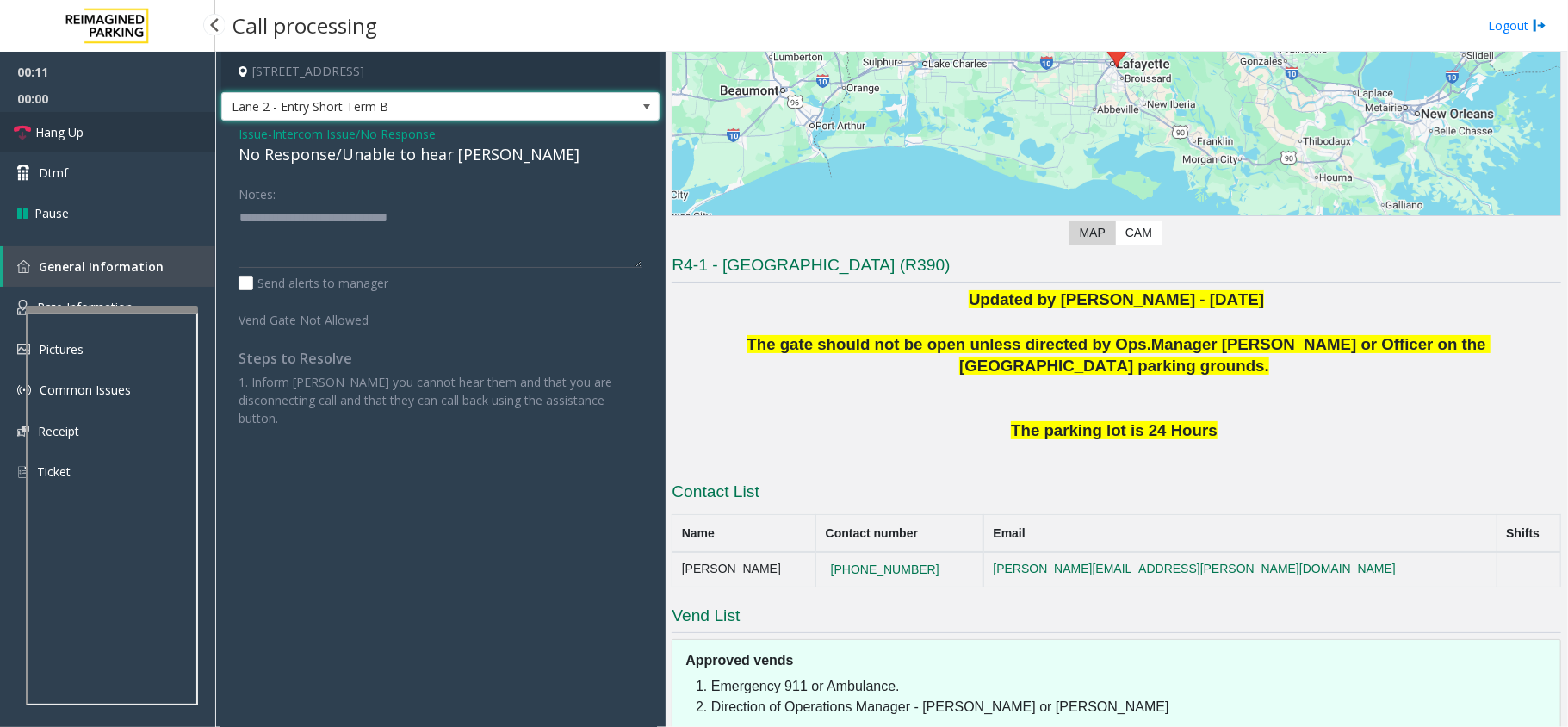
click at [7, 129] on link "Hang Up" at bounding box center [107, 132] width 215 height 41
click at [21, 124] on icon at bounding box center [23, 133] width 18 height 18
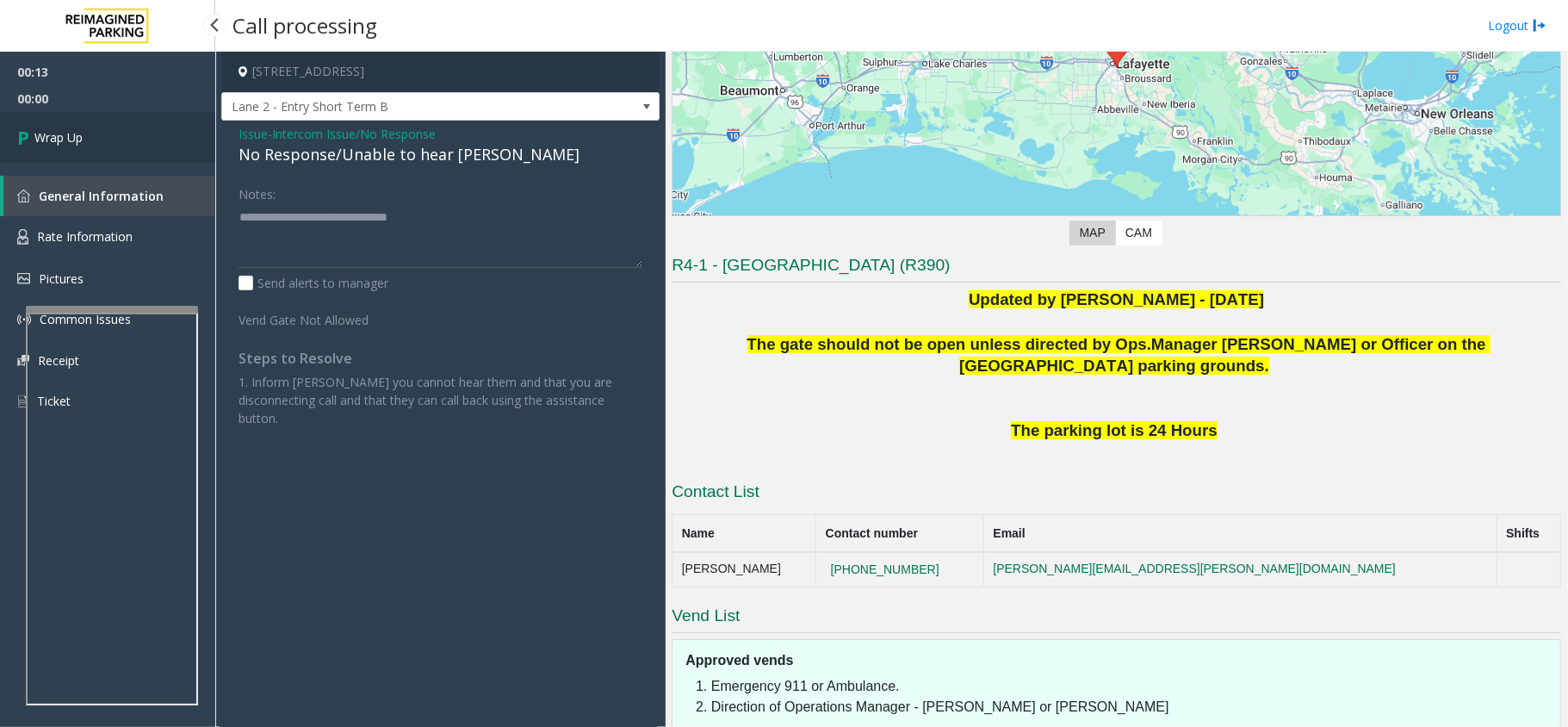
click at [21, 123] on icon at bounding box center [26, 137] width 18 height 28
